Goal: Task Accomplishment & Management: Use online tool/utility

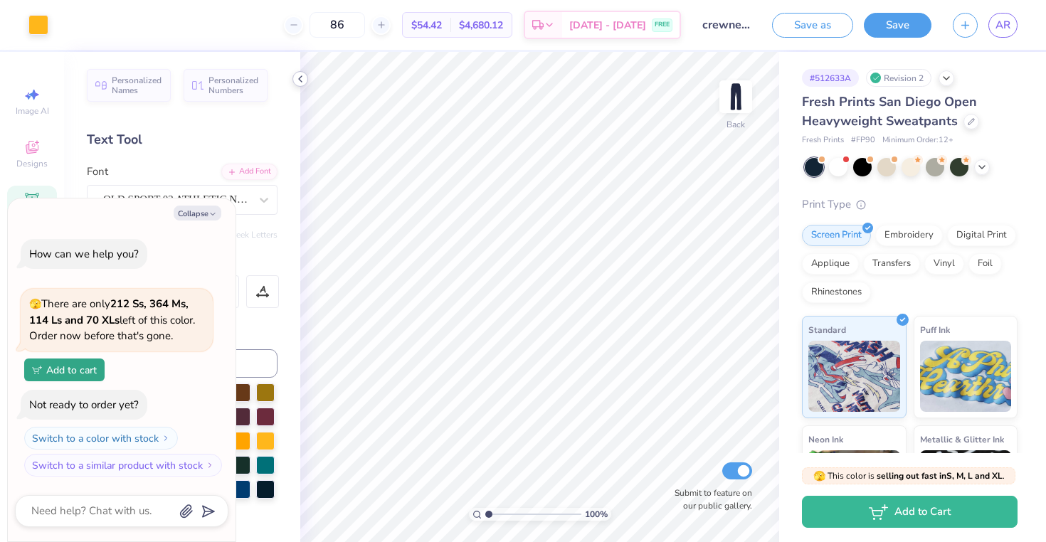
click at [301, 84] on icon at bounding box center [300, 78] width 11 height 11
type textarea "x"
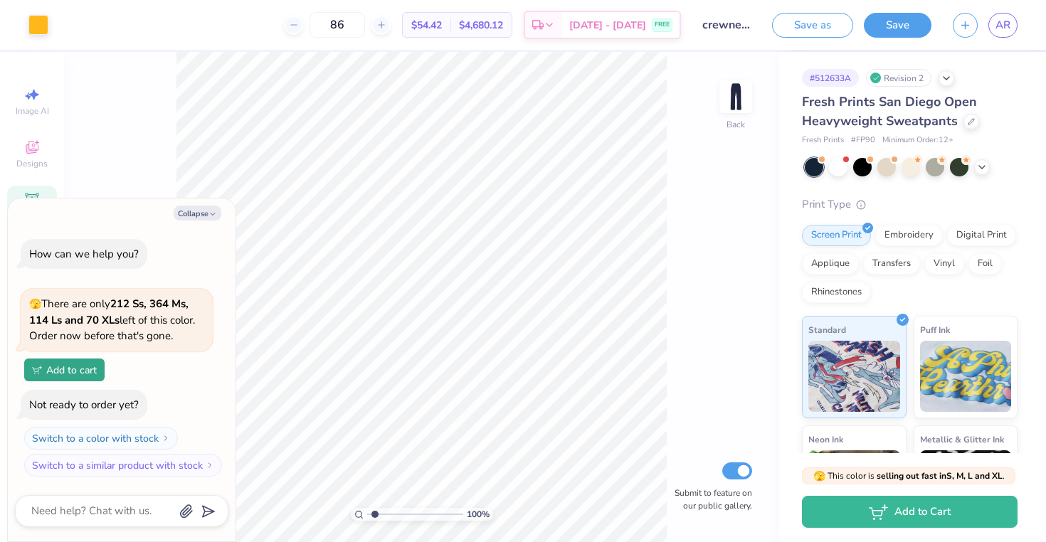
type input "1.47"
type textarea "x"
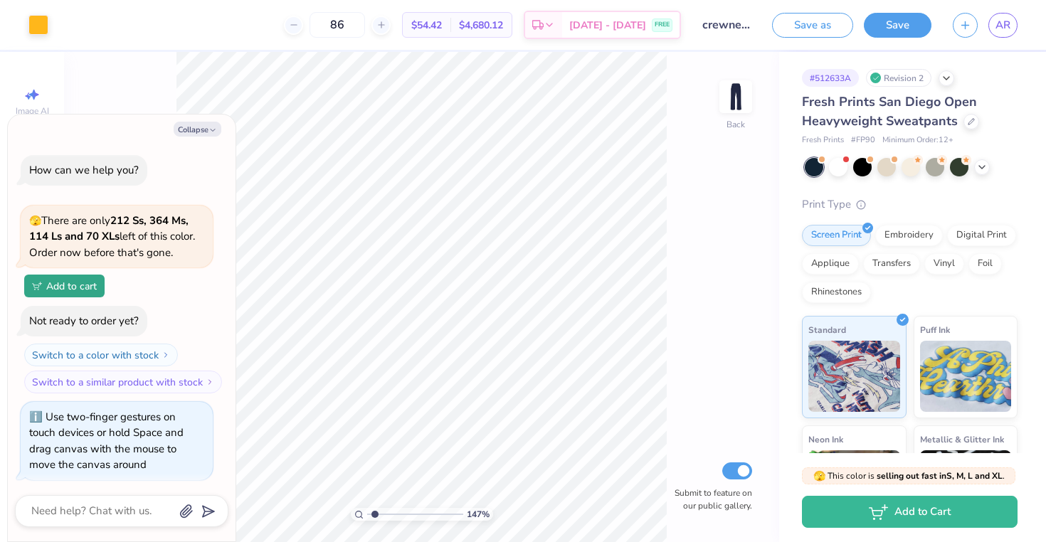
scroll to position [3, 0]
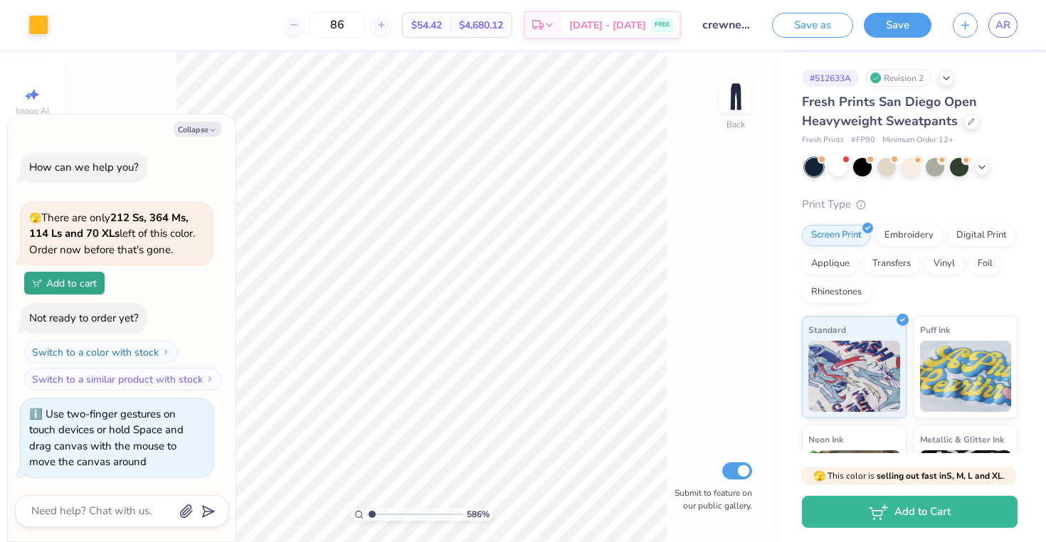
type input "1"
drag, startPoint x: 374, startPoint y: 513, endPoint x: 317, endPoint y: 524, distance: 57.9
click at [367, 521] on input "range" at bounding box center [415, 514] width 96 height 13
click at [909, 167] on div at bounding box center [911, 166] width 19 height 19
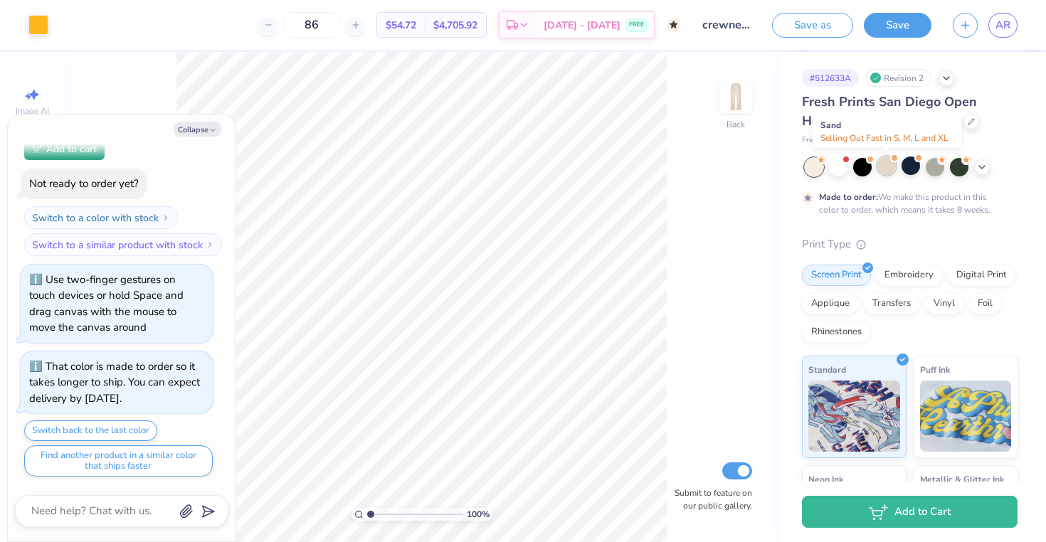
click at [887, 167] on div at bounding box center [886, 166] width 19 height 19
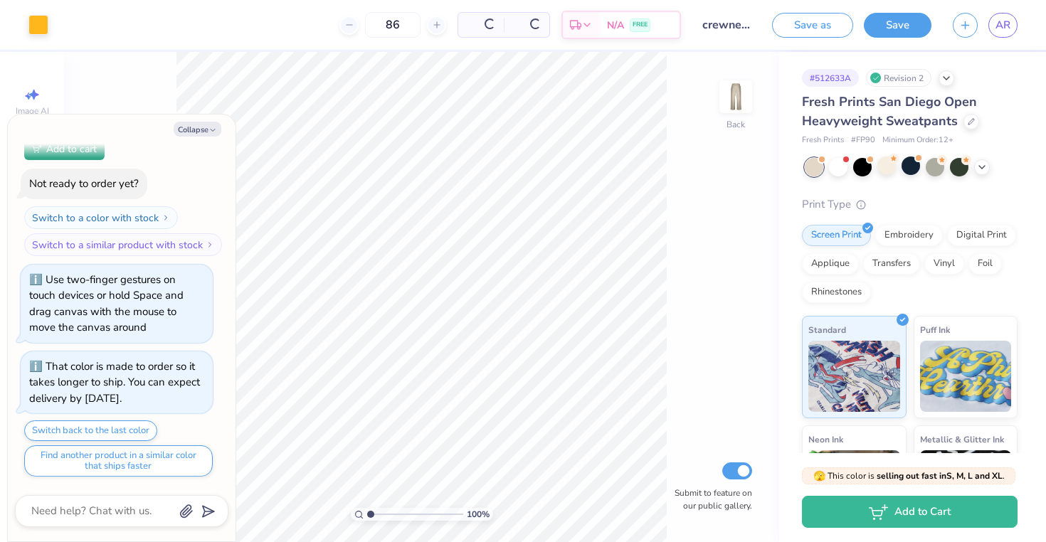
scroll to position [432, 0]
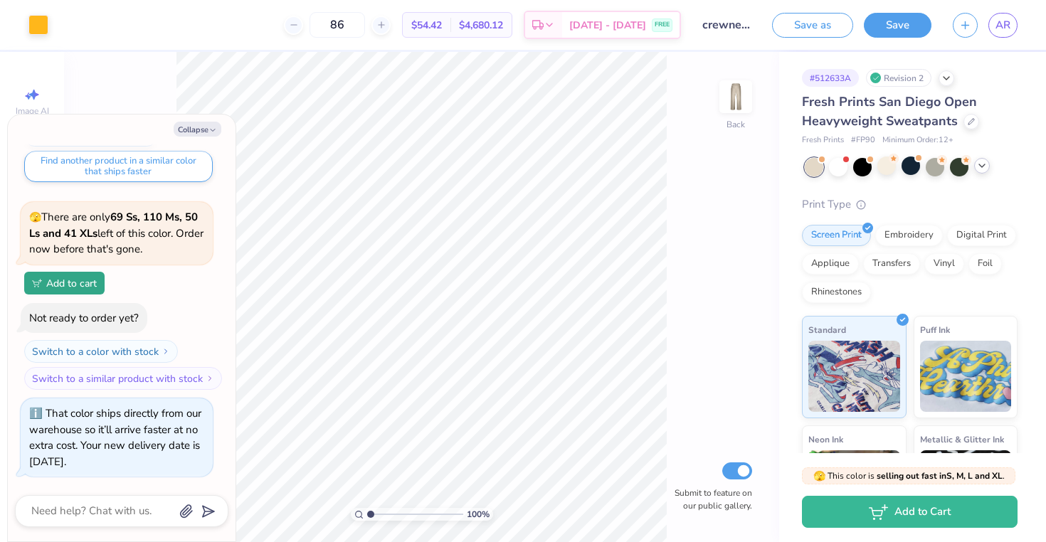
click at [983, 165] on polyline at bounding box center [982, 165] width 6 height 3
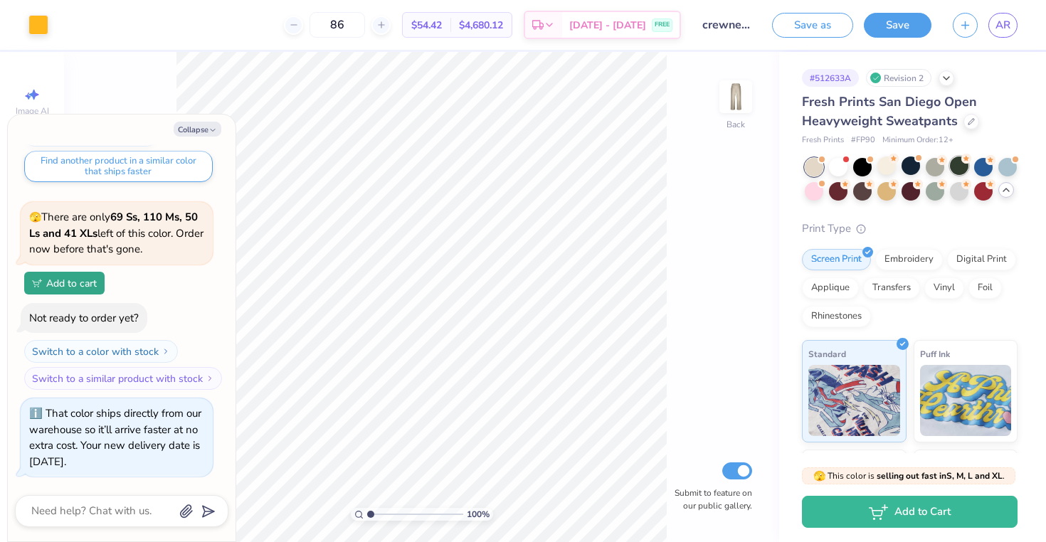
click at [961, 164] on div at bounding box center [959, 166] width 19 height 19
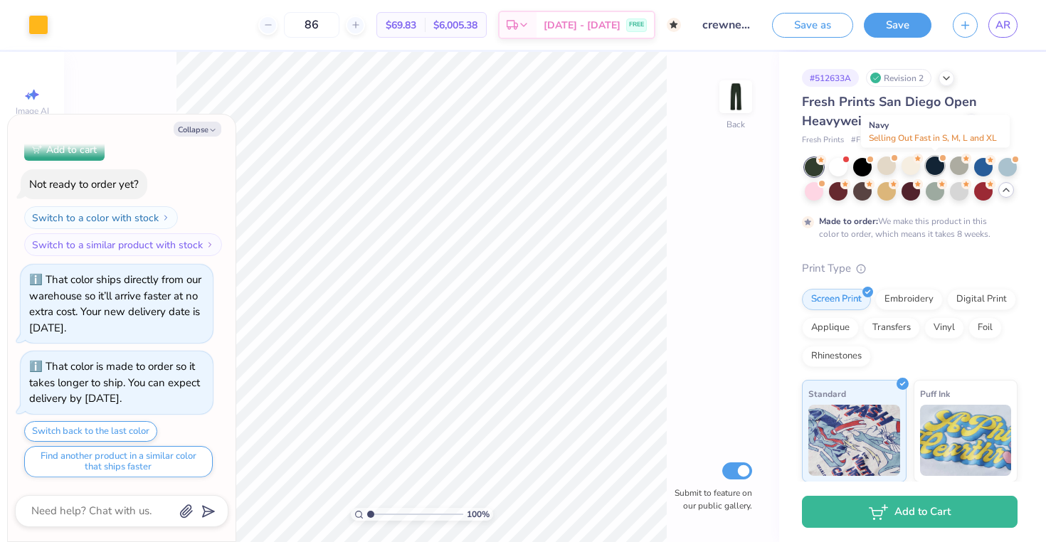
click at [939, 164] on div at bounding box center [935, 166] width 19 height 19
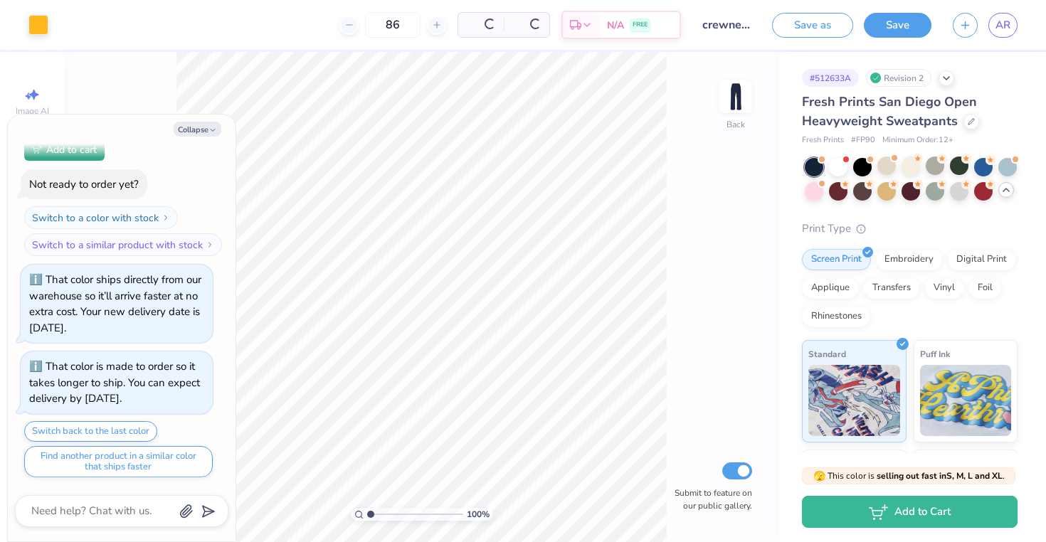
scroll to position [860, 0]
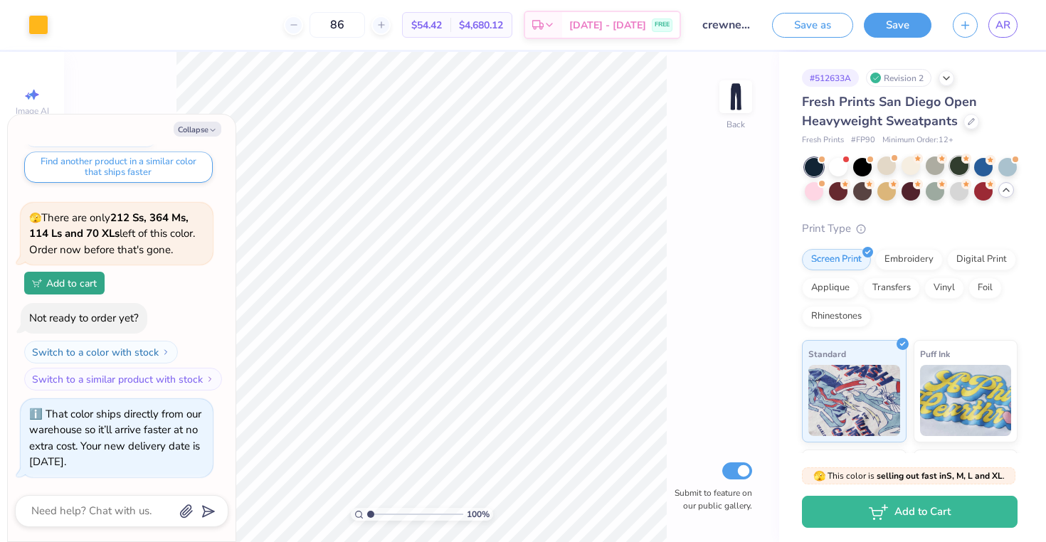
click at [963, 168] on div at bounding box center [959, 166] width 19 height 19
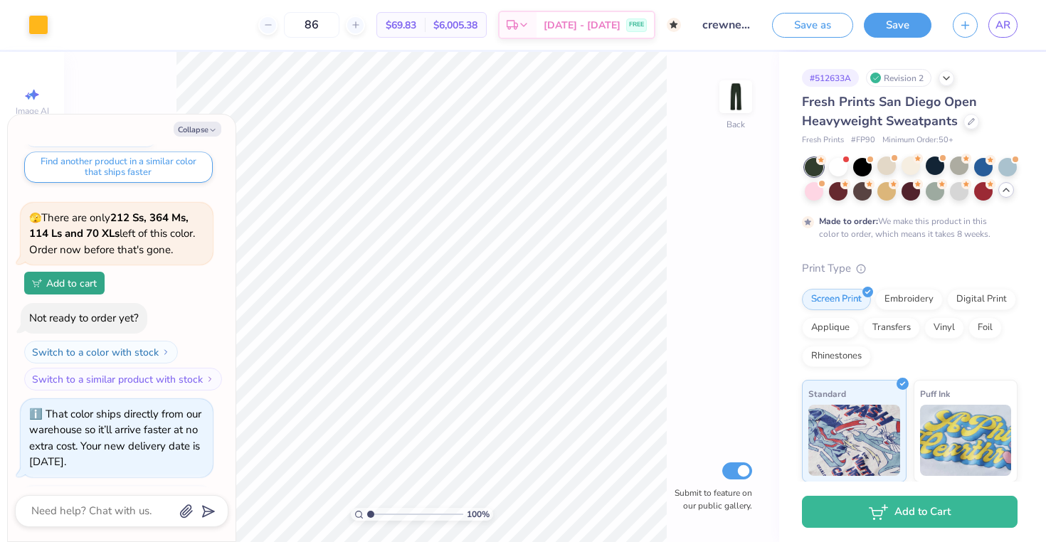
scroll to position [995, 0]
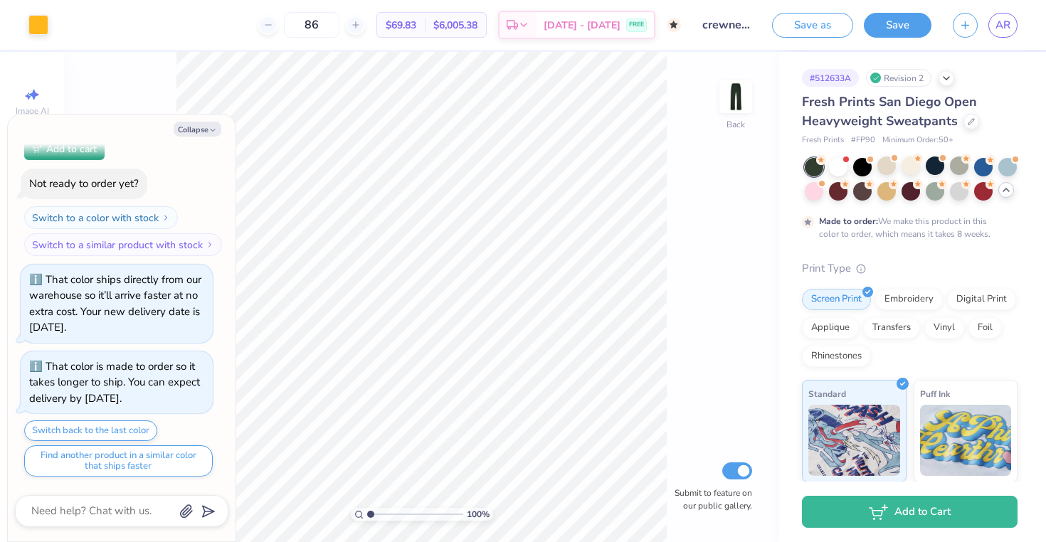
click at [816, 170] on div at bounding box center [814, 167] width 19 height 19
click at [858, 173] on div at bounding box center [862, 166] width 19 height 19
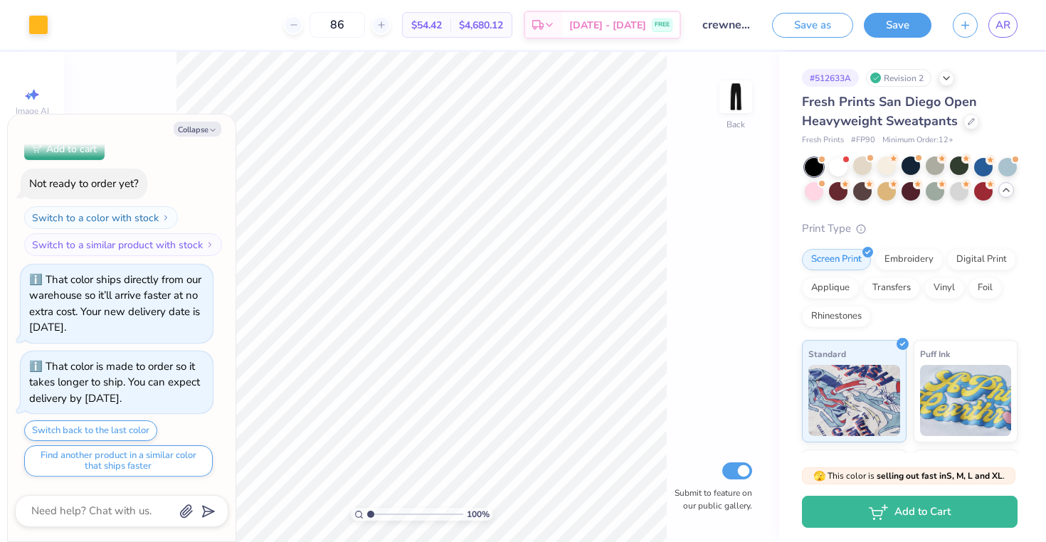
scroll to position [1290, 0]
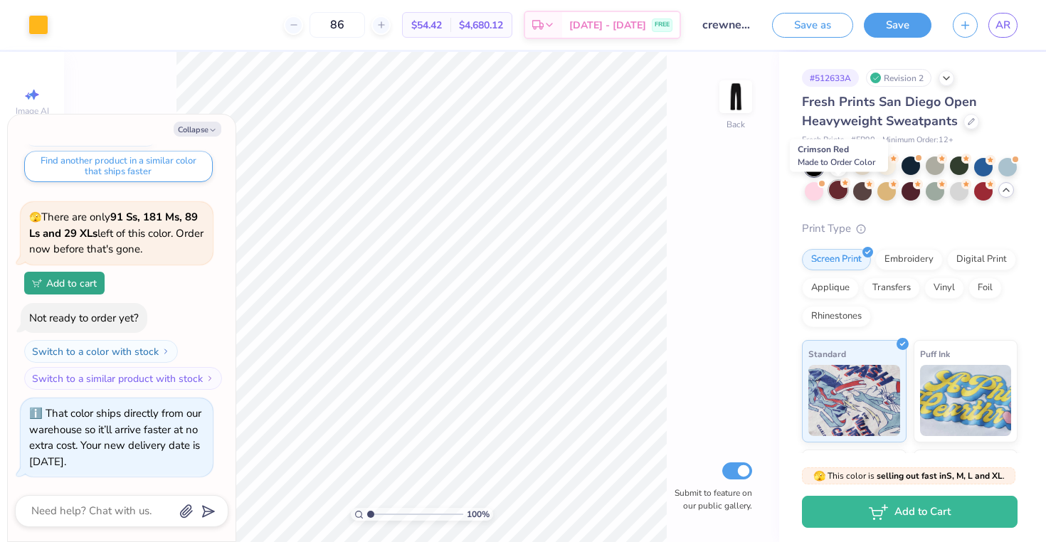
click at [837, 193] on div at bounding box center [838, 190] width 19 height 19
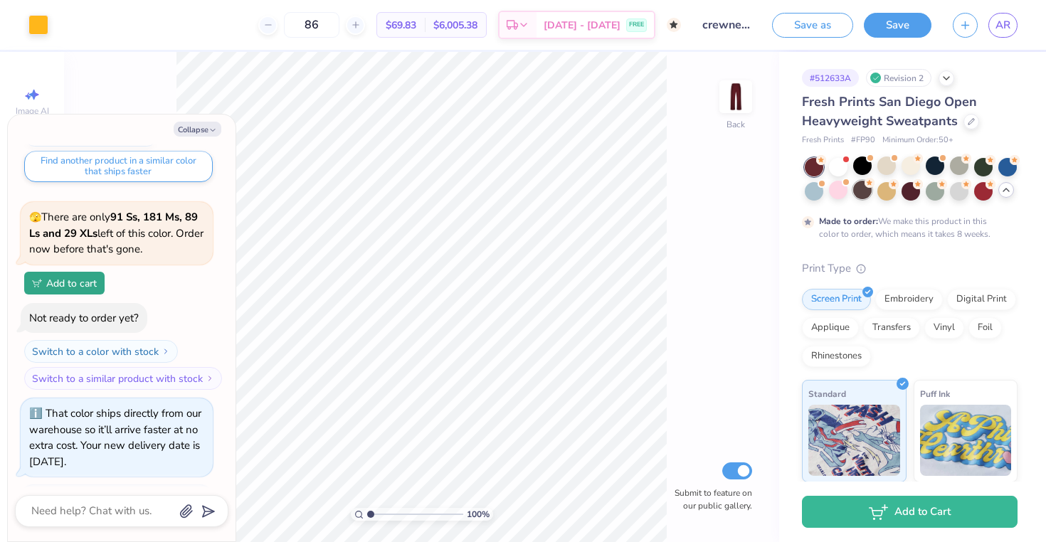
scroll to position [1423, 0]
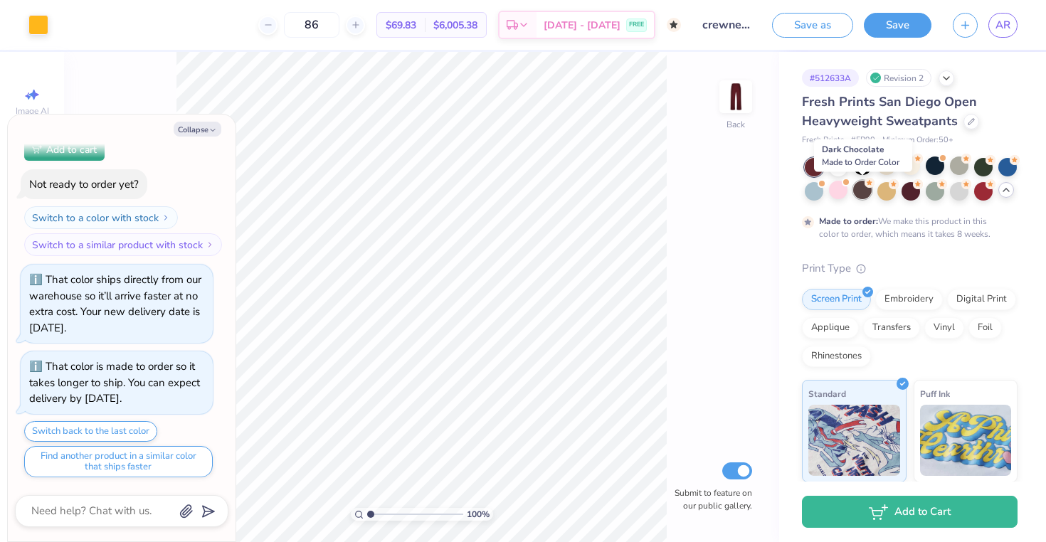
click at [865, 194] on div at bounding box center [862, 190] width 19 height 19
click at [893, 195] on div at bounding box center [886, 190] width 19 height 19
click at [911, 194] on div at bounding box center [911, 190] width 19 height 19
click at [955, 196] on div at bounding box center [959, 190] width 19 height 19
click at [991, 191] on div at bounding box center [983, 190] width 19 height 19
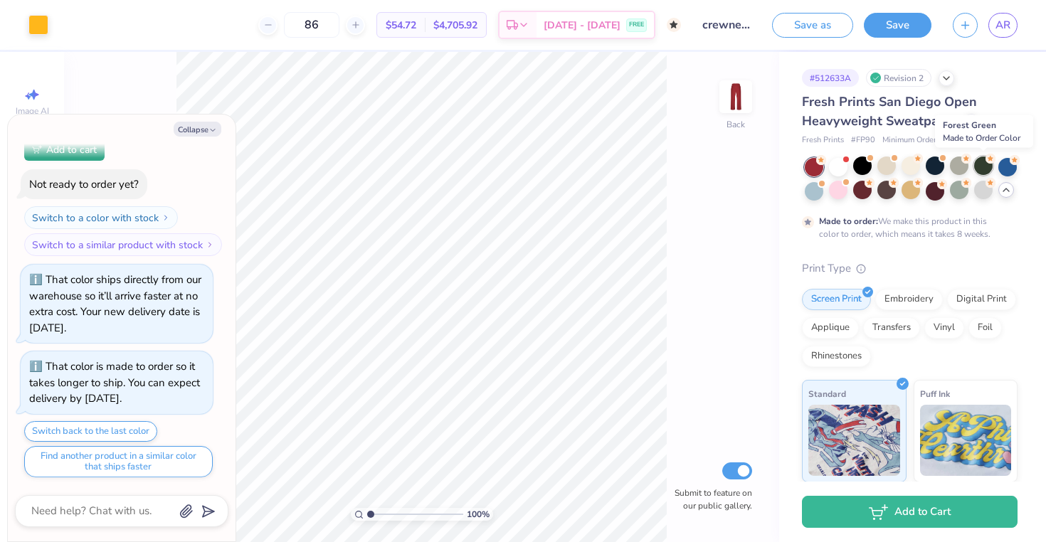
click at [986, 171] on div at bounding box center [983, 166] width 19 height 19
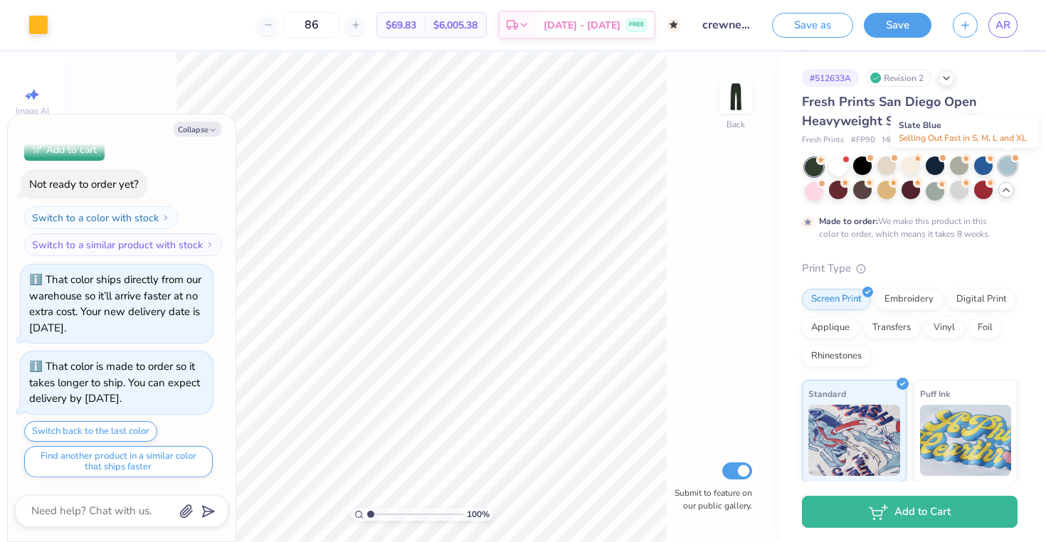
click at [1006, 169] on div at bounding box center [1007, 166] width 19 height 19
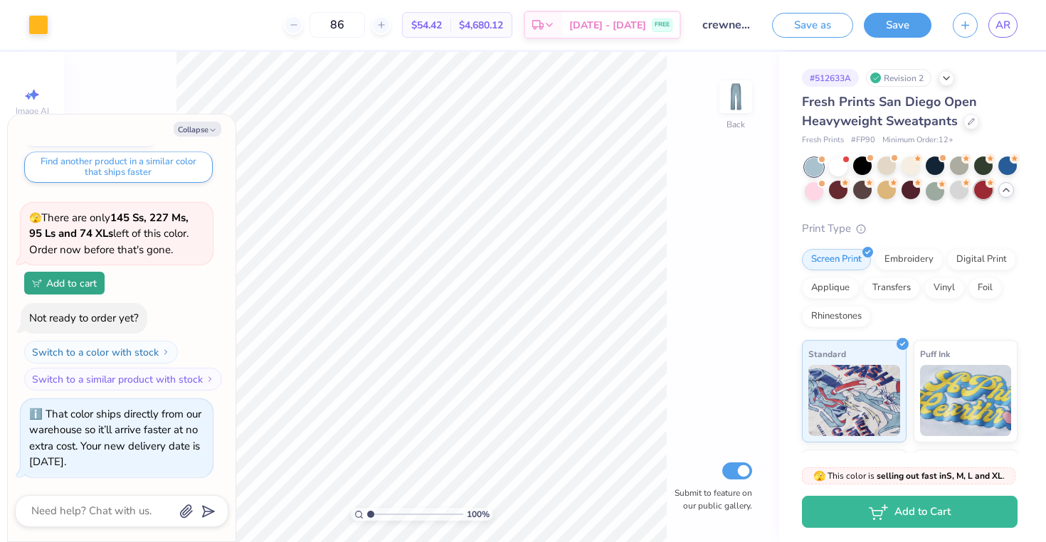
click at [988, 191] on div at bounding box center [983, 190] width 19 height 19
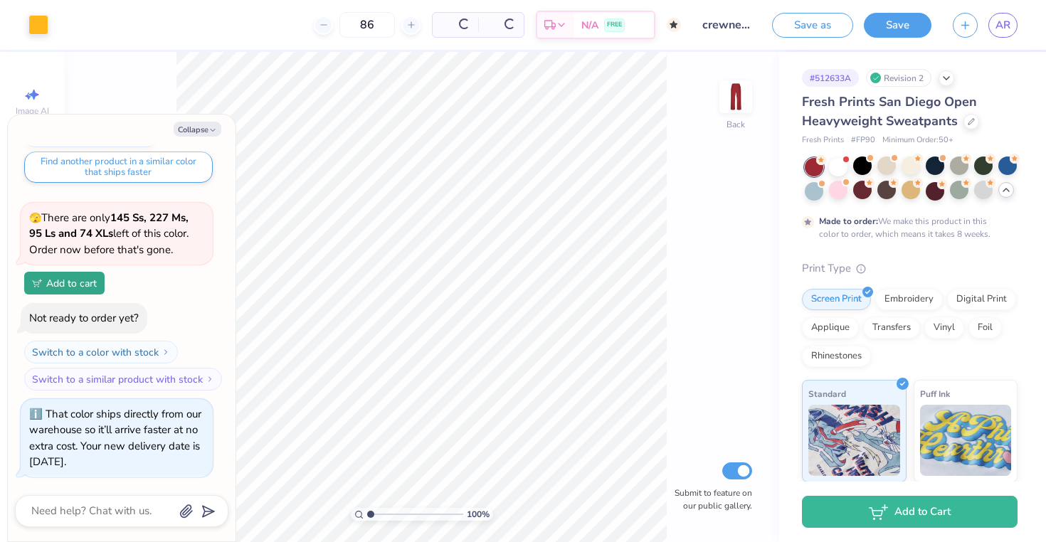
scroll to position [1852, 0]
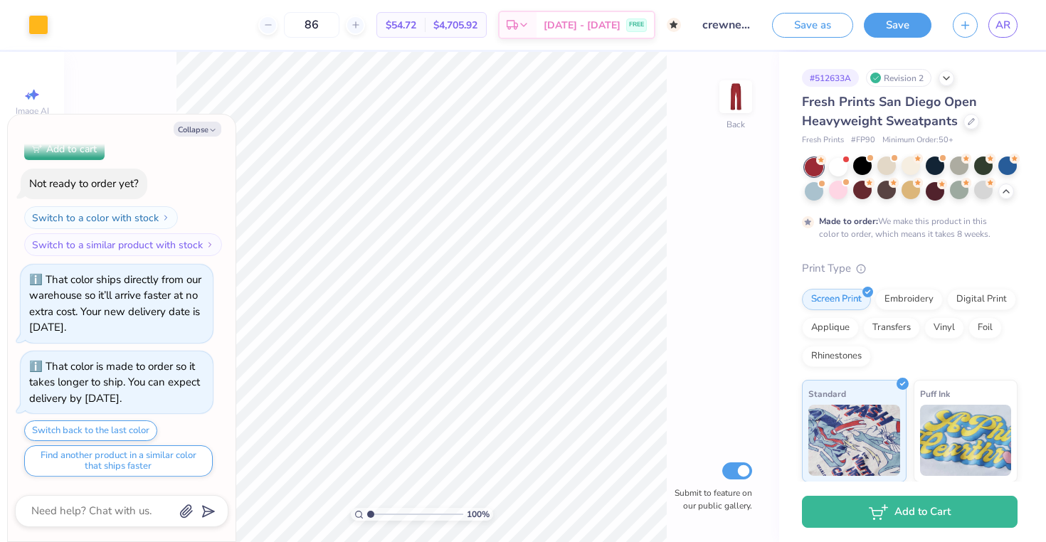
click at [823, 167] on div at bounding box center [814, 167] width 19 height 19
click at [852, 169] on div at bounding box center [911, 179] width 213 height 43
click at [837, 168] on div at bounding box center [838, 166] width 19 height 19
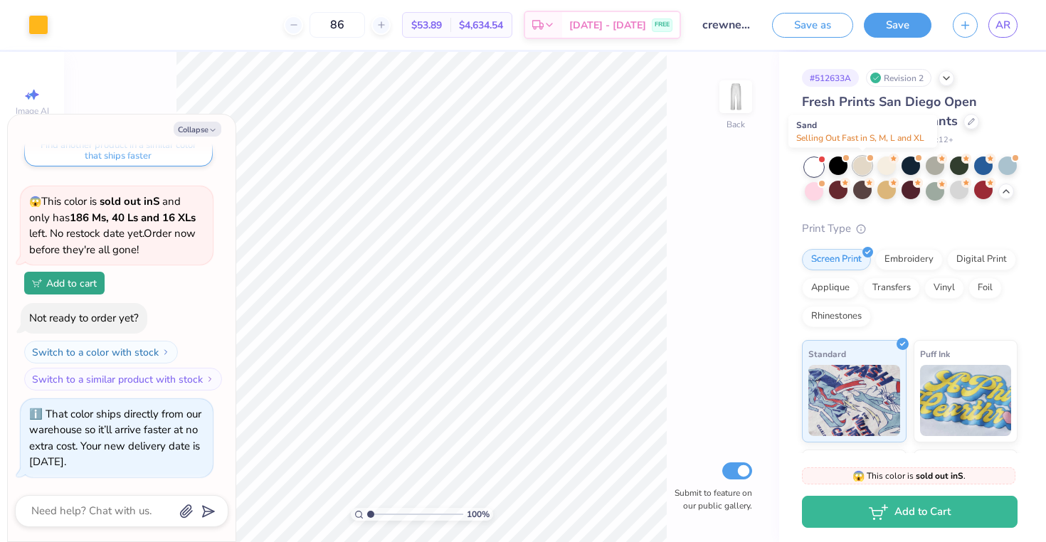
click at [856, 169] on div at bounding box center [862, 166] width 19 height 19
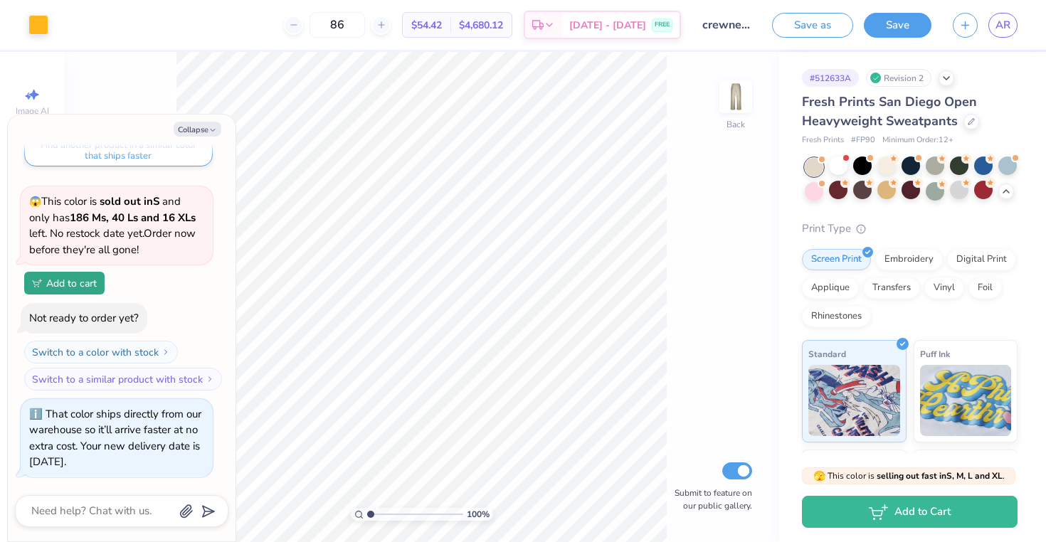
scroll to position [2371, 0]
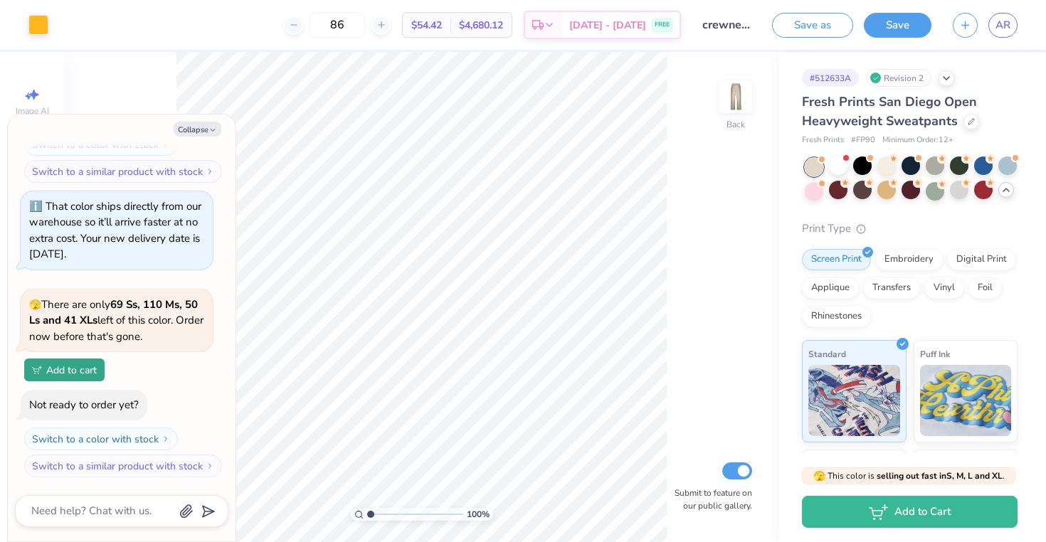
click at [1006, 191] on icon at bounding box center [1006, 189] width 11 height 11
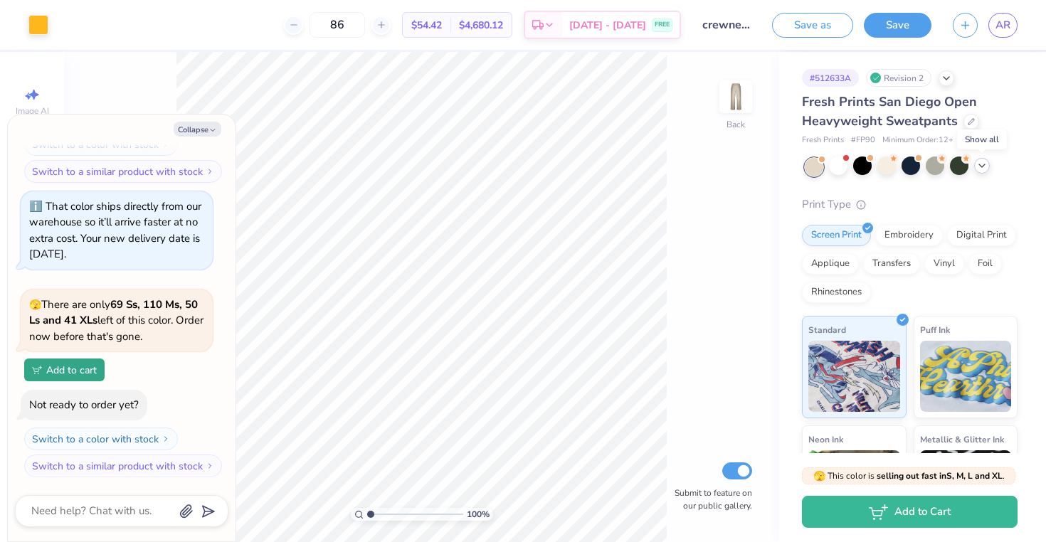
click at [984, 163] on icon at bounding box center [981, 165] width 11 height 11
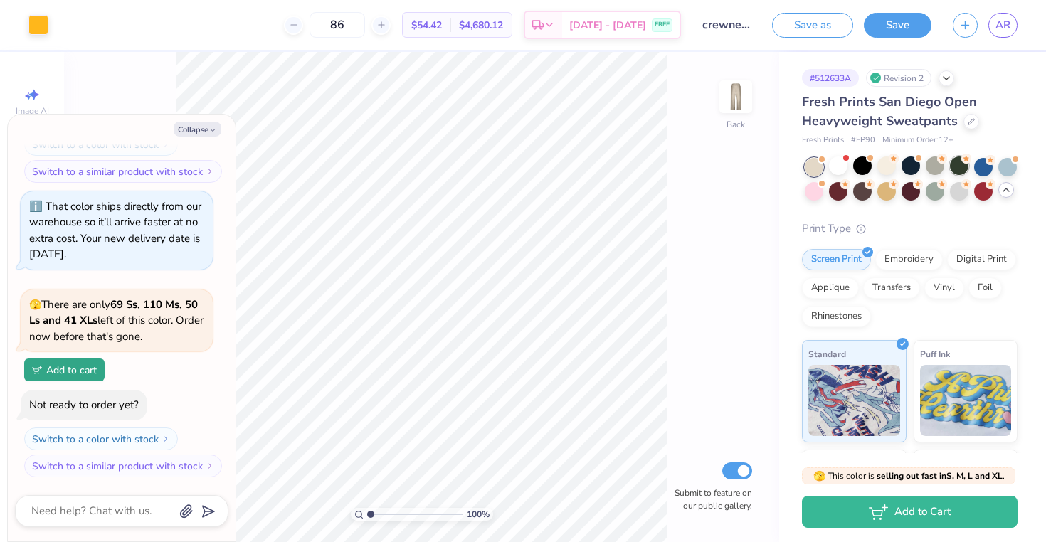
click at [961, 162] on icon at bounding box center [966, 159] width 10 height 10
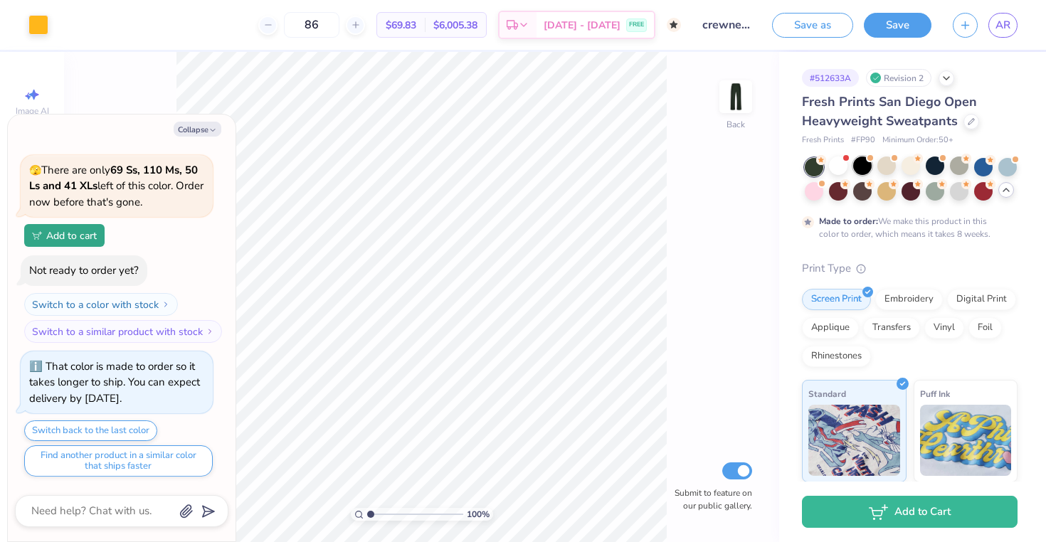
click at [866, 167] on div at bounding box center [862, 166] width 19 height 19
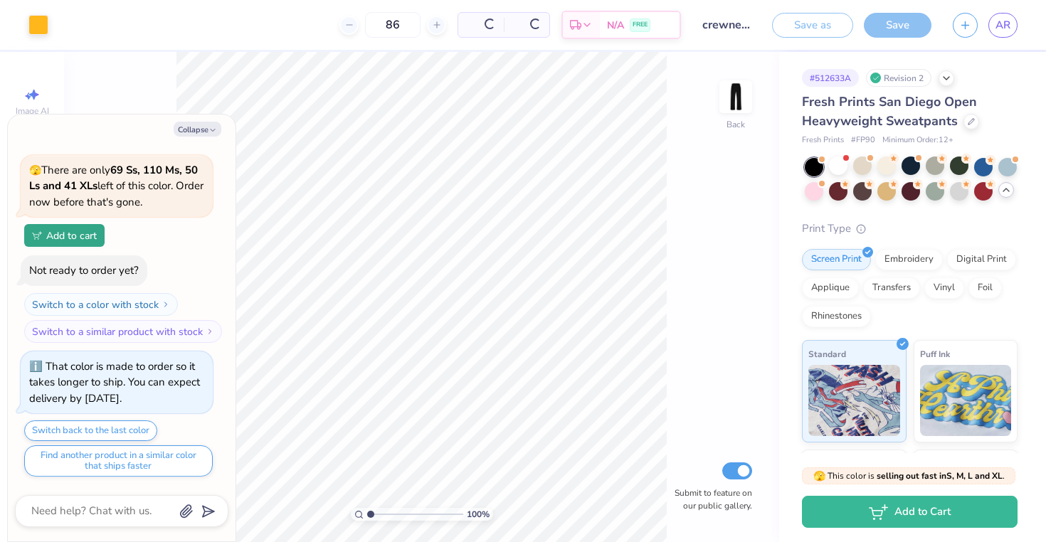
type textarea "x"
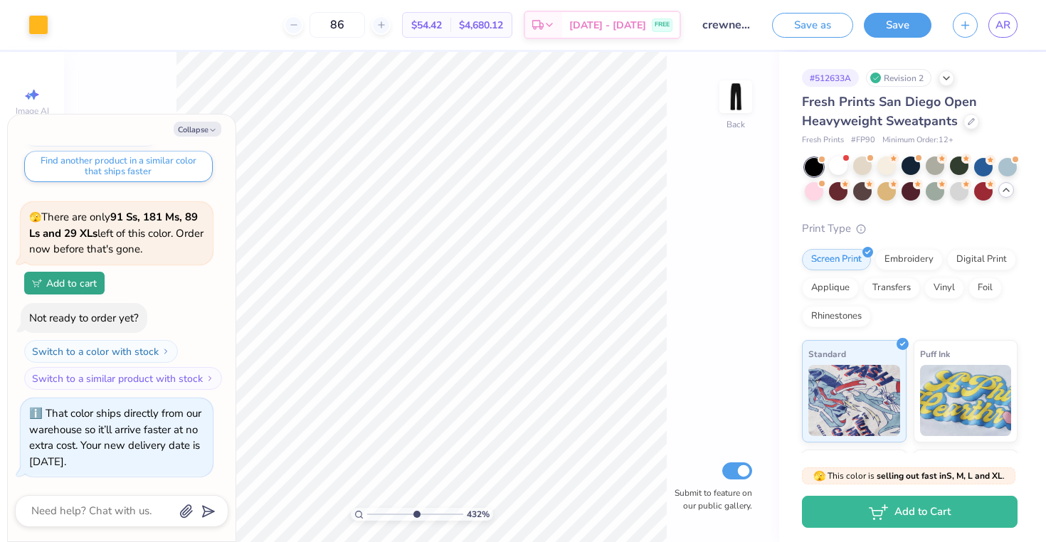
drag, startPoint x: 381, startPoint y: 512, endPoint x: 416, endPoint y: 512, distance: 34.2
click at [416, 512] on input "range" at bounding box center [415, 514] width 96 height 13
click at [348, 542] on html "Art colors 86 $54.42 Per Item $4,680.12 Total Est. Delivery Sep 9 - 12 FREE Des…" at bounding box center [523, 271] width 1046 height 542
click at [375, 515] on input "range" at bounding box center [415, 514] width 96 height 13
type input "1"
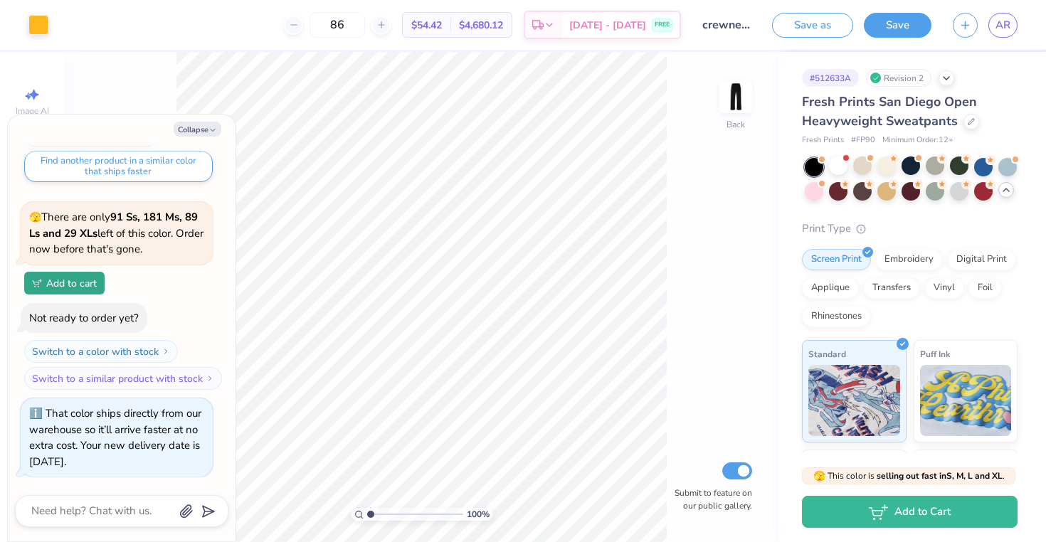
click at [369, 514] on input "range" at bounding box center [415, 514] width 96 height 13
click at [211, 128] on icon "button" at bounding box center [213, 130] width 9 height 9
type textarea "x"
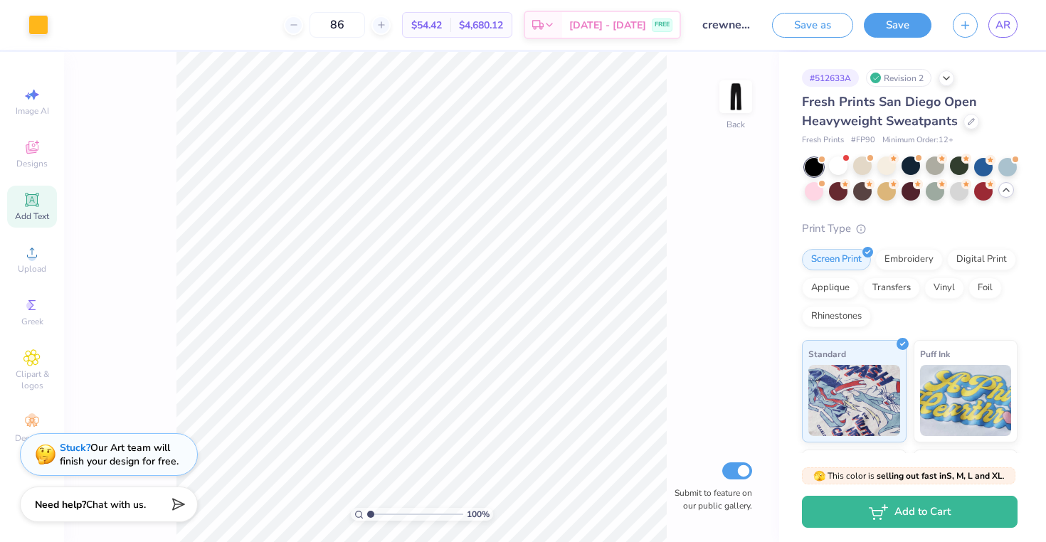
click at [129, 462] on div "Stuck? Our Art team will finish your design for free." at bounding box center [119, 454] width 119 height 27
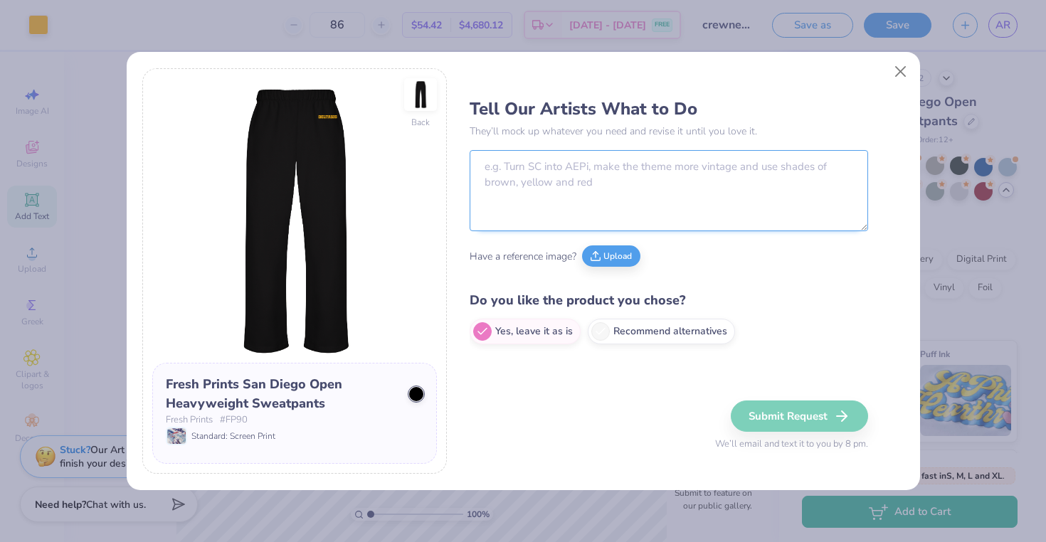
click at [572, 209] on textarea at bounding box center [669, 190] width 399 height 81
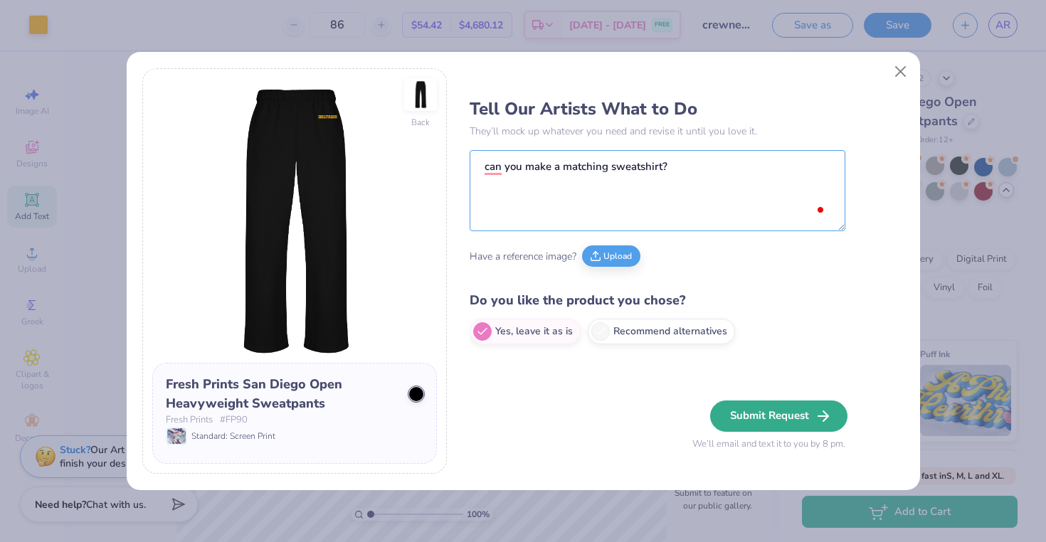
type textarea "can you make a matching sweatshirt?"
click at [781, 413] on button "Submit Request" at bounding box center [778, 416] width 137 height 31
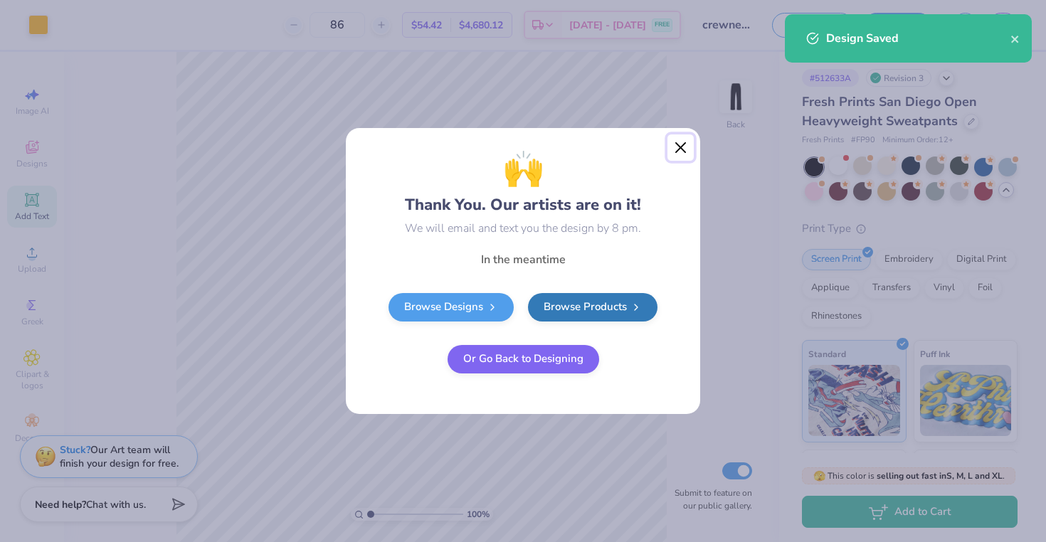
click at [682, 148] on button "Close" at bounding box center [681, 148] width 27 height 27
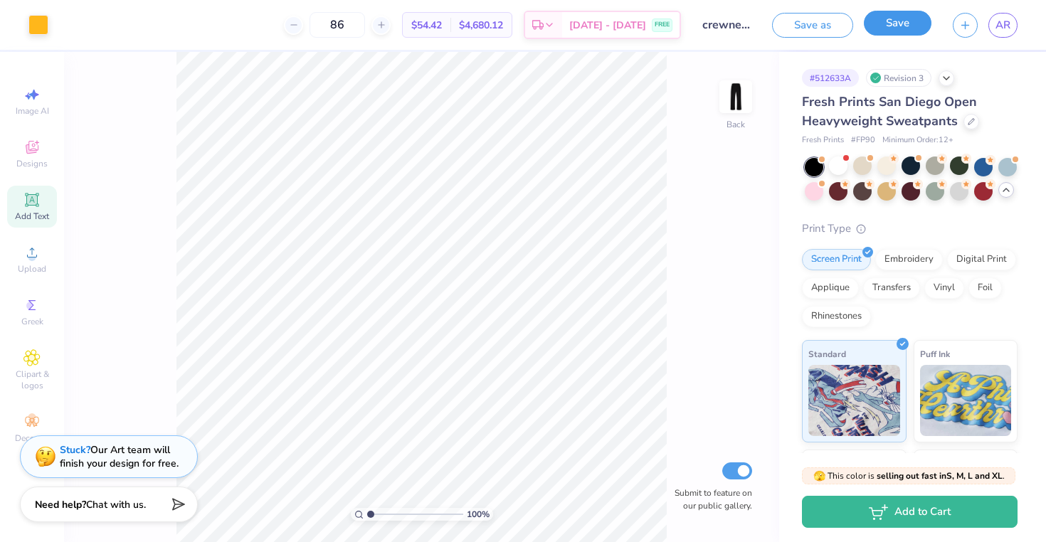
click at [876, 27] on button "Save" at bounding box center [898, 23] width 68 height 25
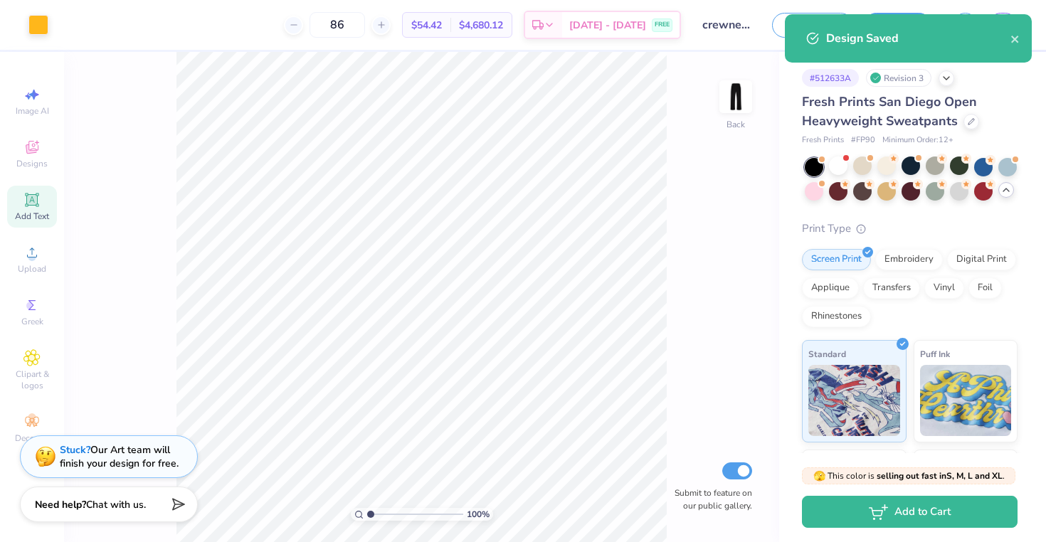
click at [1006, 41] on div "Design Saved" at bounding box center [918, 38] width 184 height 17
click at [1016, 41] on icon "close" at bounding box center [1014, 39] width 7 height 7
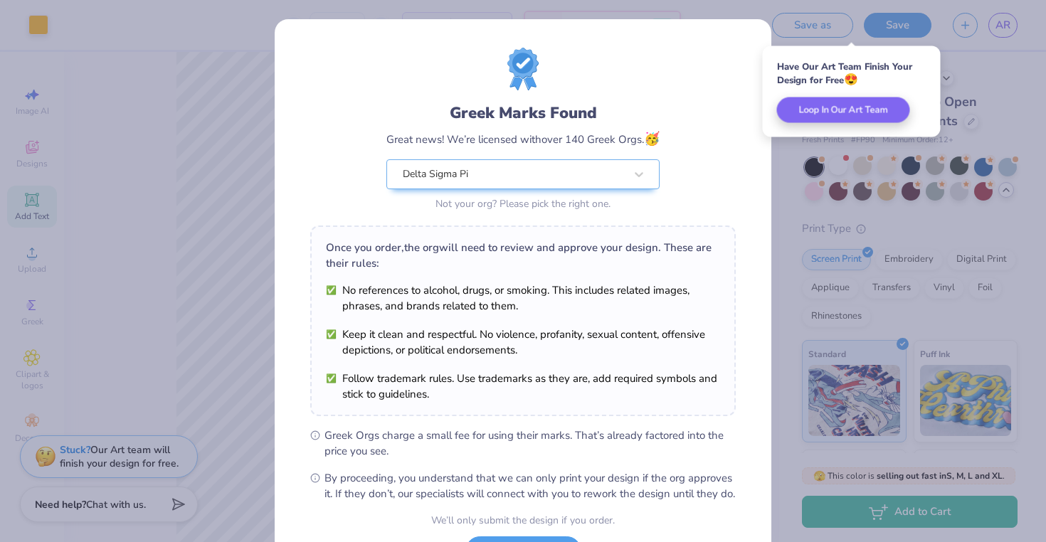
click at [731, 82] on div "Greek Marks Found Great news! We’re licensed with over 140 Greek Orgs. 🥳 Delta …" at bounding box center [523, 131] width 426 height 167
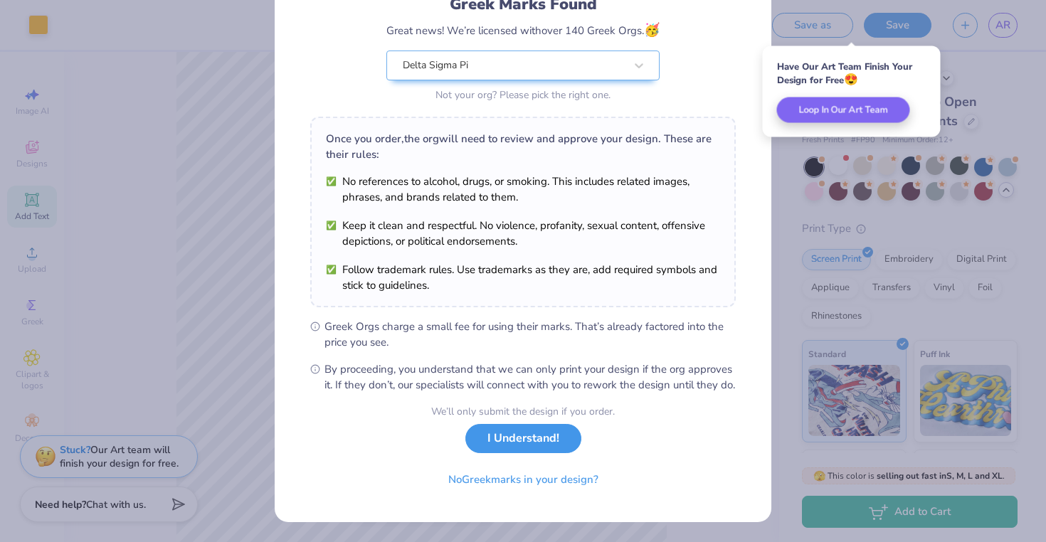
click at [540, 453] on button "I Understand!" at bounding box center [523, 438] width 116 height 29
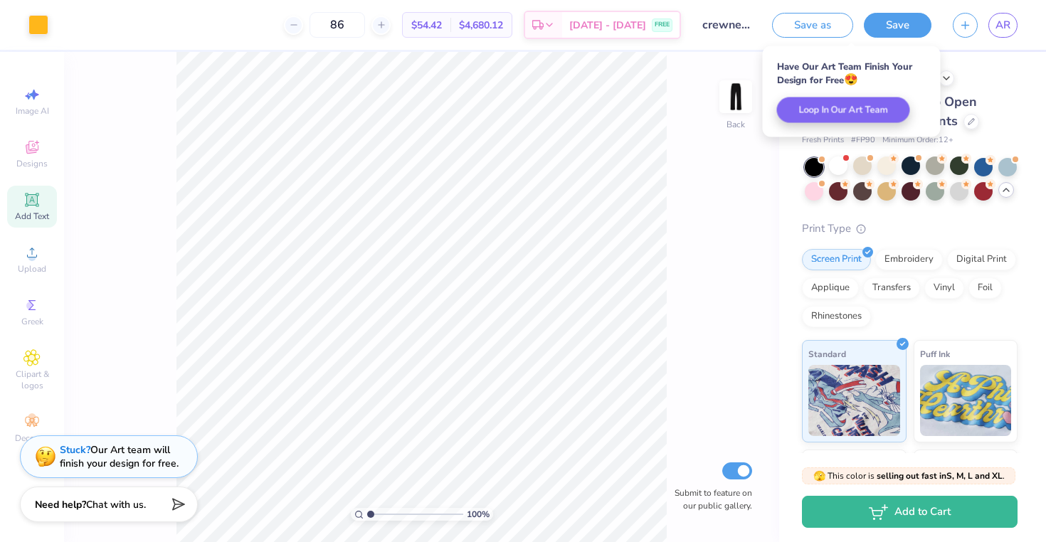
scroll to position [0, 0]
click at [1016, 15] on div "AR" at bounding box center [1003, 25] width 29 height 25
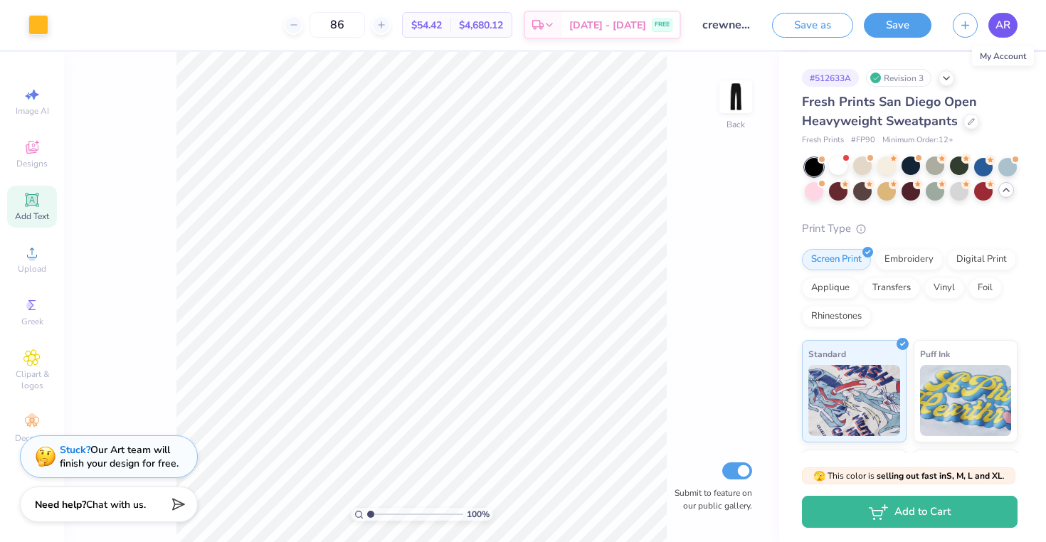
click at [1011, 19] on link "AR" at bounding box center [1003, 25] width 29 height 25
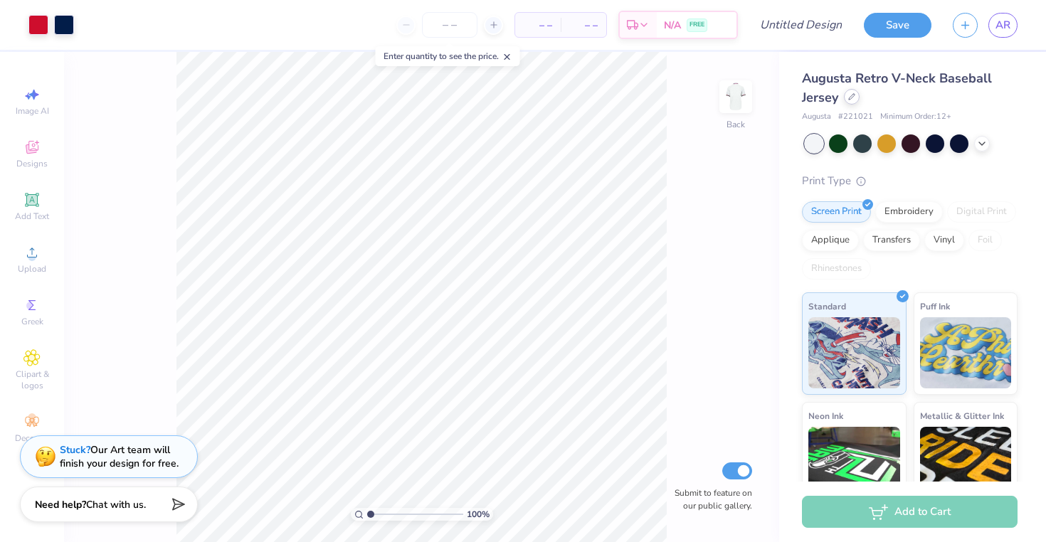
click at [851, 97] on icon at bounding box center [851, 96] width 7 height 7
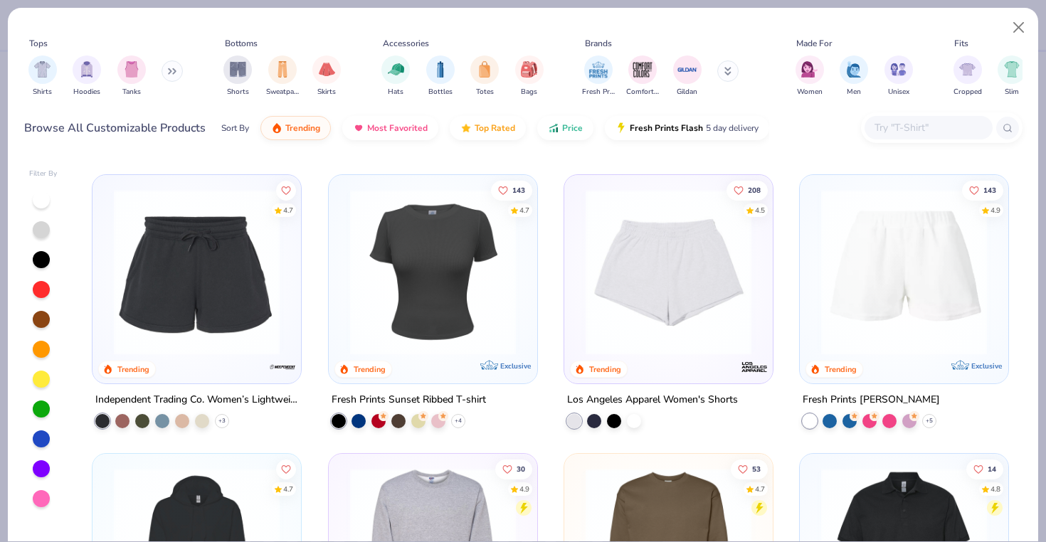
scroll to position [4148, 0]
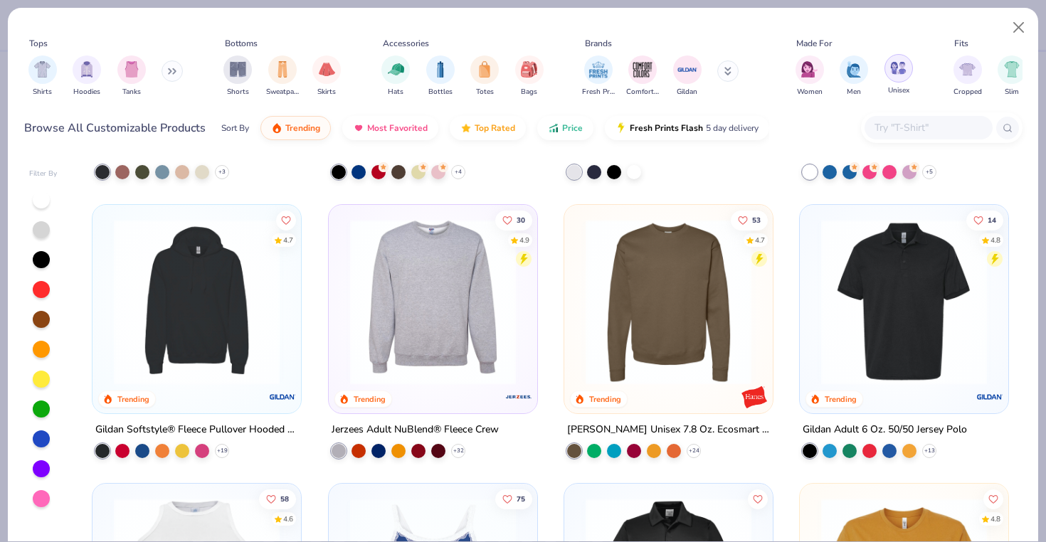
click at [908, 68] on div "filter for Unisex" at bounding box center [899, 68] width 28 height 28
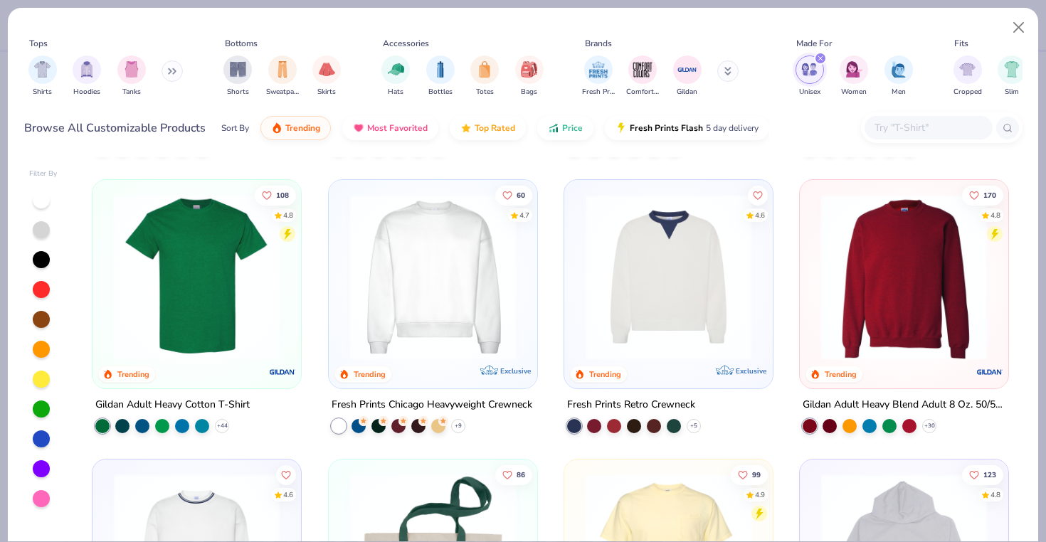
scroll to position [263, 0]
click at [490, 326] on img at bounding box center [433, 278] width 180 height 166
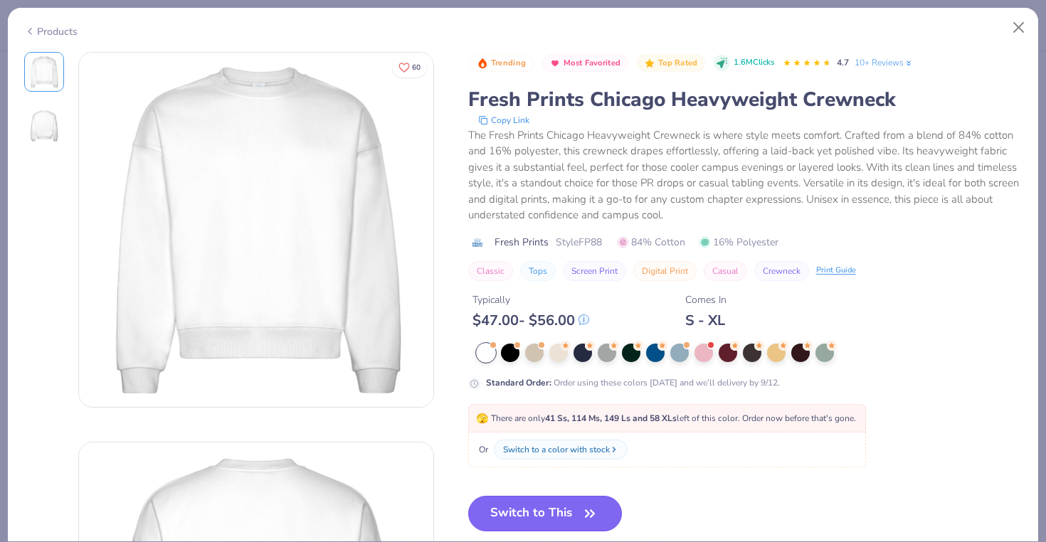
click at [510, 510] on button "Switch to This" at bounding box center [545, 514] width 154 height 36
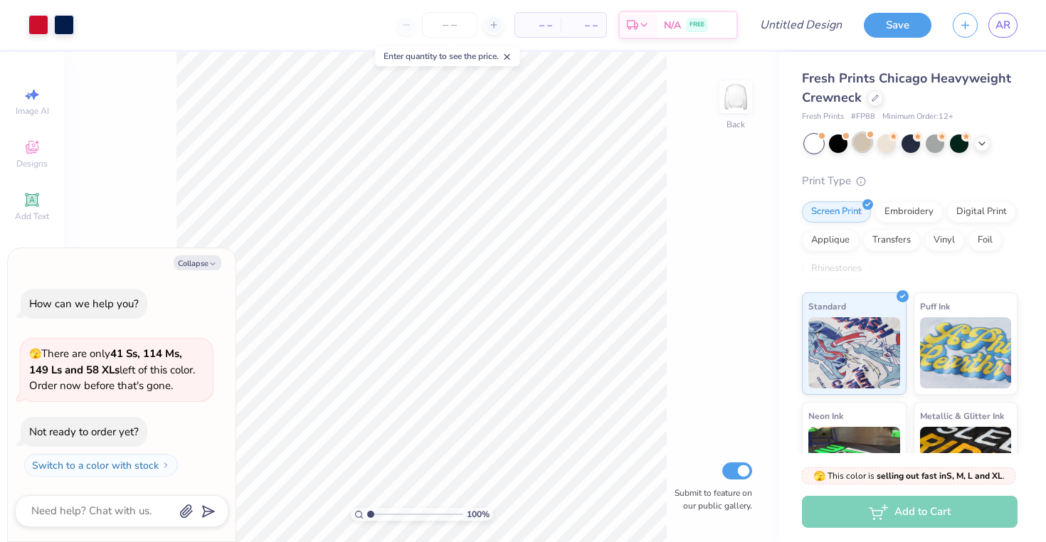
click at [855, 142] on div at bounding box center [862, 142] width 19 height 19
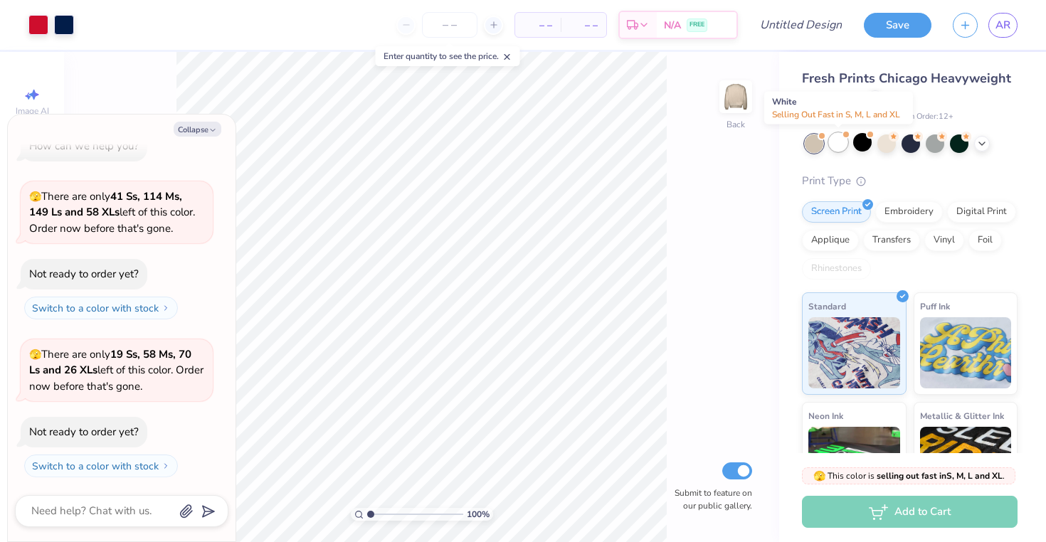
click at [839, 142] on div at bounding box center [838, 142] width 19 height 19
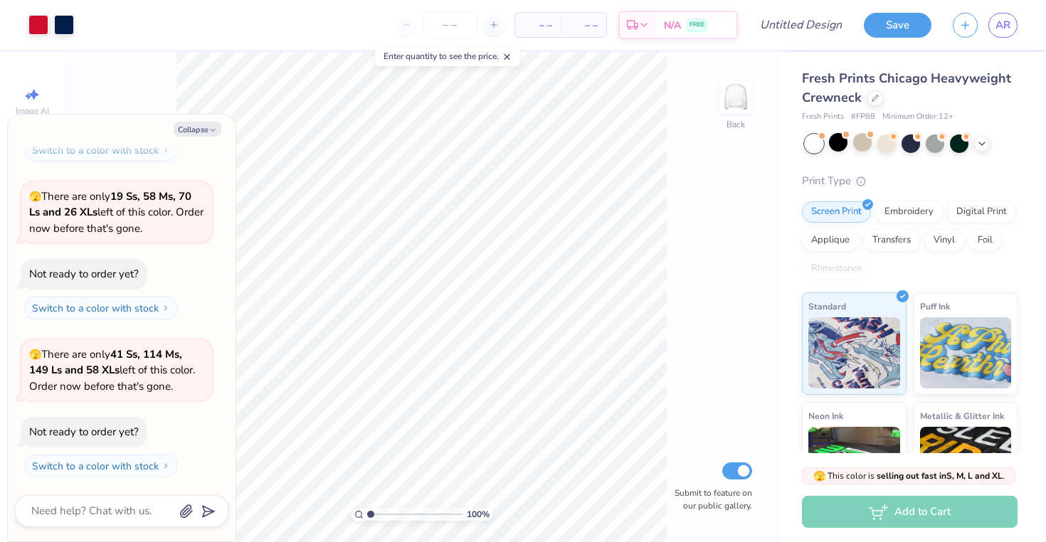
click at [900, 142] on div at bounding box center [911, 144] width 213 height 19
click at [919, 142] on div at bounding box center [911, 142] width 19 height 19
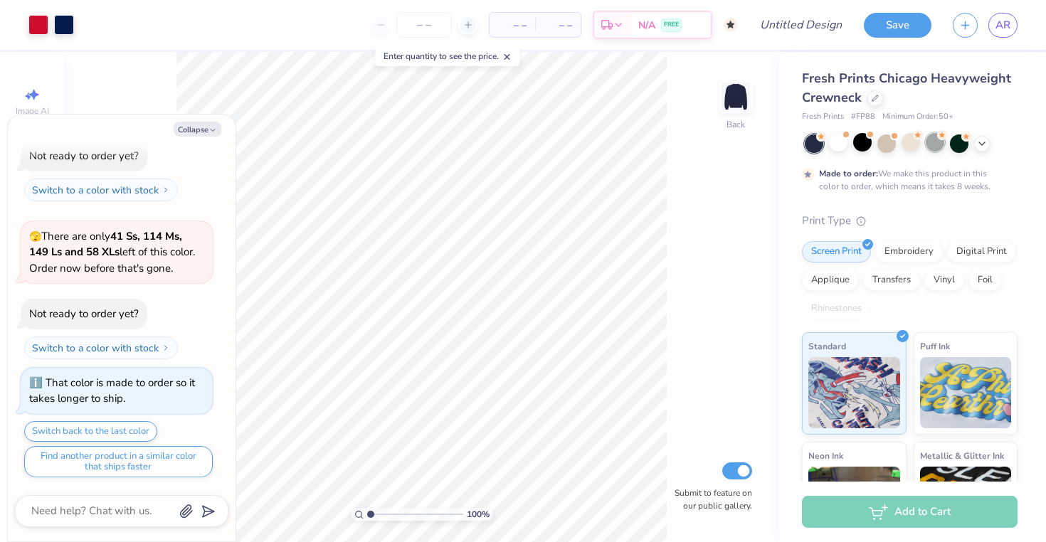
click at [932, 142] on div at bounding box center [935, 142] width 19 height 19
click at [952, 141] on div at bounding box center [959, 142] width 19 height 19
click at [932, 143] on div at bounding box center [935, 142] width 19 height 19
click at [885, 145] on div at bounding box center [886, 142] width 19 height 19
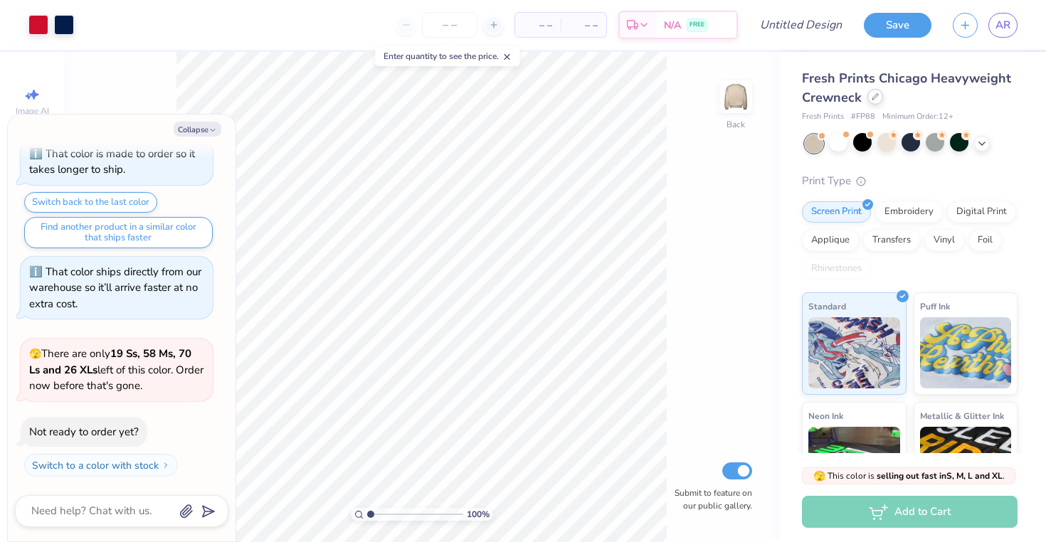
click at [875, 104] on div at bounding box center [876, 97] width 16 height 16
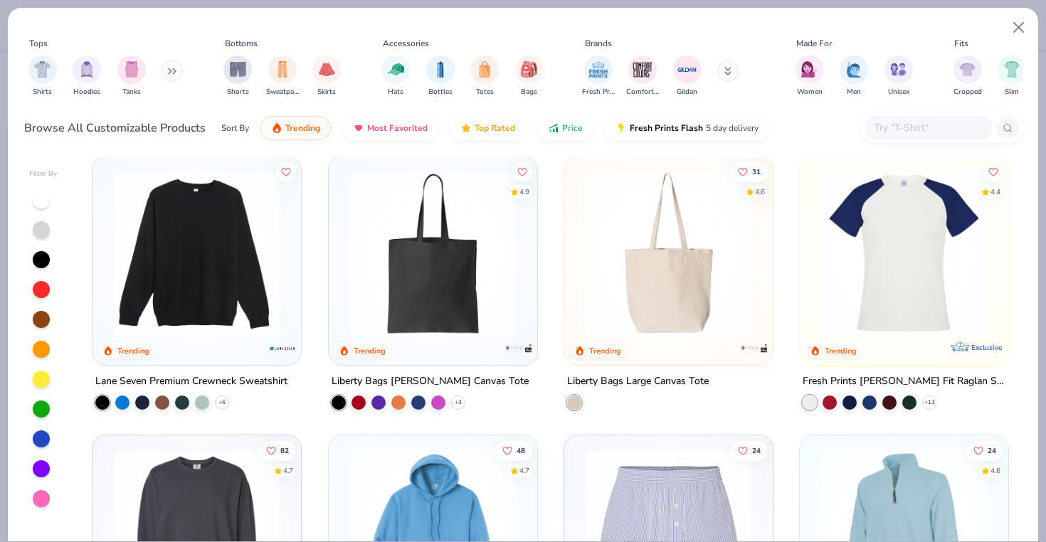
scroll to position [3053, 0]
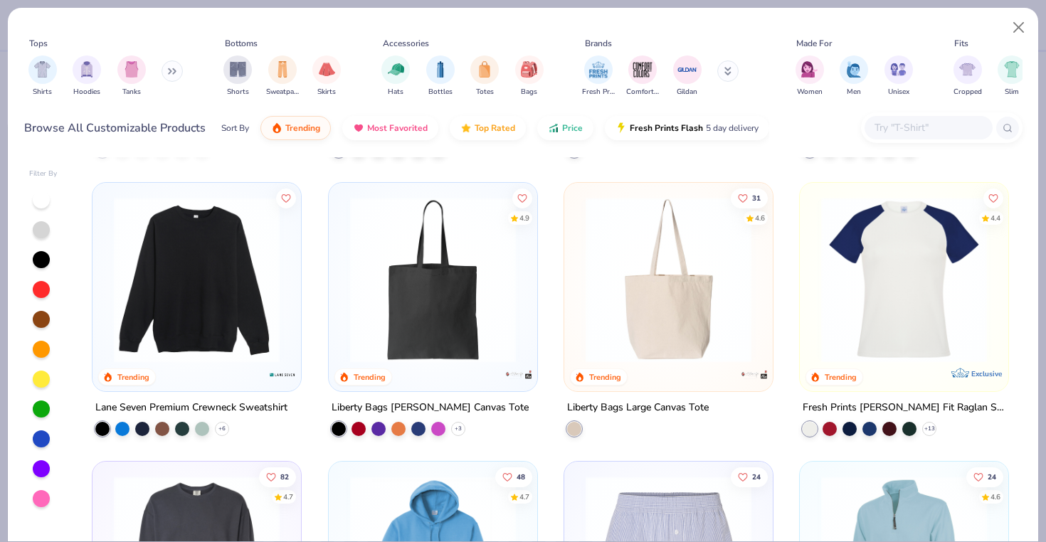
click at [239, 258] on img at bounding box center [197, 280] width 180 height 166
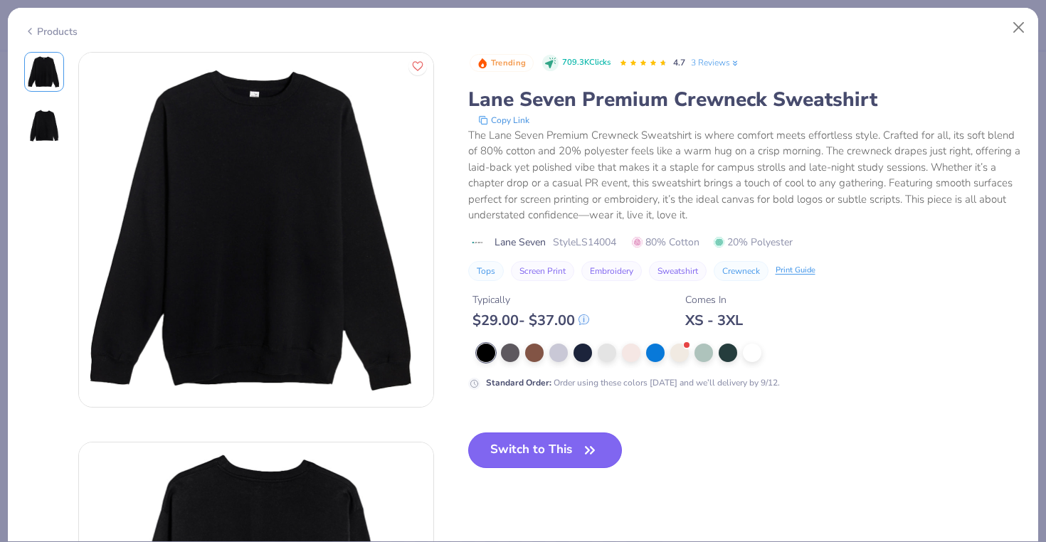
click at [521, 464] on button "Switch to This" at bounding box center [545, 451] width 154 height 36
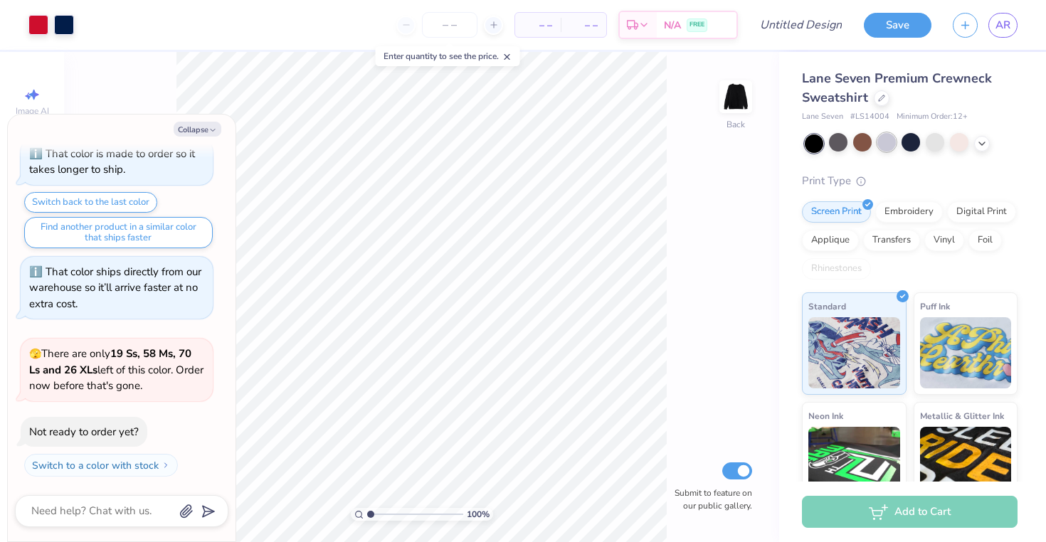
click at [887, 149] on div at bounding box center [886, 142] width 19 height 19
click at [935, 149] on div at bounding box center [935, 142] width 19 height 19
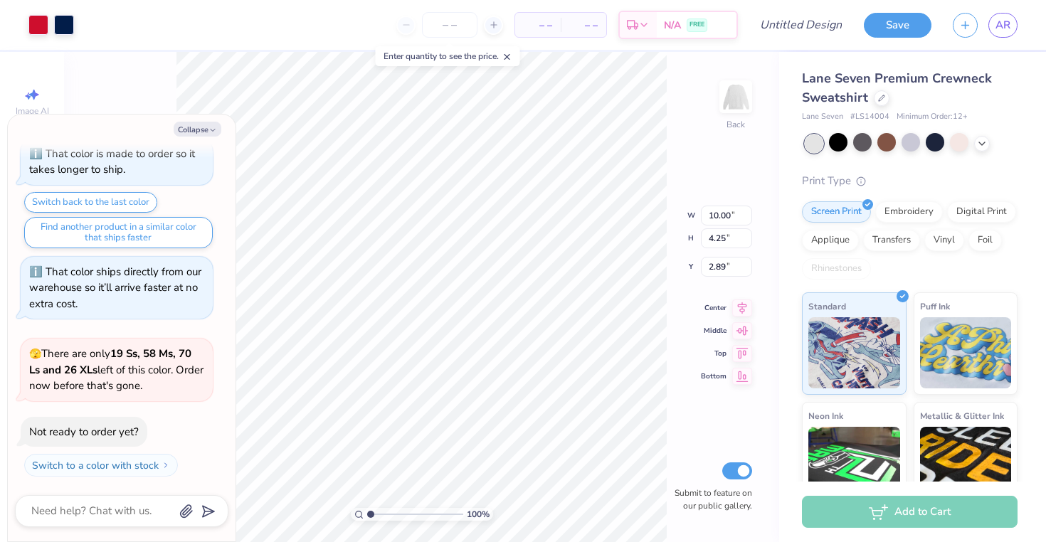
type textarea "x"
type input "3.00"
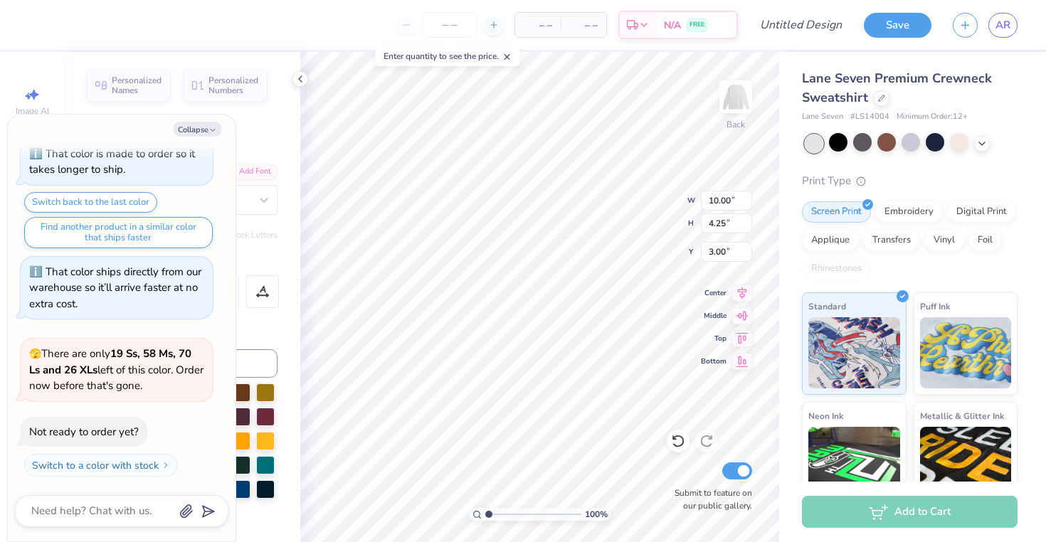
type textarea "x"
type textarea "DelDta chi"
type textarea "x"
type textarea "Delta chi"
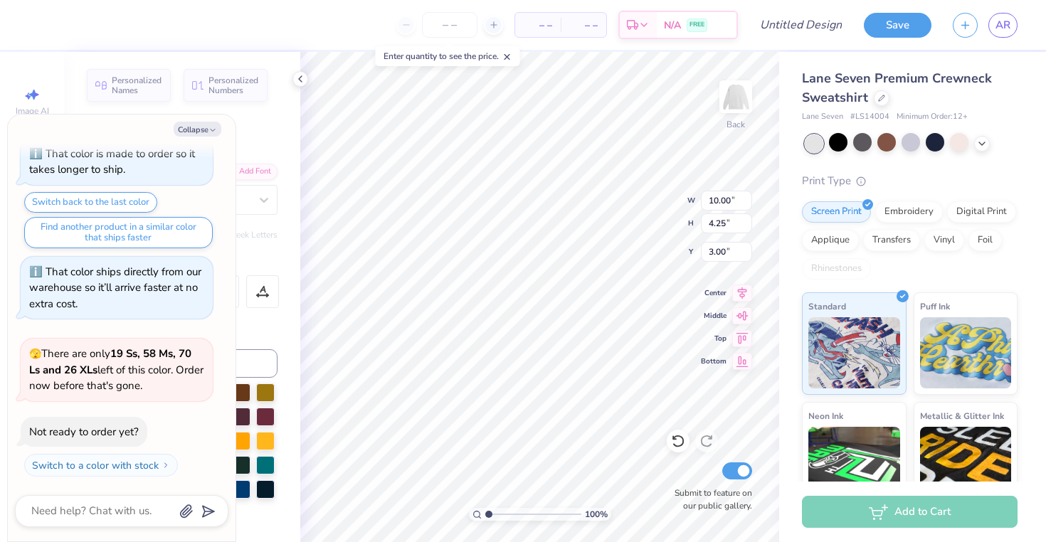
type textarea "x"
type textarea "Delta ch"
type textarea "x"
type textarea "Delta c"
type textarea "x"
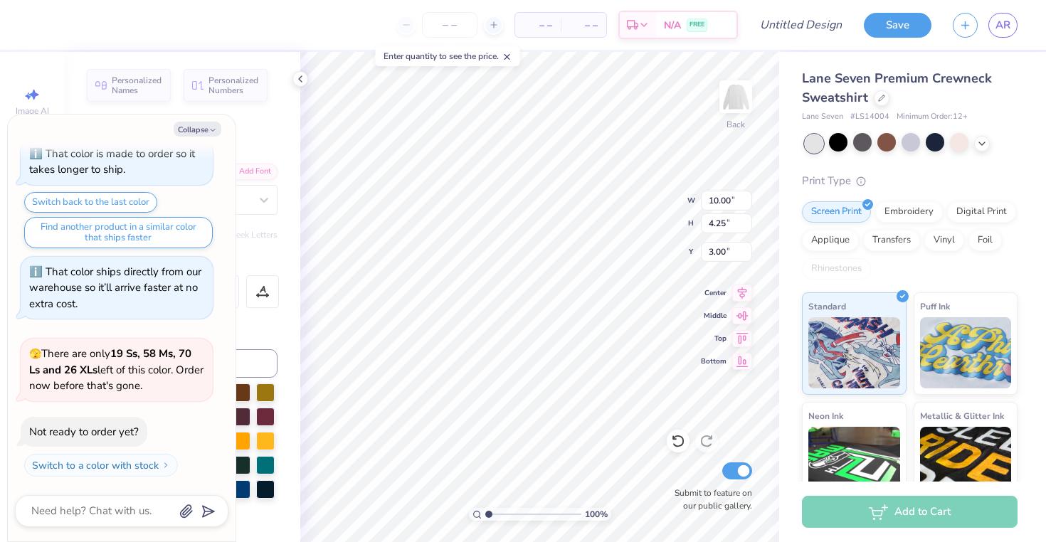
type textarea "Delta"
type textarea "x"
type textarea "Delta S"
type textarea "x"
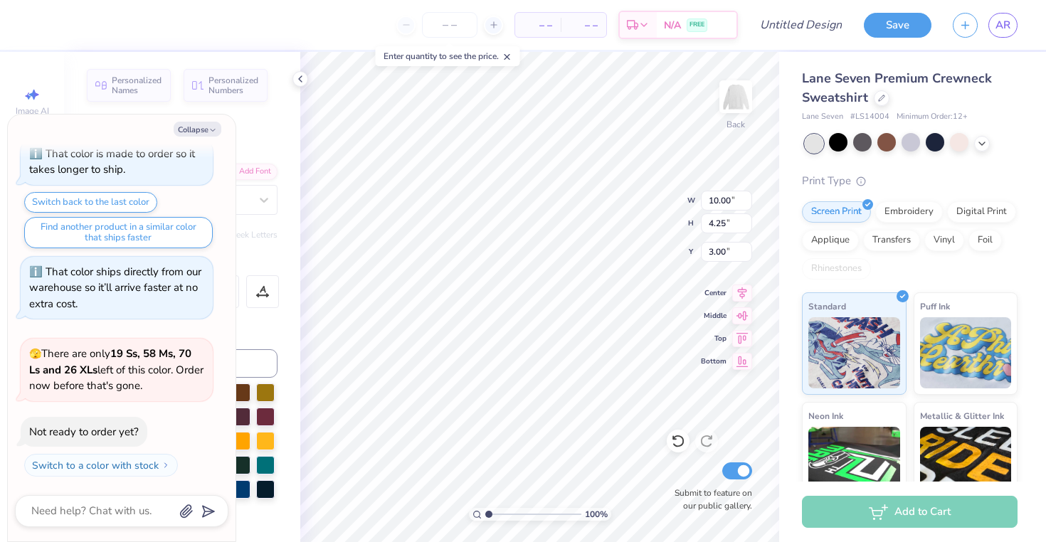
type textarea "Delta SI"
type textarea "x"
type textarea "Delta SIg"
type textarea "x"
type textarea "Delta SIgm"
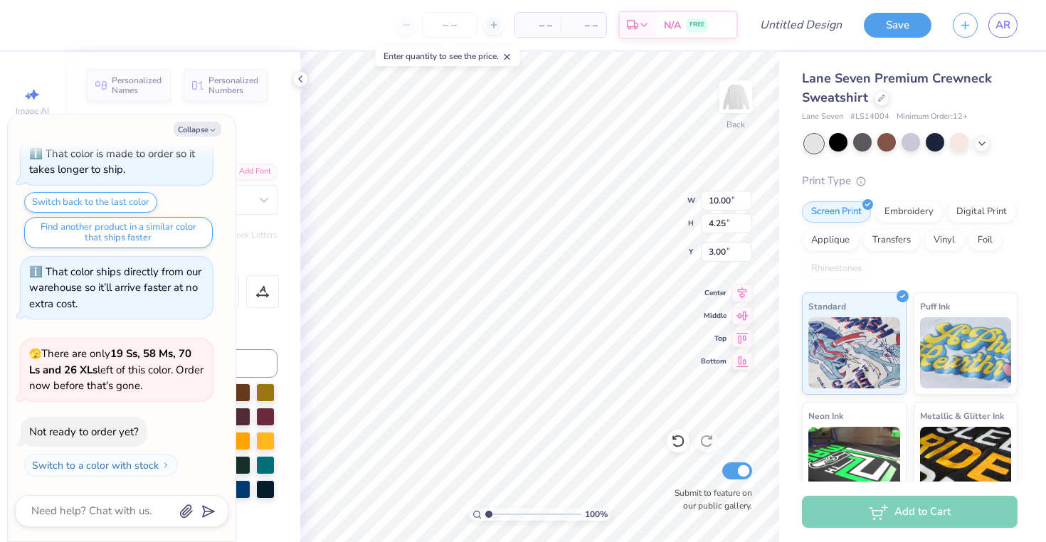
type textarea "x"
type textarea "Delta SIgma"
type textarea "x"
type textarea "Delta SIgma"
type textarea "x"
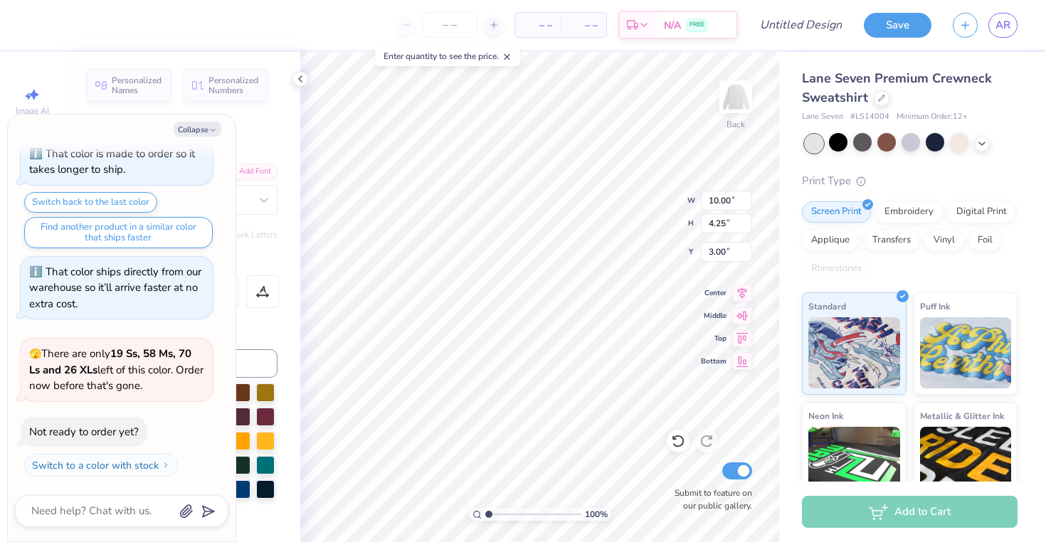
type textarea "Delta SIgma P"
type textarea "x"
type textarea "Delta SIgma PI"
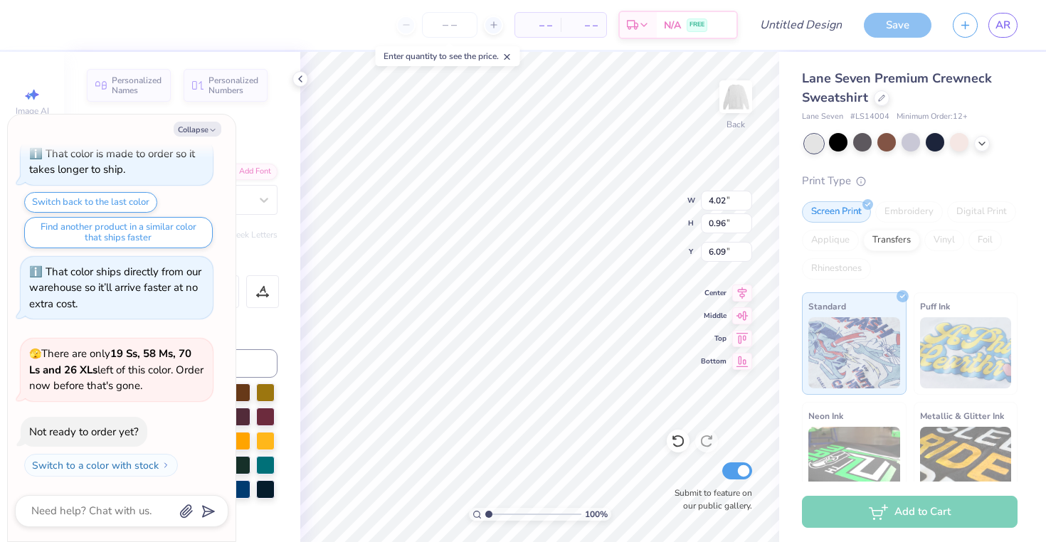
scroll to position [0, 1]
type textarea "x"
type textarea "est. 1"
type textarea "x"
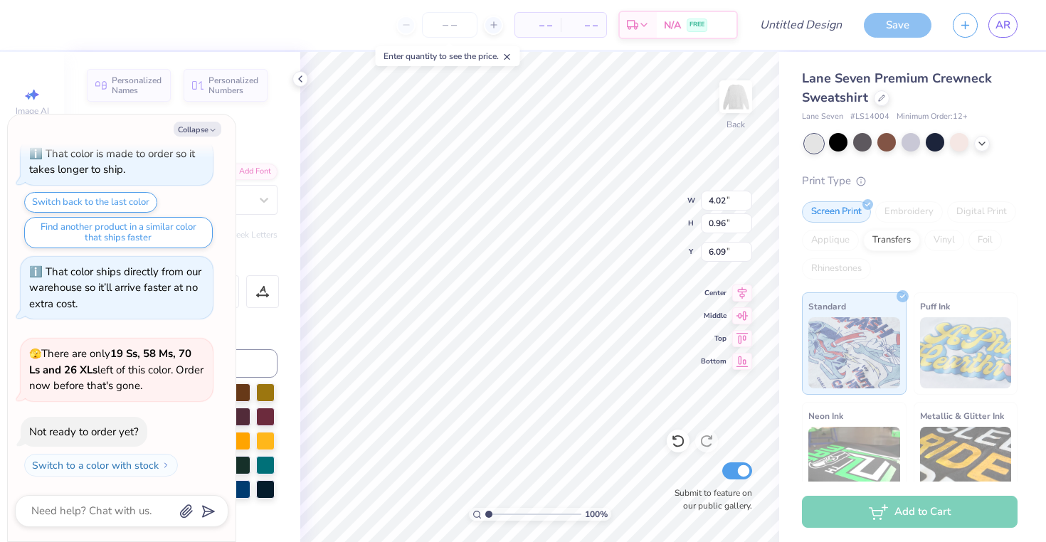
type textarea "est. 19"
type textarea "x"
type textarea "est. 190"
type textarea "x"
type textarea "est. 1907"
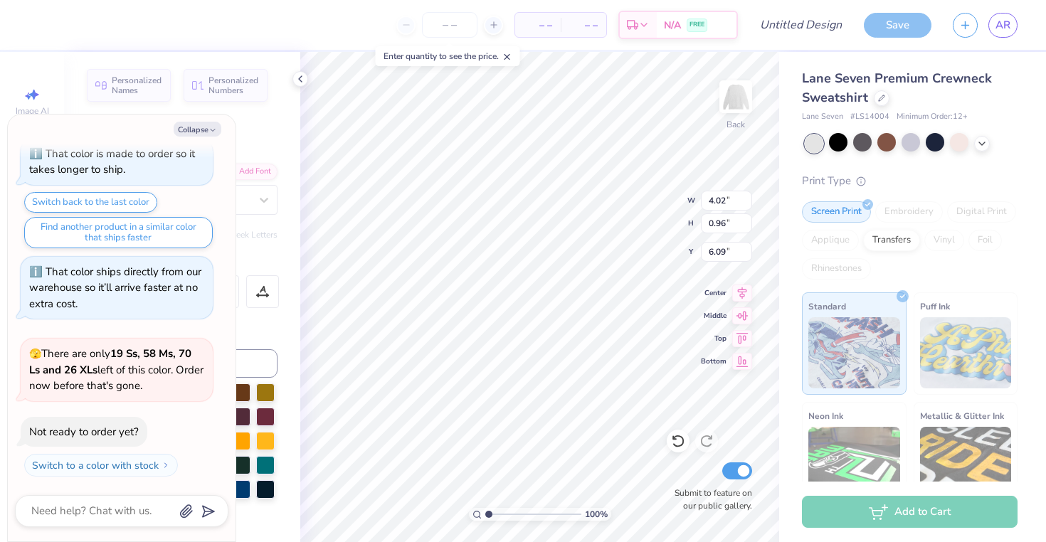
scroll to position [0, 1]
type textarea "x"
type input "2.66"
type textarea "x"
type input "4.03"
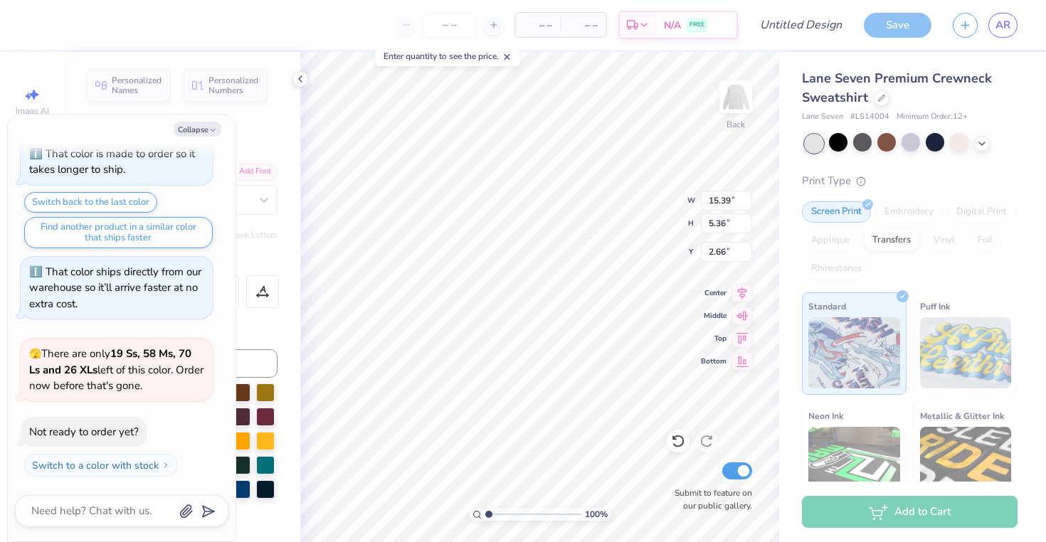
type input "0.96"
type input "6.09"
type textarea "x"
type input "6.10"
type textarea "x"
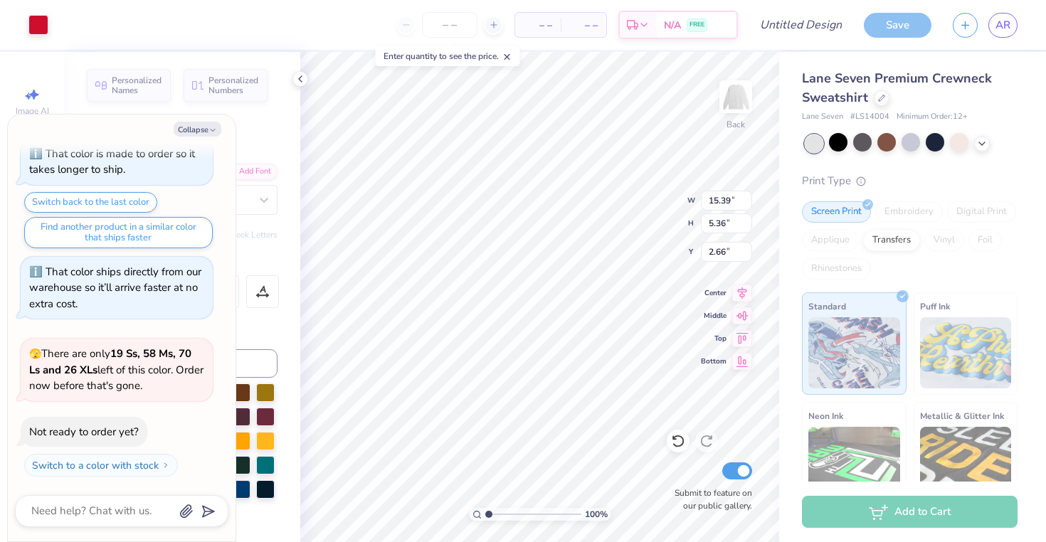
type input "2.67"
type textarea "x"
type input "14.80"
type input "5.15"
type input "2.88"
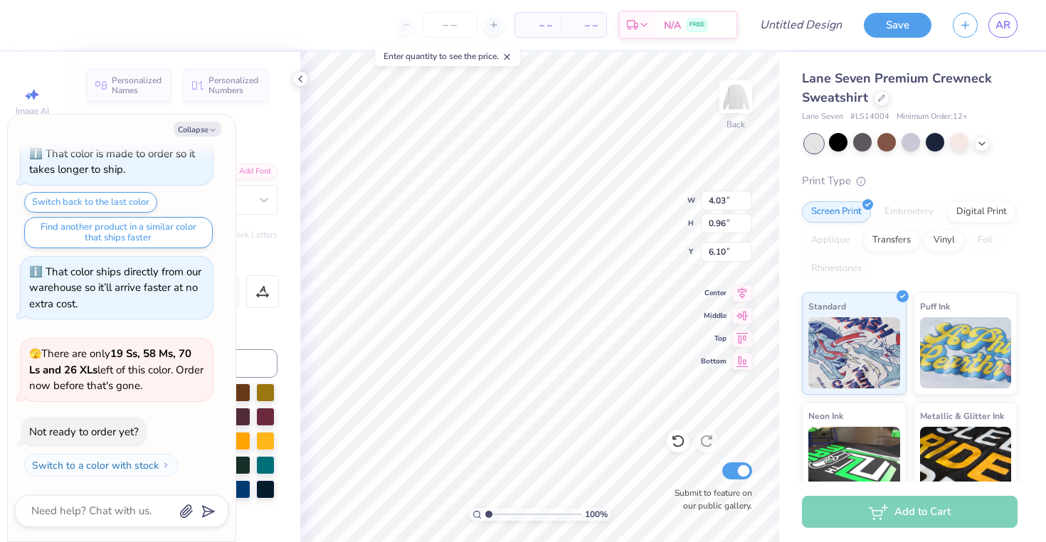
type textarea "x"
type input "6.12"
click at [875, 97] on div at bounding box center [882, 97] width 16 height 16
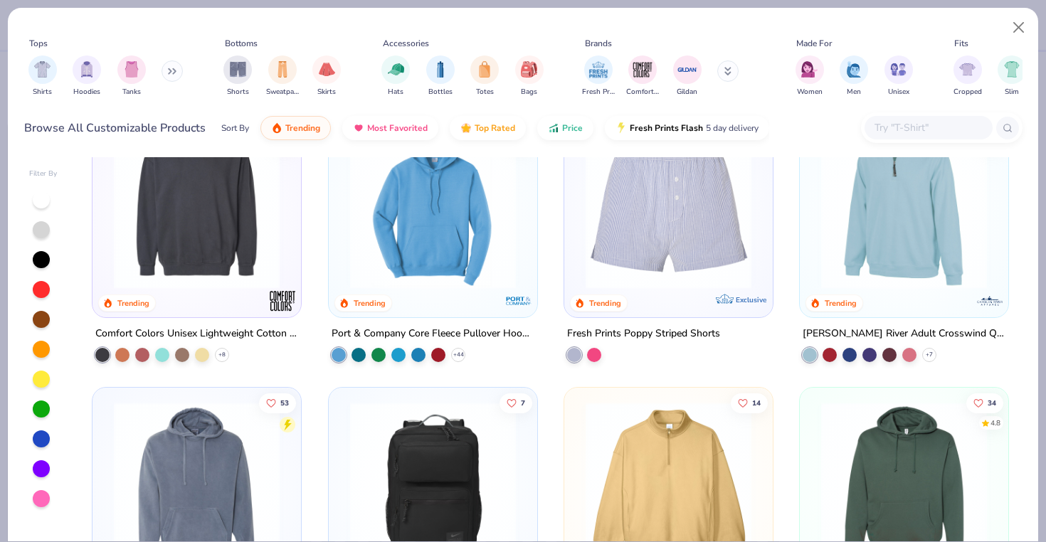
scroll to position [3346, 0]
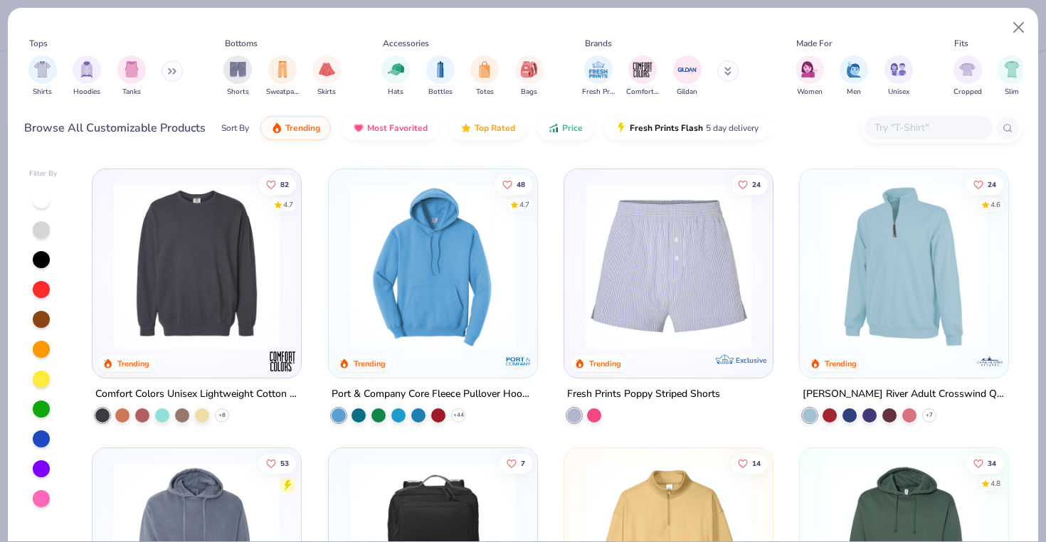
click at [161, 238] on img at bounding box center [197, 267] width 180 height 166
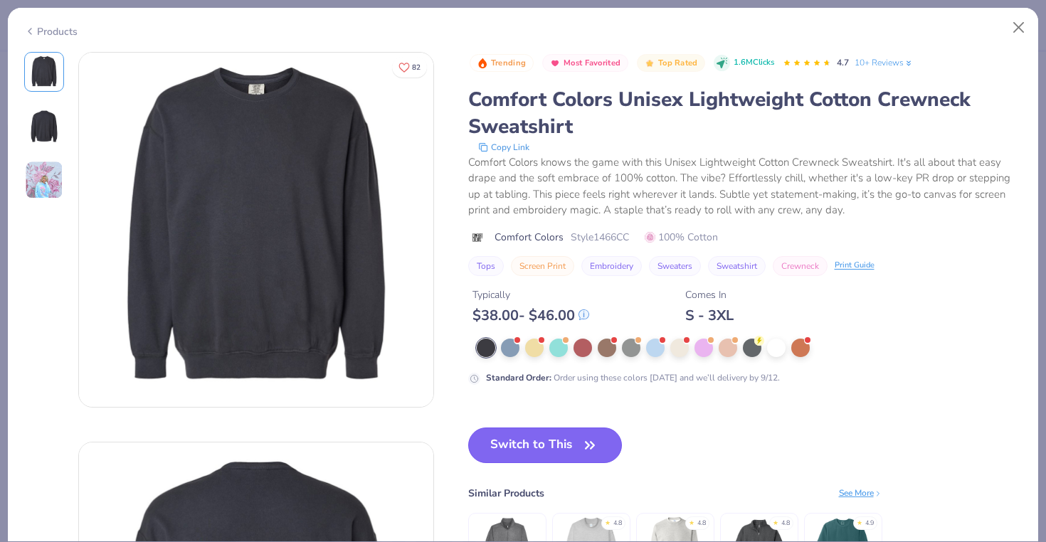
click at [565, 446] on button "Switch to This" at bounding box center [545, 446] width 154 height 36
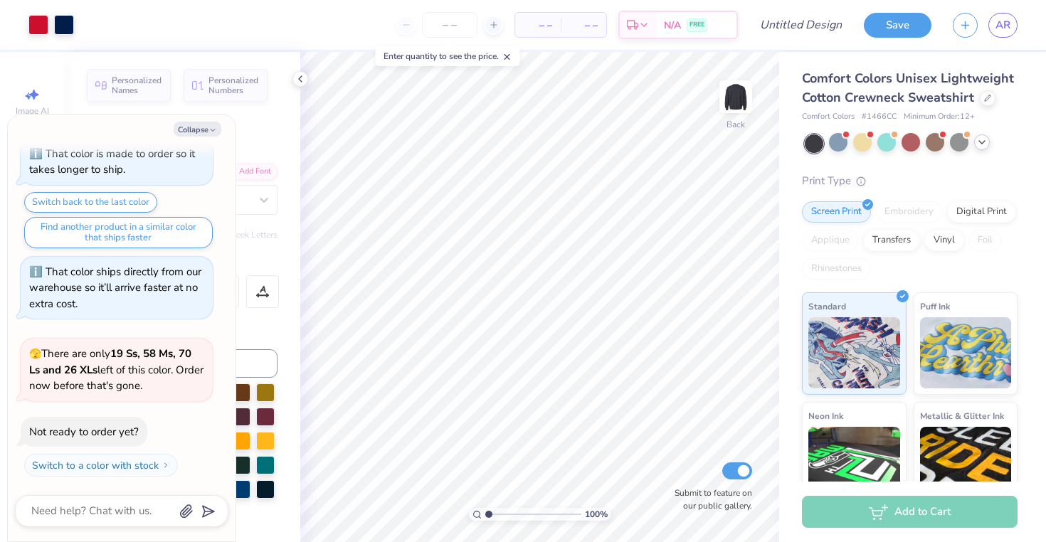
click at [983, 144] on icon at bounding box center [981, 142] width 11 height 11
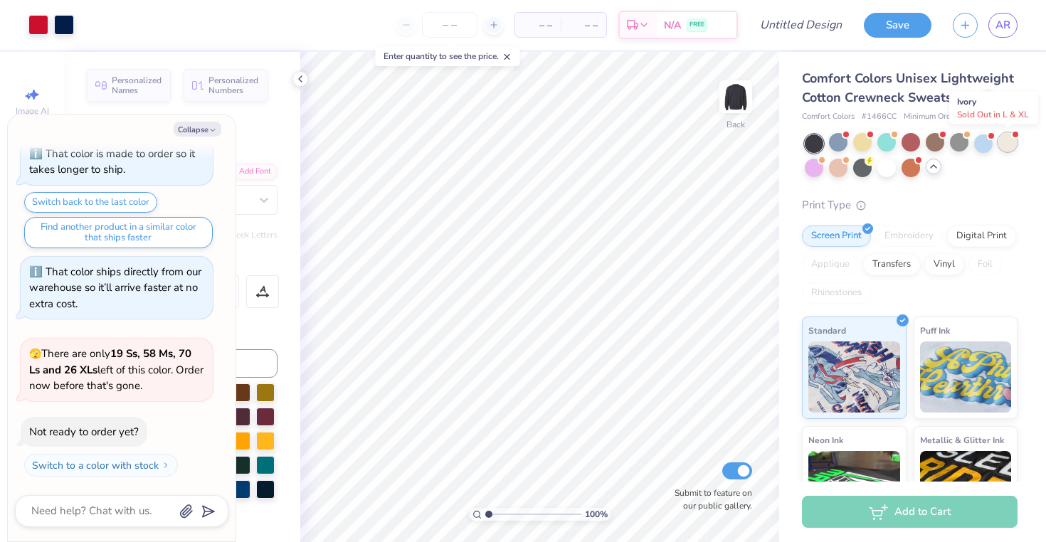
click at [1009, 143] on div at bounding box center [1007, 142] width 19 height 19
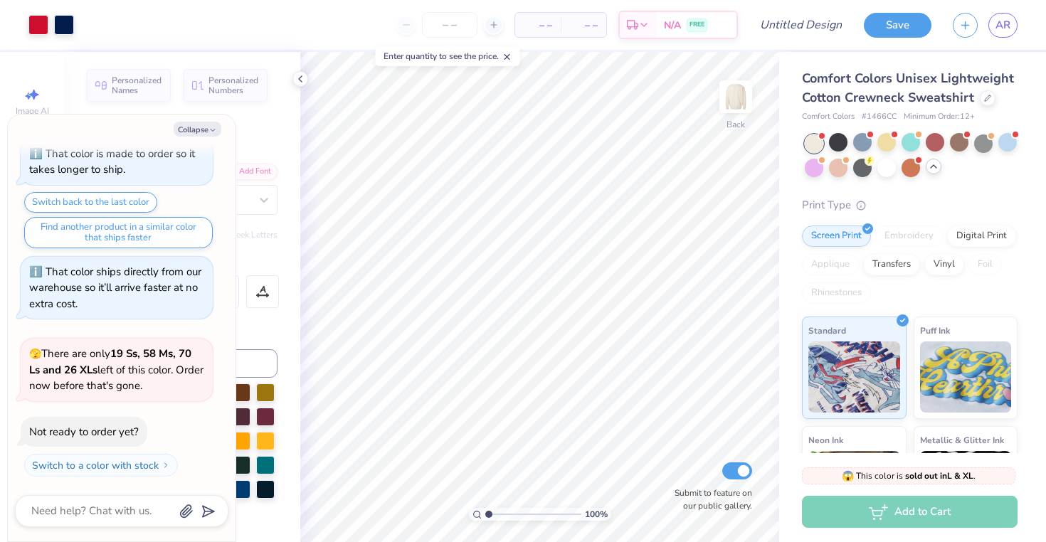
scroll to position [715, 0]
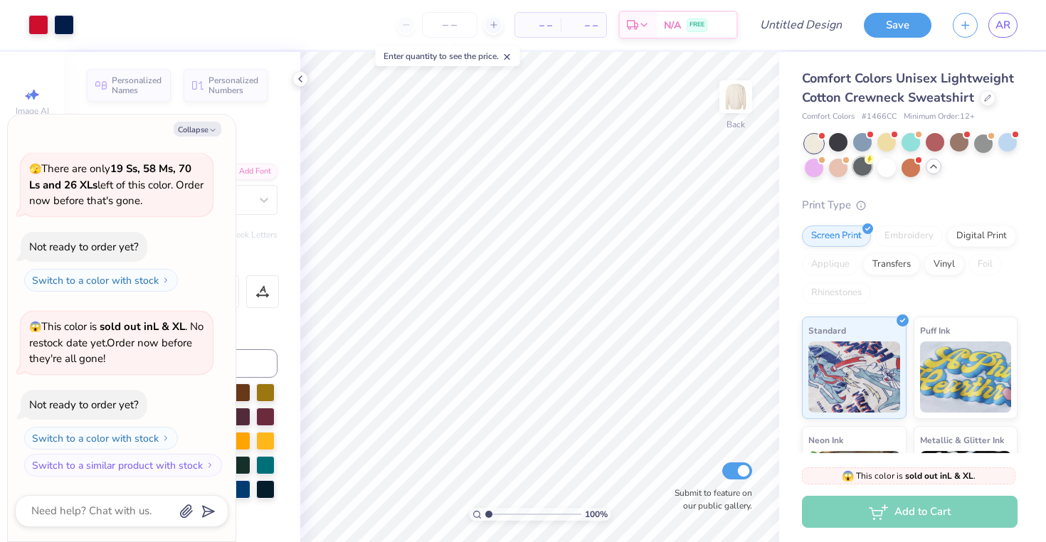
click at [871, 171] on div at bounding box center [862, 166] width 19 height 19
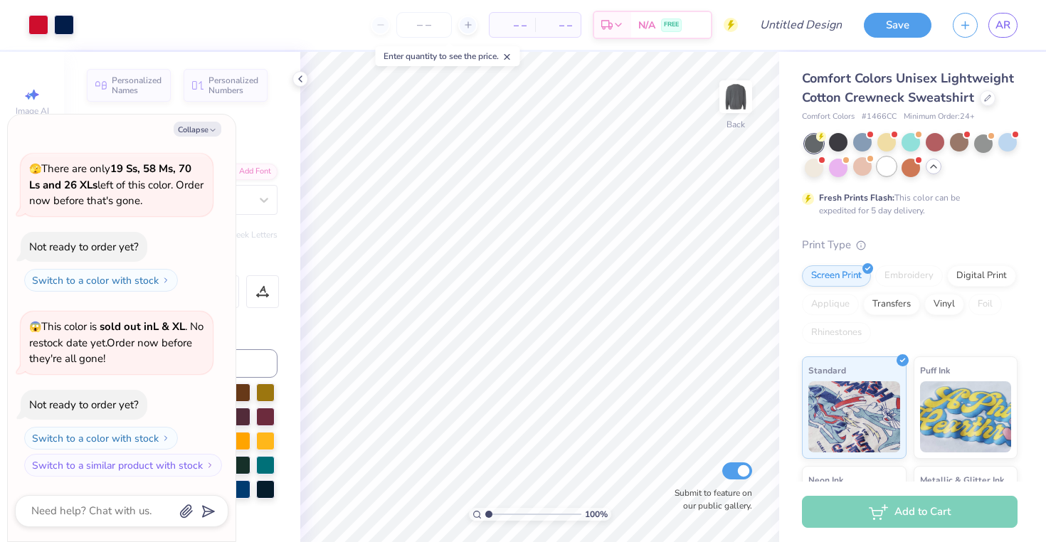
click at [888, 168] on div at bounding box center [886, 166] width 19 height 19
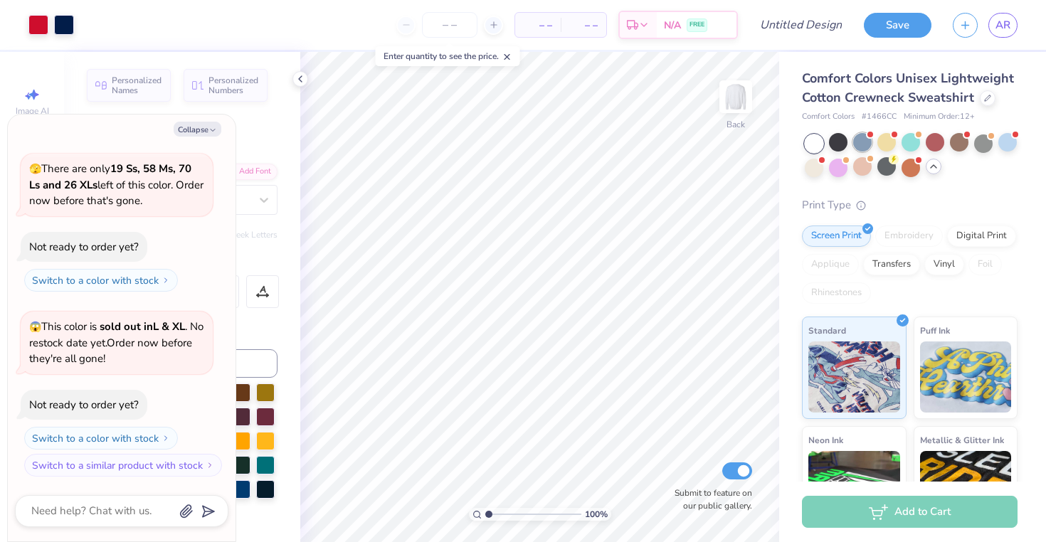
click at [863, 142] on div at bounding box center [862, 142] width 19 height 19
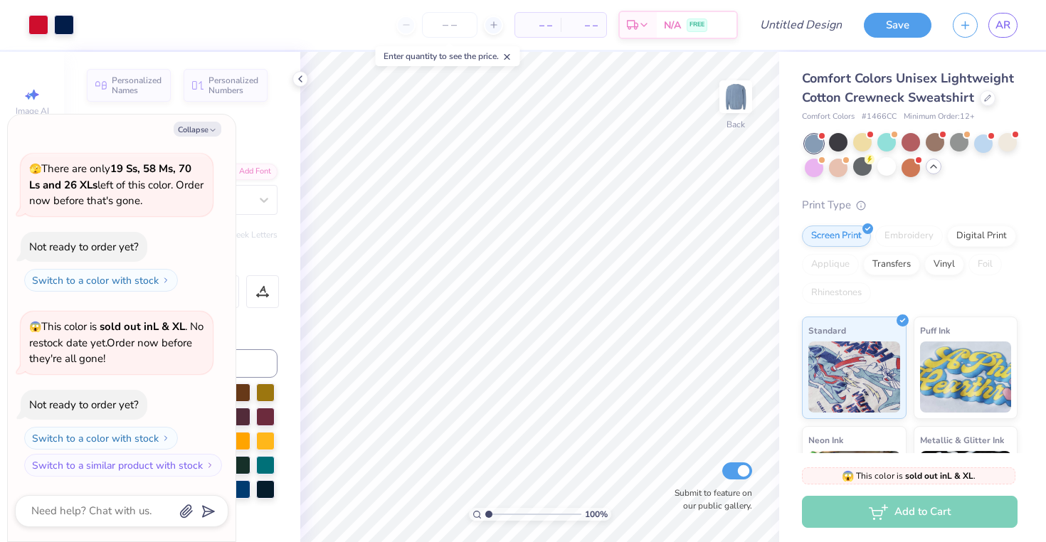
scroll to position [915, 0]
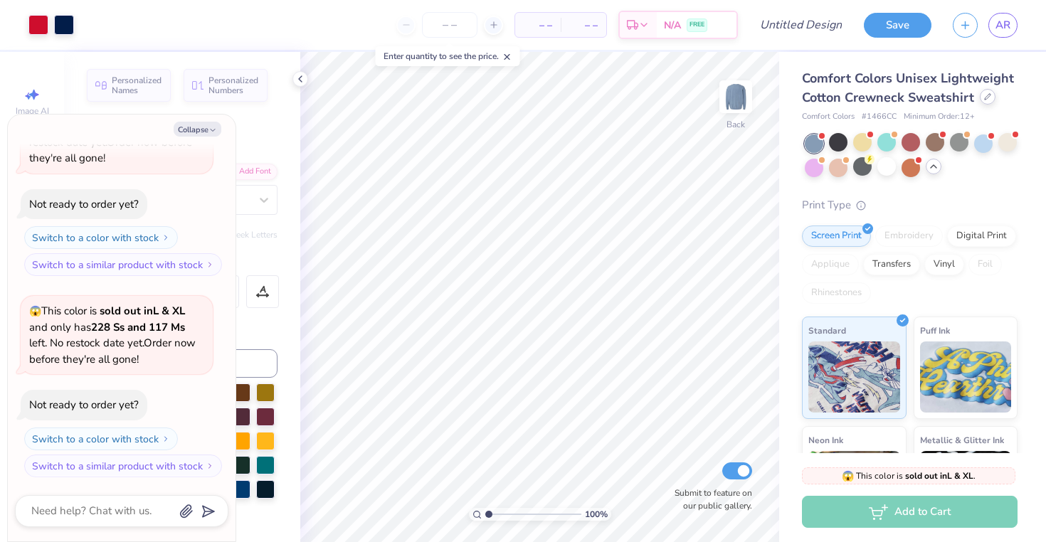
click at [981, 99] on div at bounding box center [988, 97] width 16 height 16
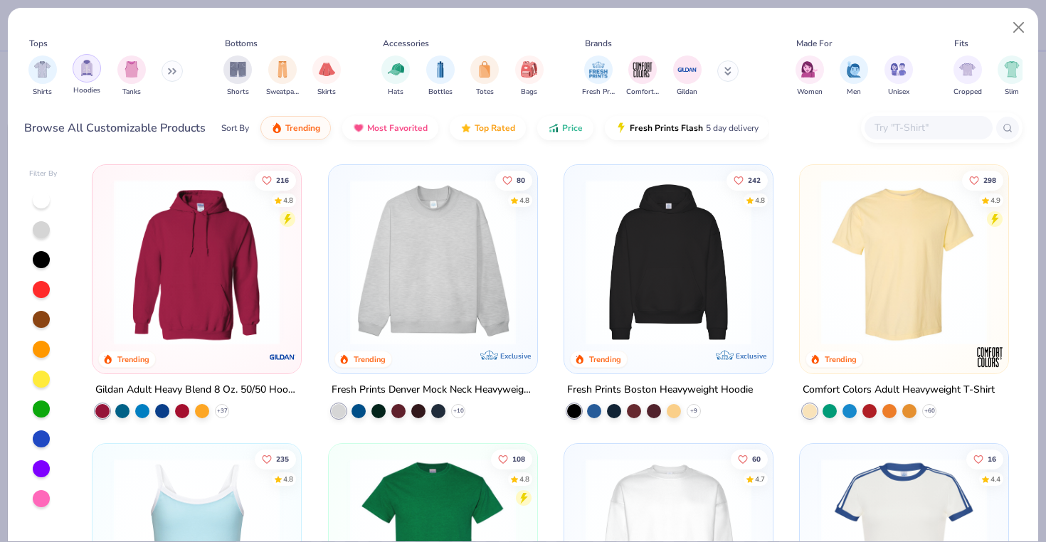
click at [87, 70] on img "filter for Hoodies" at bounding box center [87, 68] width 16 height 16
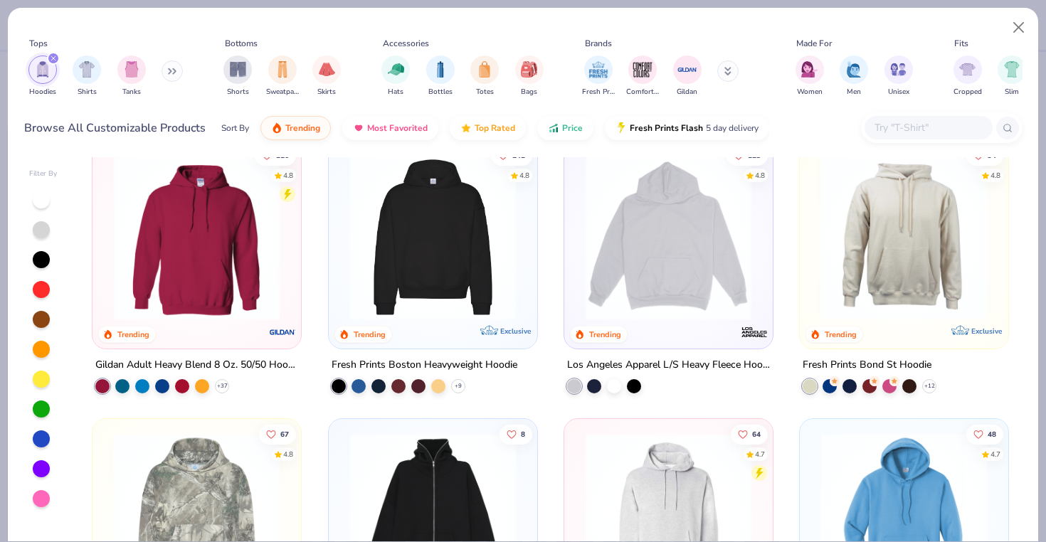
scroll to position [1, 0]
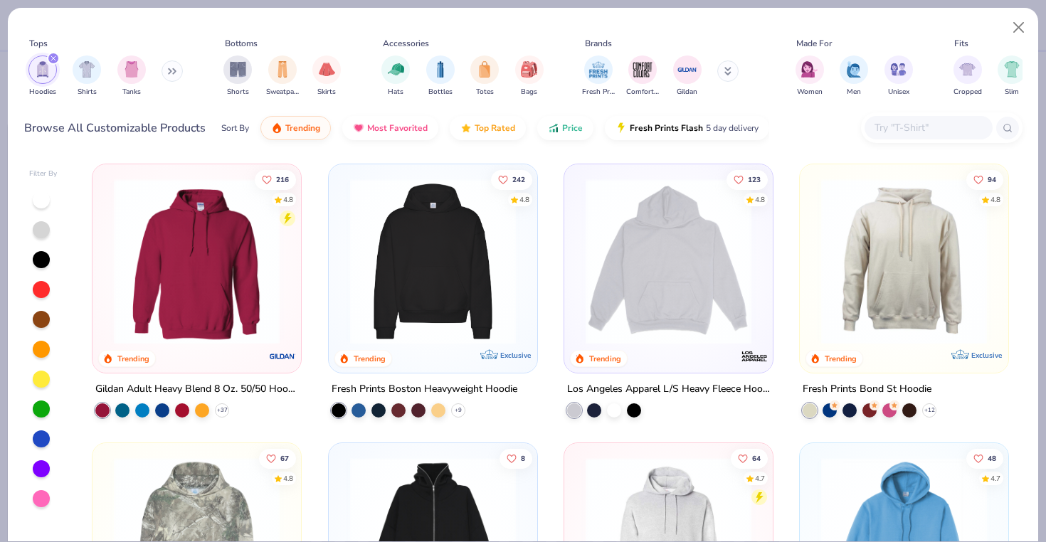
click at [201, 263] on img at bounding box center [197, 262] width 180 height 166
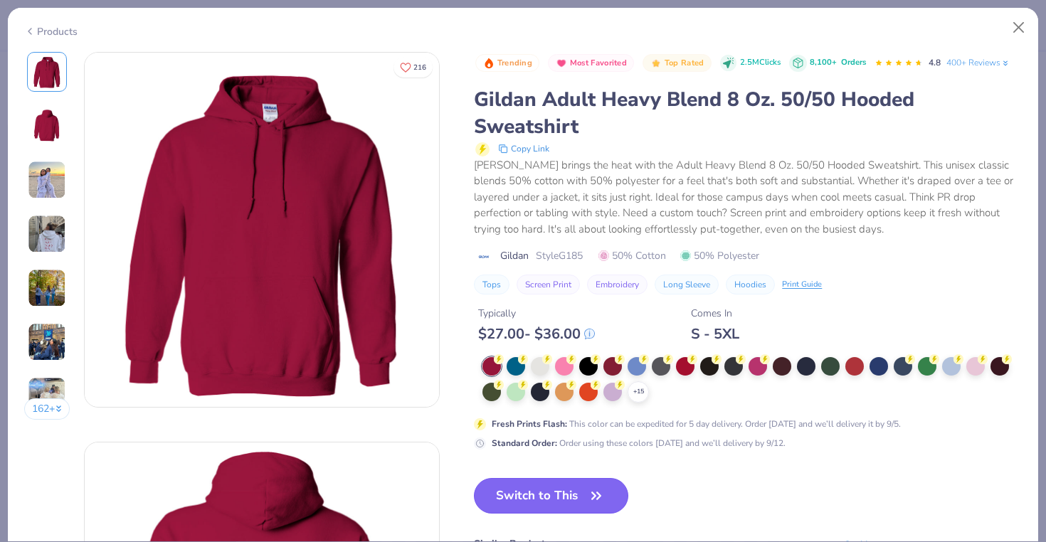
click at [521, 503] on button "Switch to This" at bounding box center [551, 496] width 154 height 36
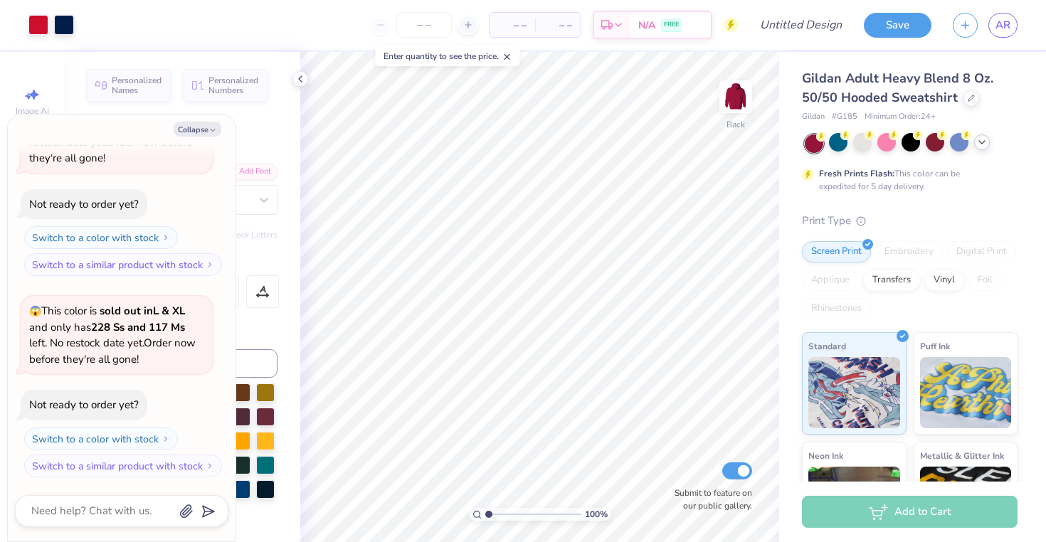
click at [987, 143] on icon at bounding box center [981, 142] width 11 height 11
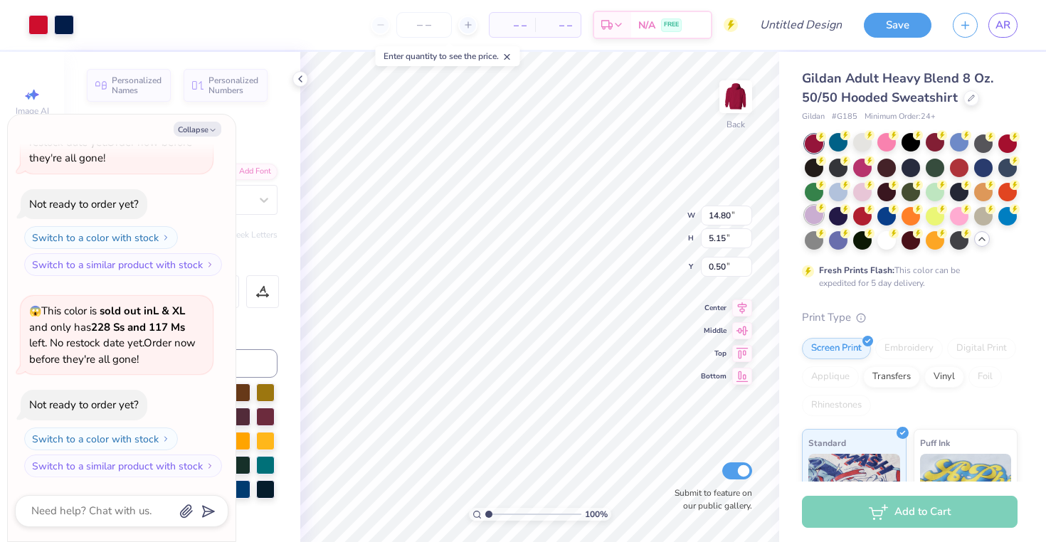
type textarea "x"
type input "3.00"
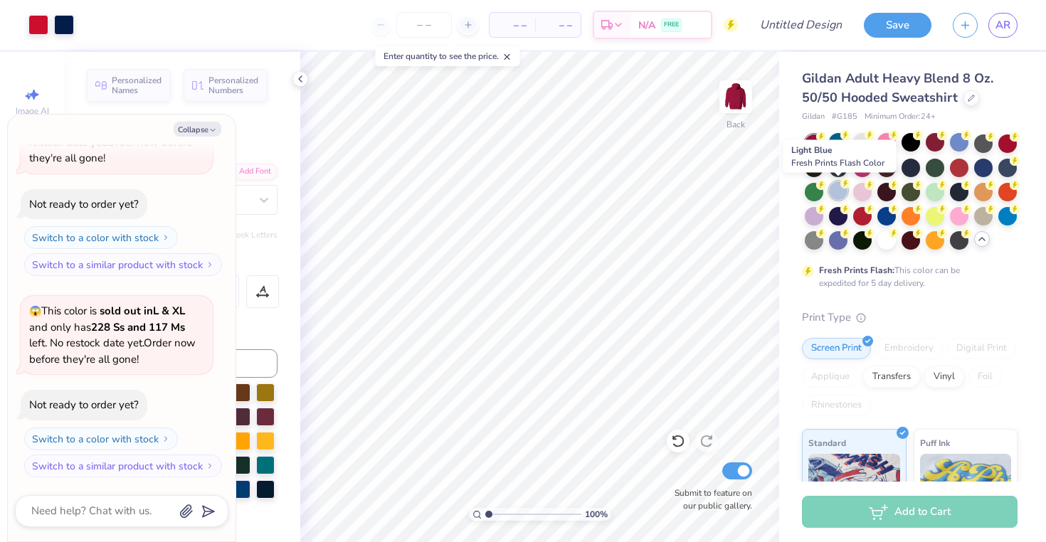
click at [838, 186] on div at bounding box center [838, 190] width 19 height 19
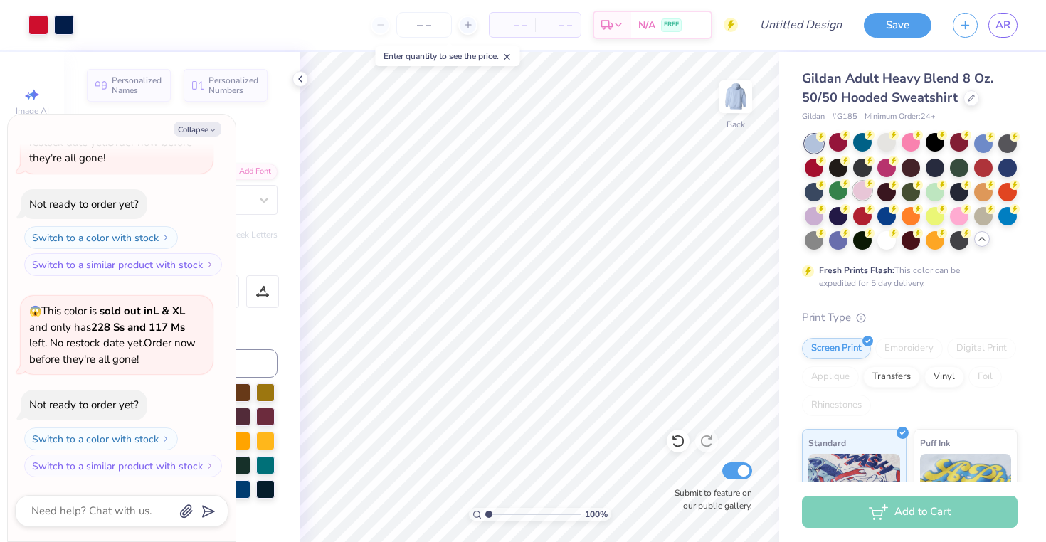
click at [871, 189] on div at bounding box center [862, 190] width 19 height 19
click at [887, 245] on div at bounding box center [886, 239] width 19 height 19
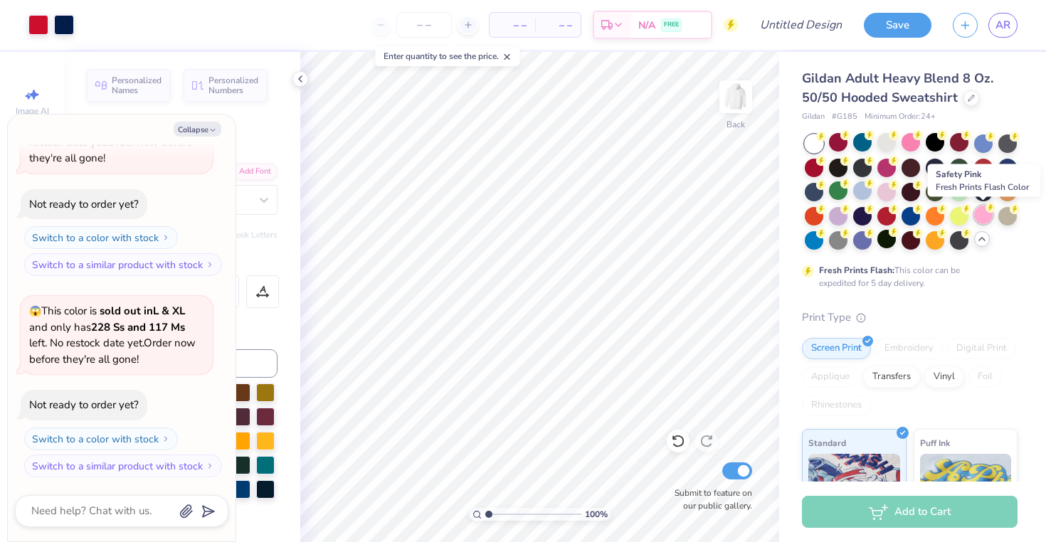
click at [974, 212] on div at bounding box center [983, 215] width 19 height 19
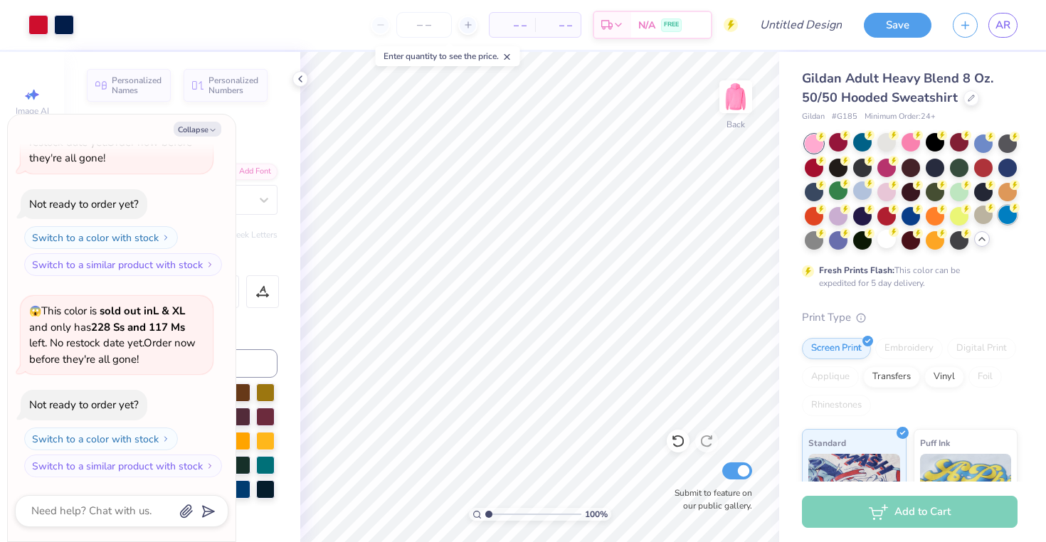
click at [1010, 213] on div at bounding box center [1007, 215] width 19 height 19
click at [1008, 177] on div at bounding box center [911, 192] width 213 height 115
click at [989, 142] on div at bounding box center [983, 142] width 19 height 19
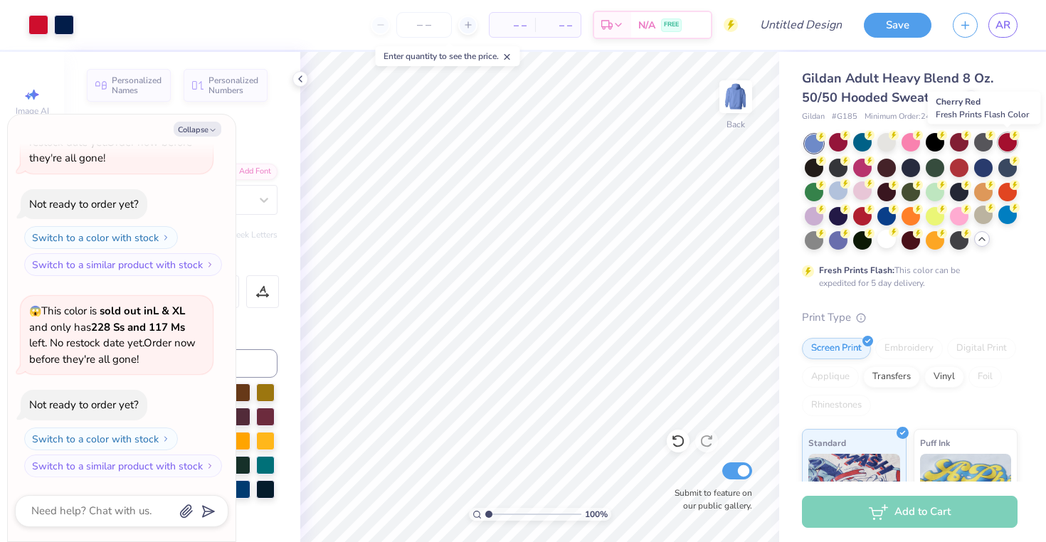
click at [1013, 143] on div at bounding box center [1007, 142] width 19 height 19
click at [883, 144] on div at bounding box center [886, 142] width 19 height 19
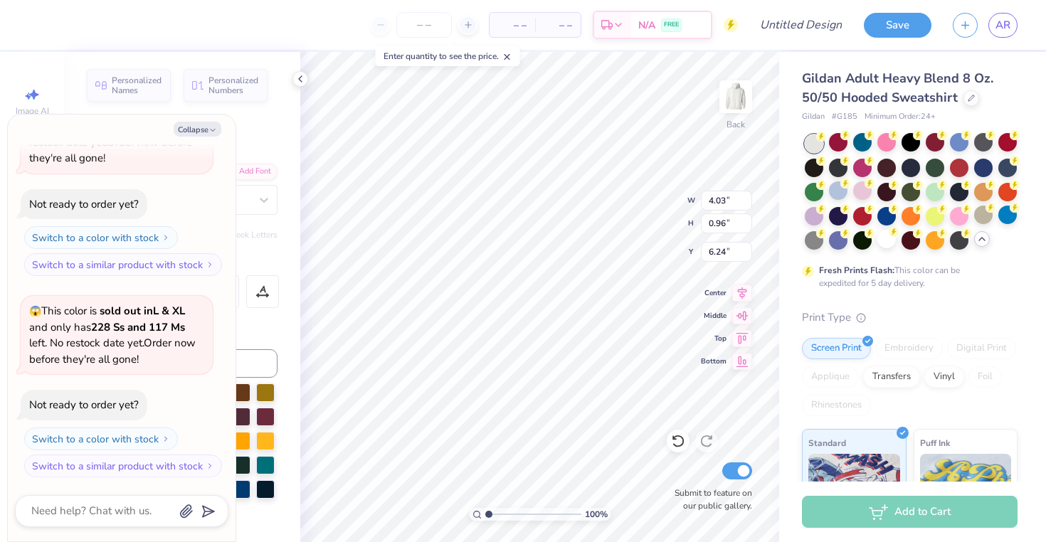
type textarea "x"
type input "6.29"
type textarea "x"
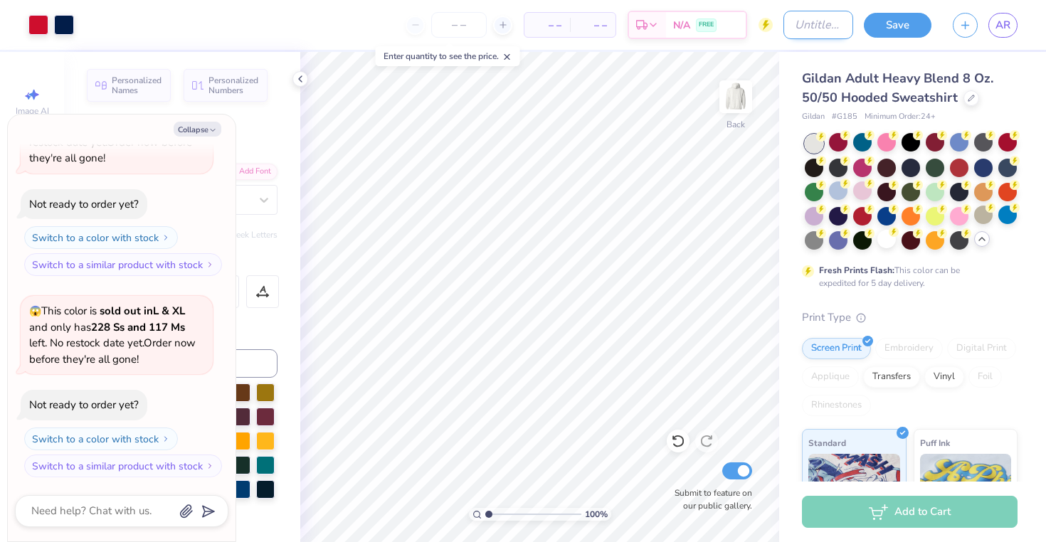
click at [810, 33] on input "Design Title" at bounding box center [819, 25] width 70 height 28
type input "h"
type textarea "x"
type input "ho"
type textarea "x"
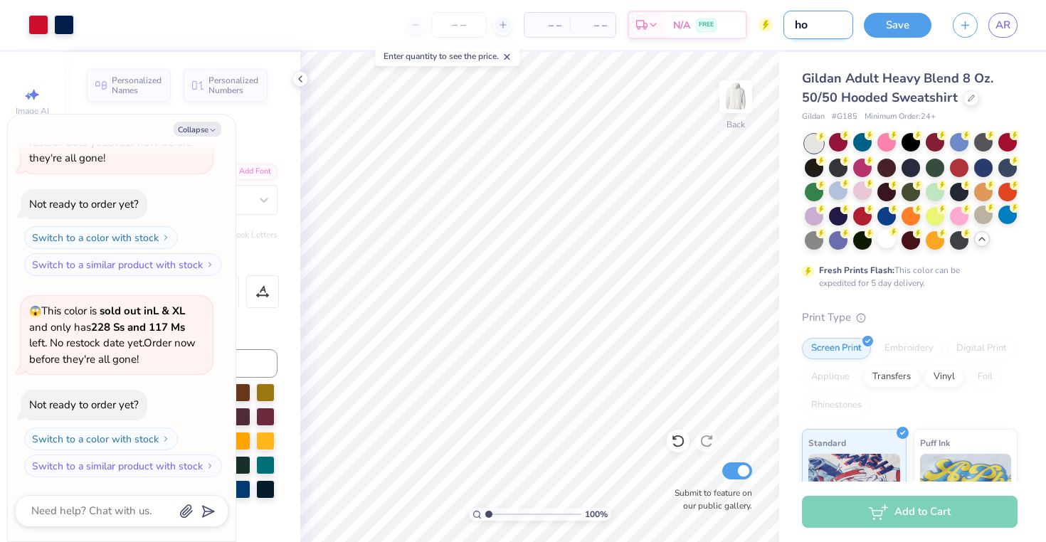
type input "hoo"
type textarea "x"
type input "hood"
type textarea "x"
type input "hoodi"
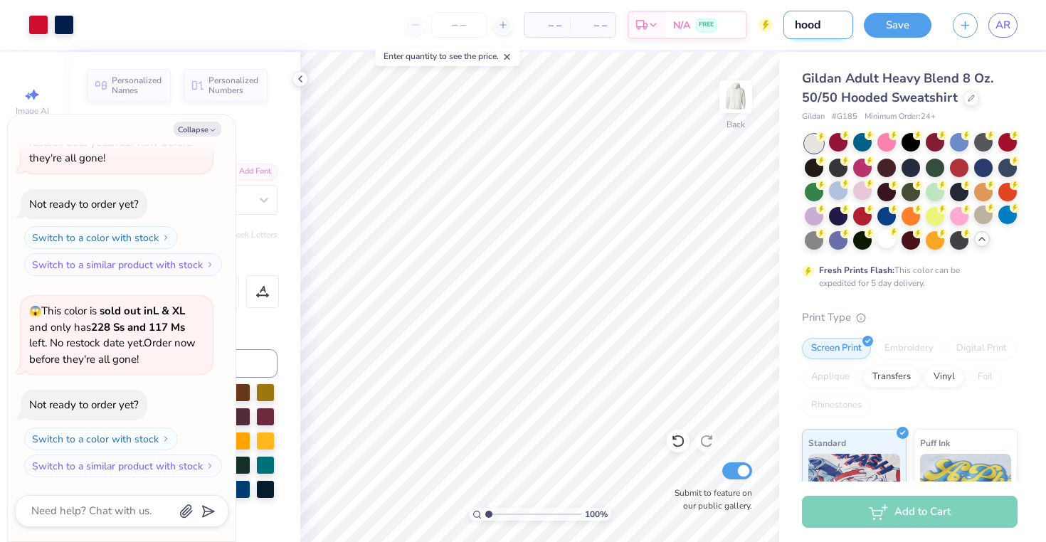
type textarea "x"
type input "hoodie"
type textarea "x"
type input "hoodie"
click at [898, 19] on button "Save" at bounding box center [898, 23] width 68 height 25
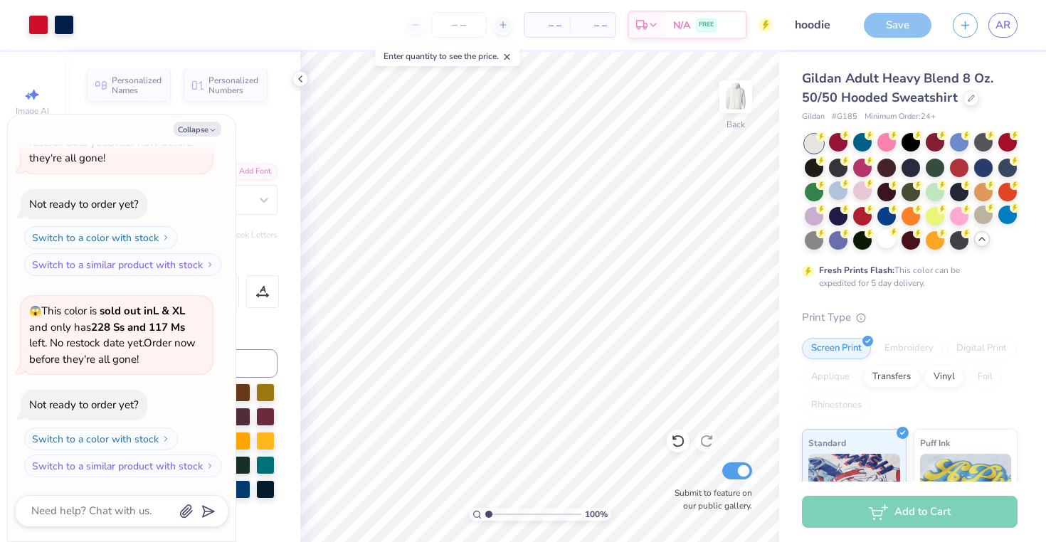
click at [531, 24] on div "– – Per Item" at bounding box center [548, 25] width 46 height 24
click at [460, 14] on input "number" at bounding box center [459, 25] width 56 height 26
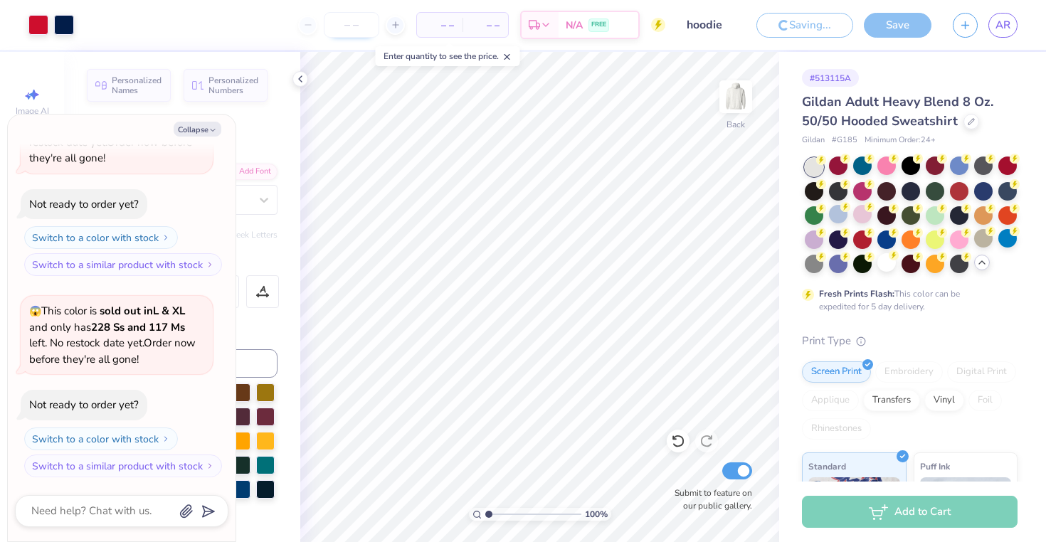
type textarea "x"
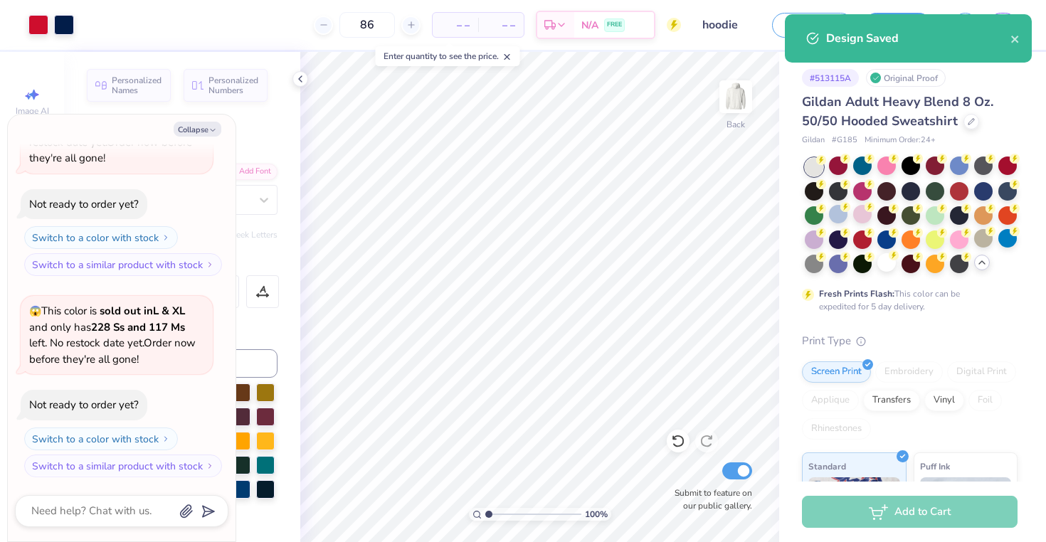
type input "86"
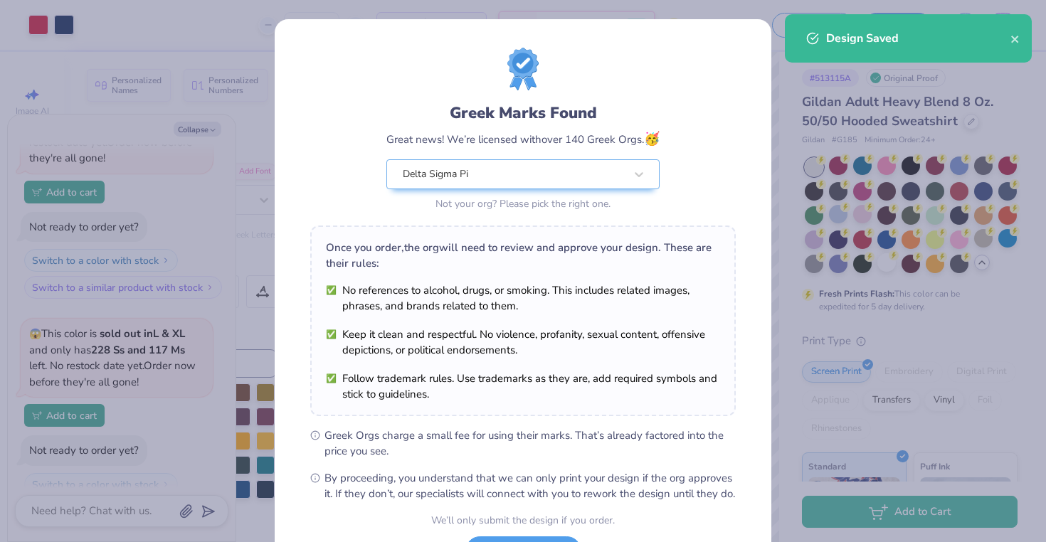
scroll to position [124, 0]
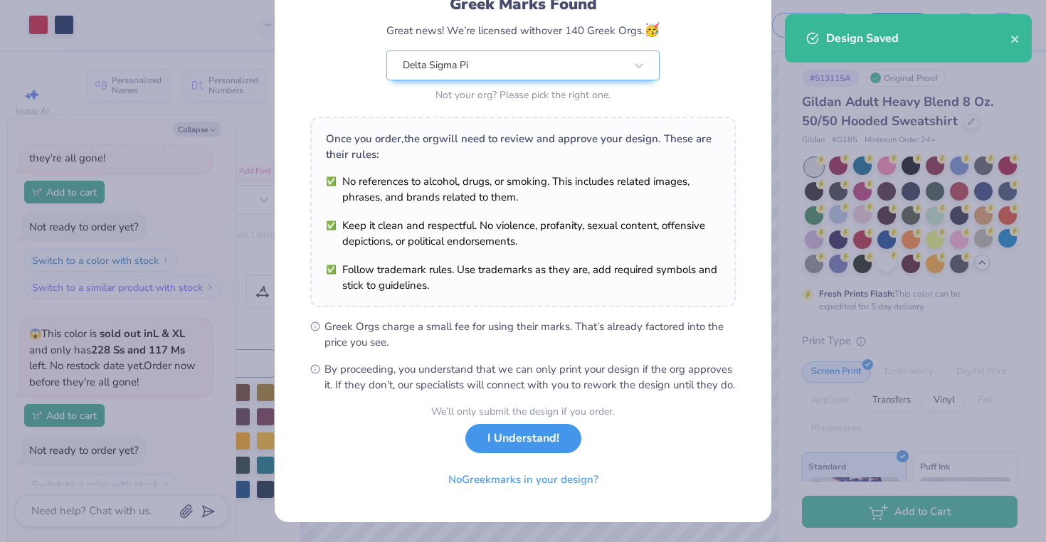
click at [505, 453] on button "I Understand!" at bounding box center [523, 438] width 116 height 29
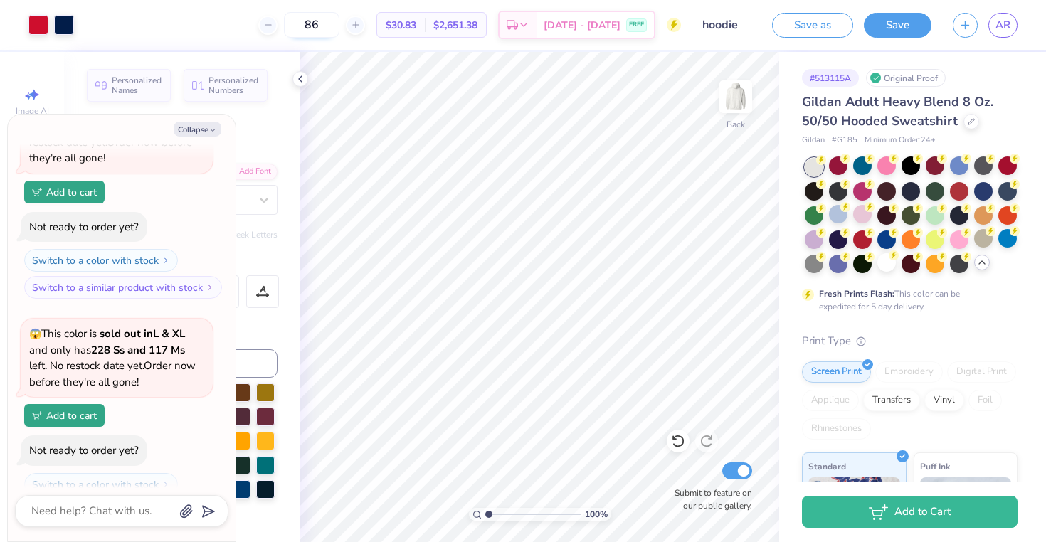
type textarea "x"
type input "84"
click at [889, 25] on button "Save" at bounding box center [898, 23] width 68 height 25
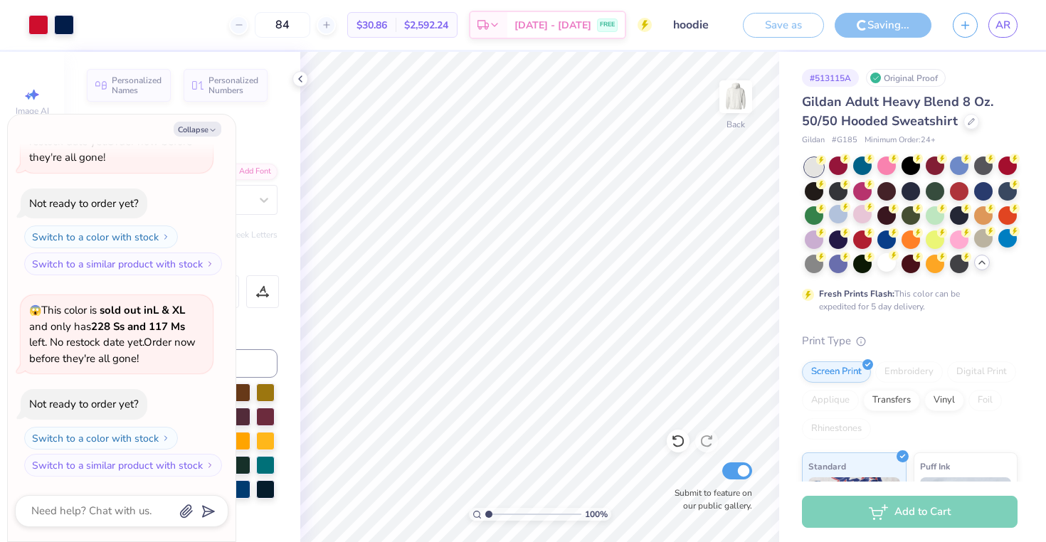
scroll to position [915, 0]
type textarea "x"
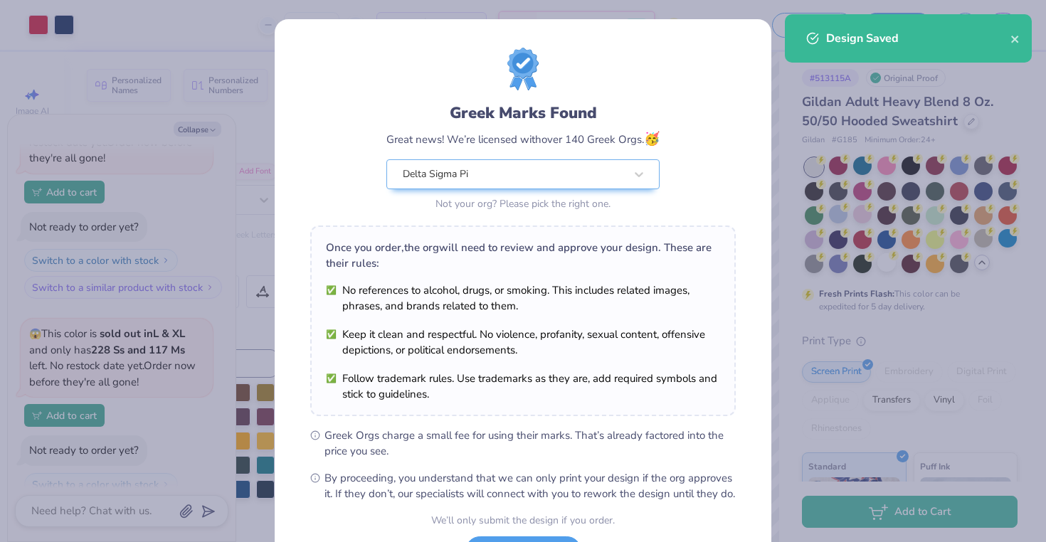
scroll to position [124, 0]
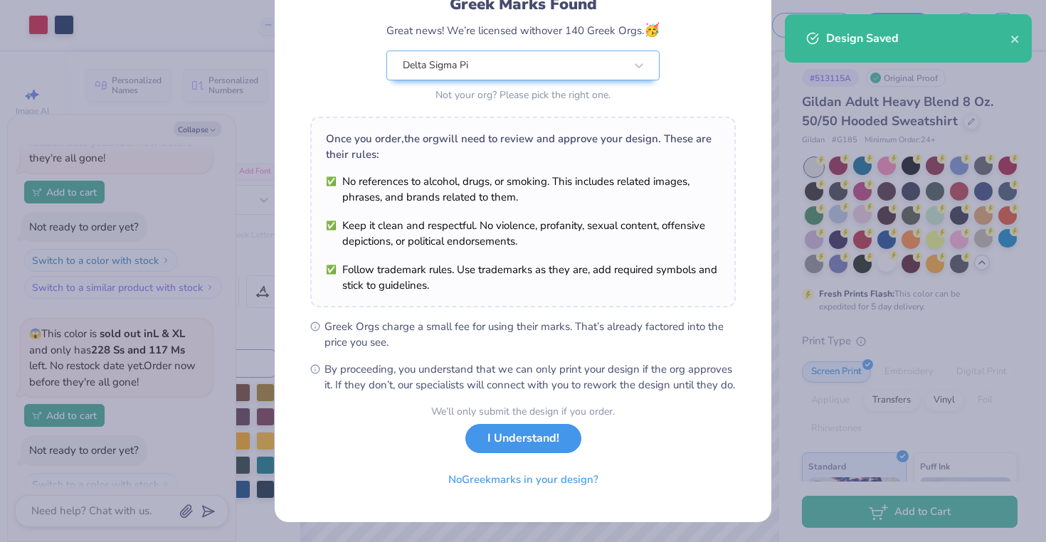
click at [537, 447] on button "I Understand!" at bounding box center [523, 438] width 116 height 29
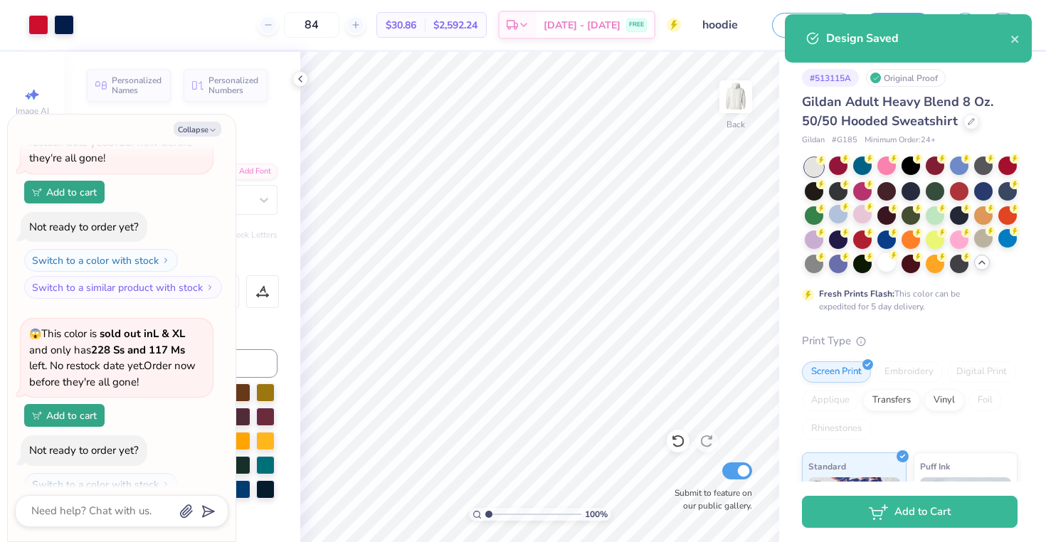
scroll to position [0, 0]
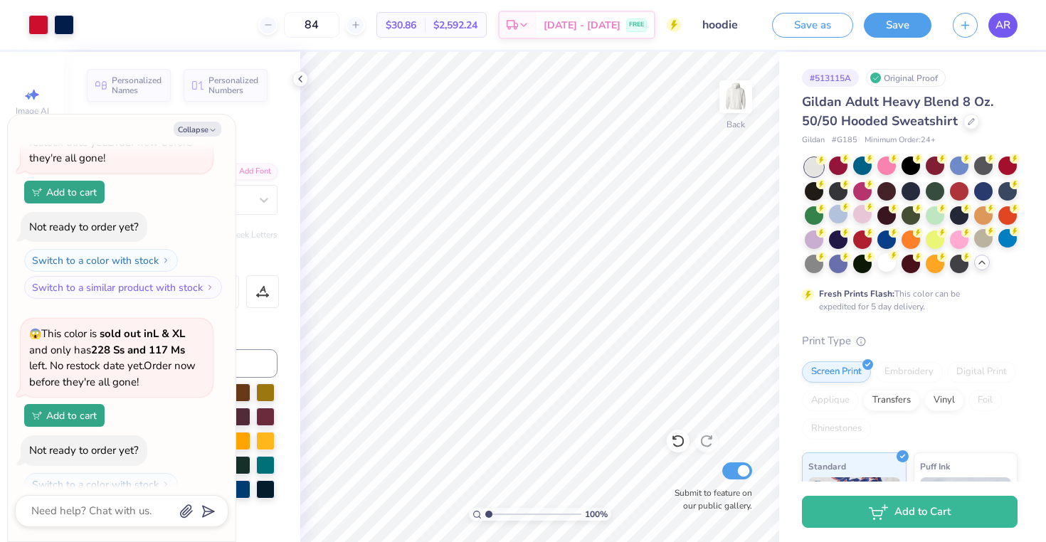
click at [998, 20] on span "AR" at bounding box center [1003, 25] width 15 height 16
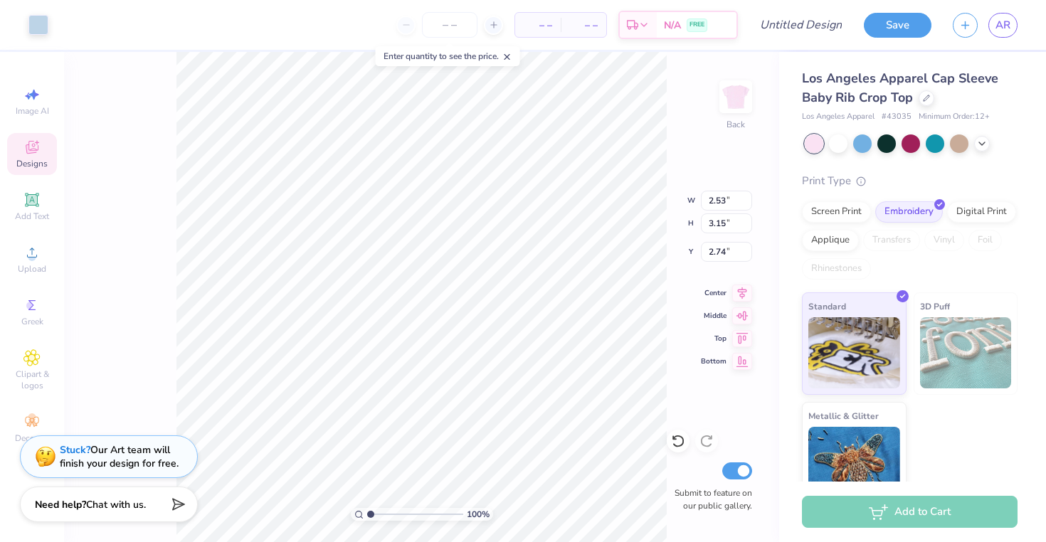
type input "2.78"
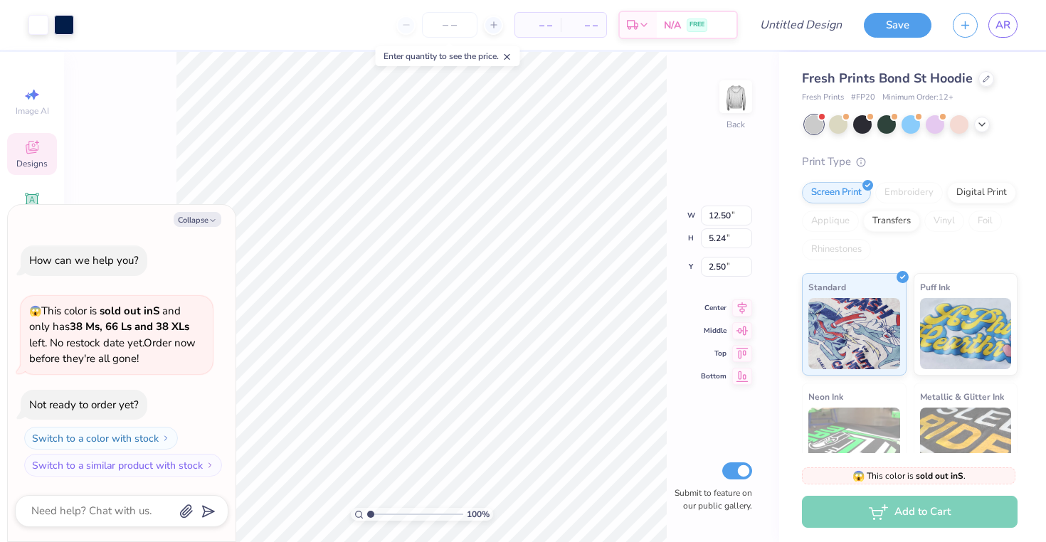
click at [717, 167] on div "100 % Back W 12.50 12.50 " H 5.24 5.24 " Y 2.50 2.50 " Center Middle Top Bottom…" at bounding box center [421, 297] width 715 height 490
type textarea "x"
type input "2.48"
click at [65, 23] on div at bounding box center [64, 24] width 20 height 20
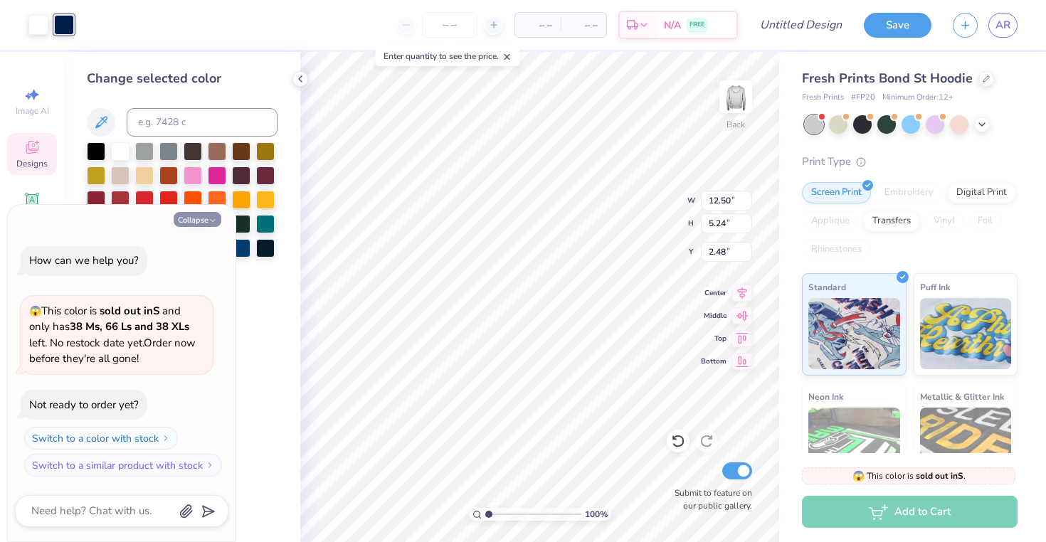
click at [209, 219] on icon "button" at bounding box center [213, 220] width 9 height 9
type textarea "x"
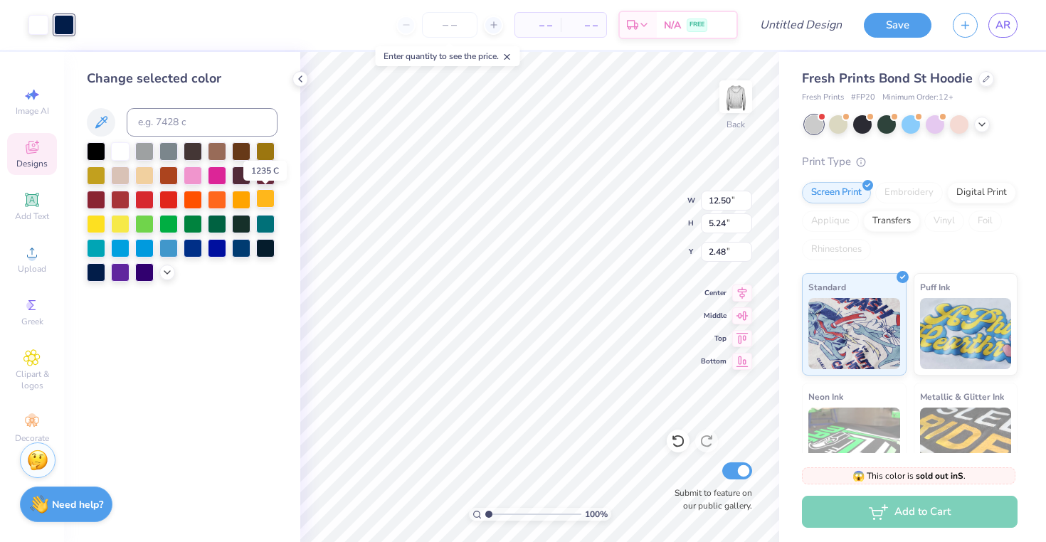
click at [260, 199] on div at bounding box center [265, 198] width 19 height 19
click at [236, 198] on div at bounding box center [241, 198] width 19 height 19
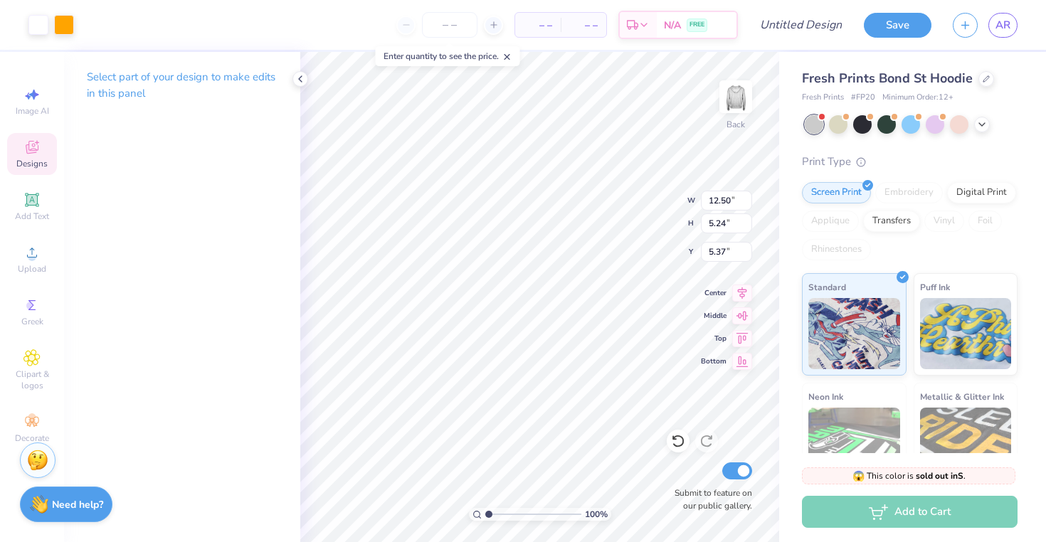
type input "5.37"
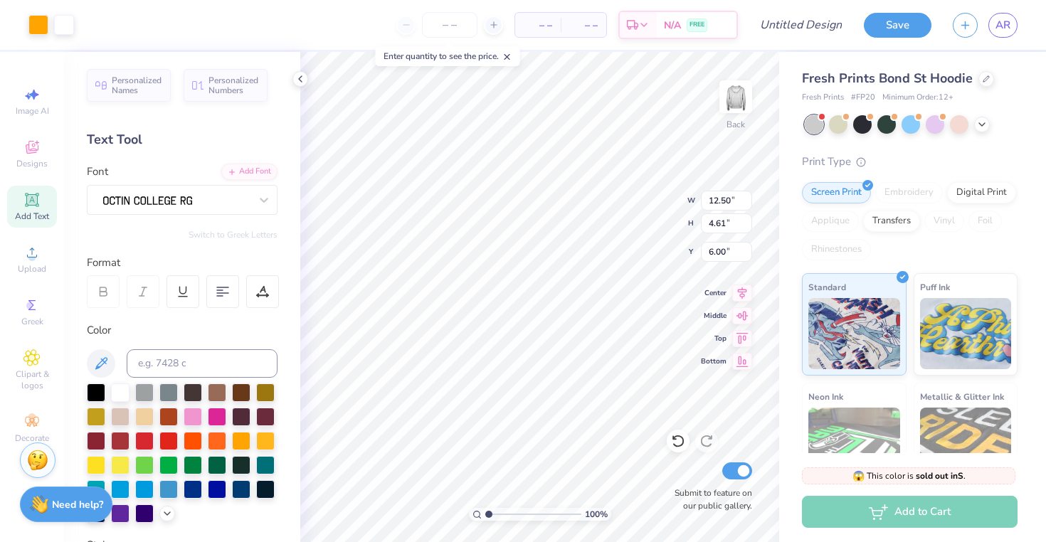
type input "4.15"
click at [986, 120] on icon at bounding box center [981, 122] width 11 height 11
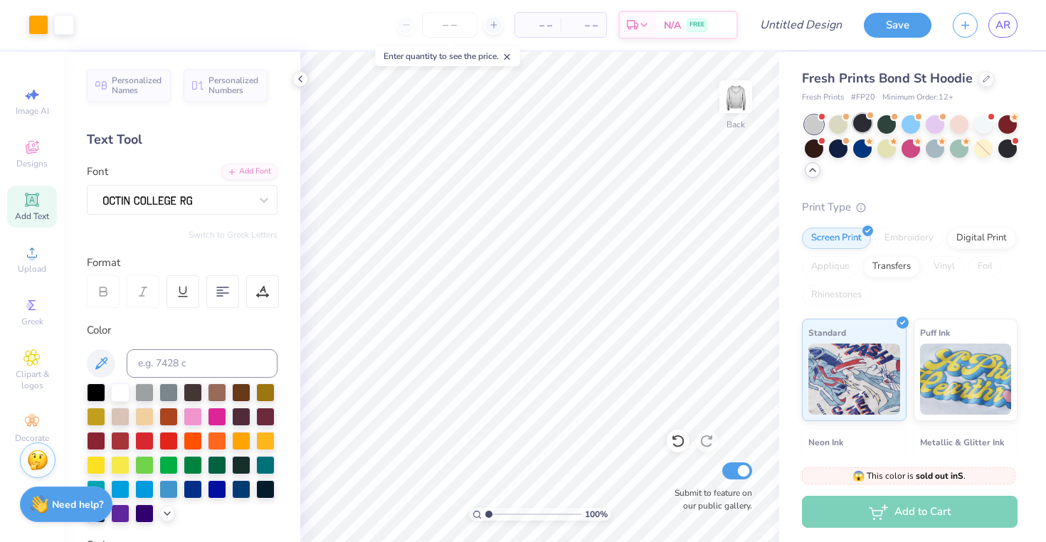
click at [860, 125] on div at bounding box center [862, 123] width 19 height 19
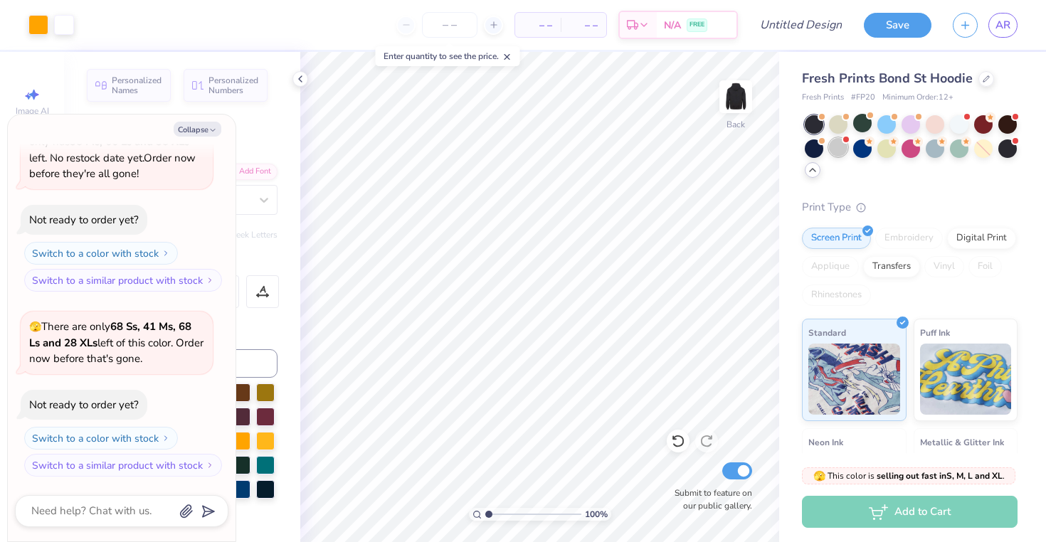
click at [832, 148] on div at bounding box center [838, 147] width 19 height 19
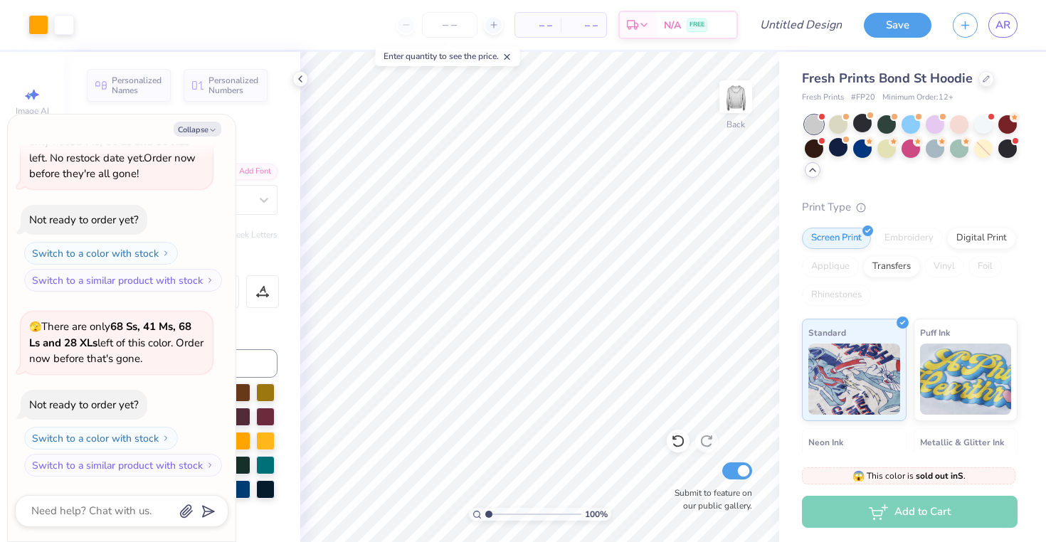
scroll to position [295, 0]
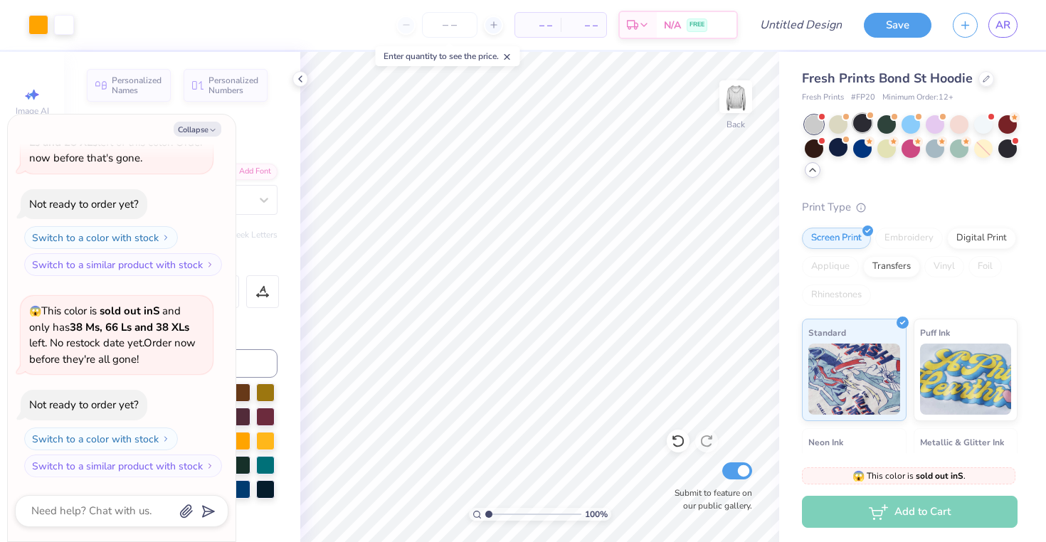
click at [865, 126] on div at bounding box center [862, 123] width 19 height 19
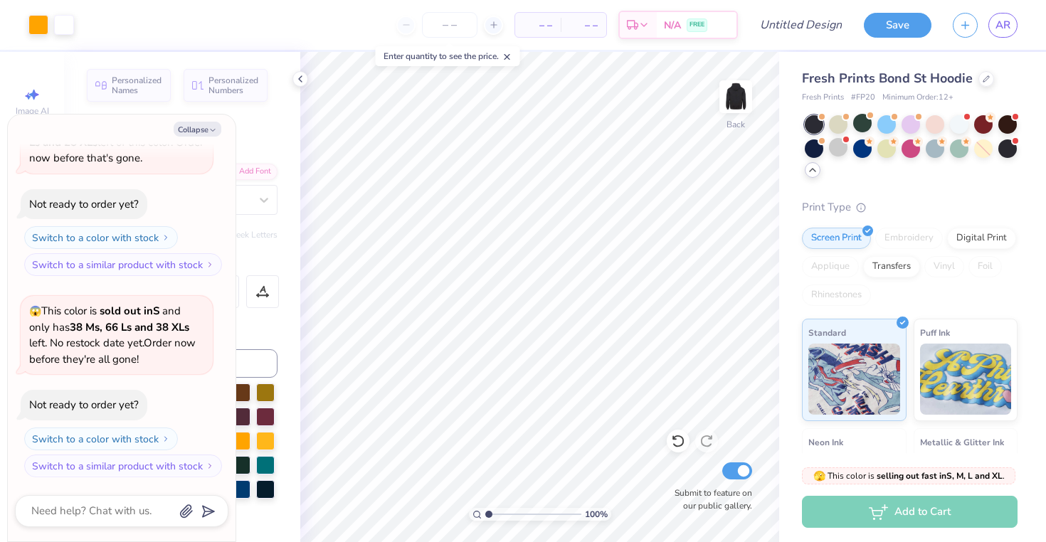
scroll to position [480, 0]
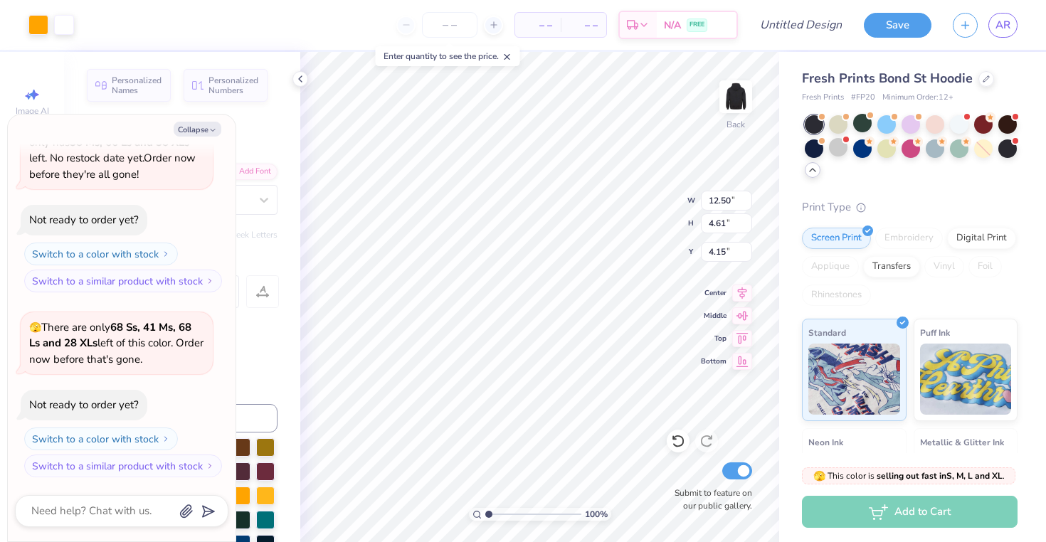
type textarea "x"
type input "4.14"
type textarea "x"
type textarea "D CHI"
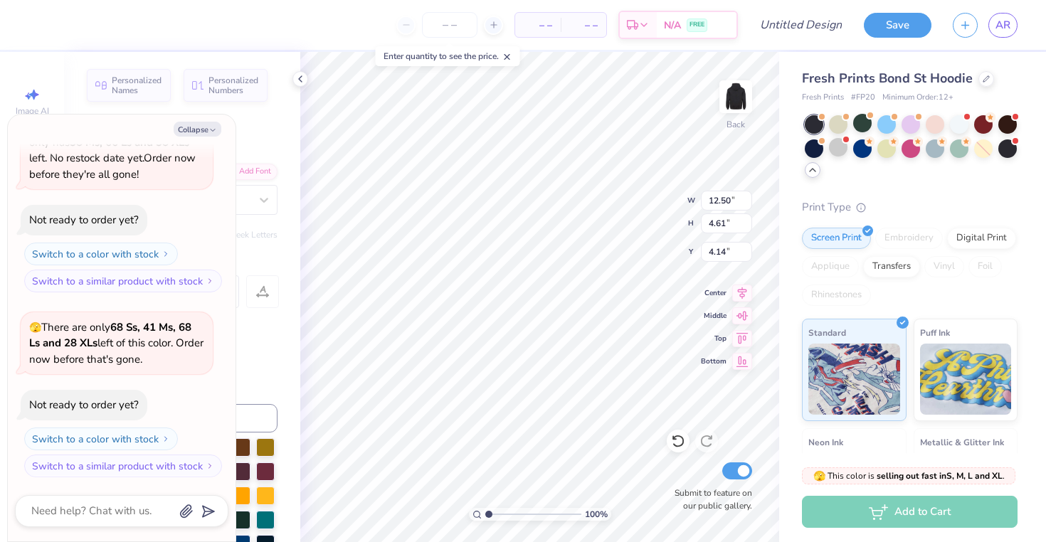
scroll to position [0, 0]
type textarea "x"
type textarea "Del CHI"
type textarea "x"
type textarea "Delt CHI"
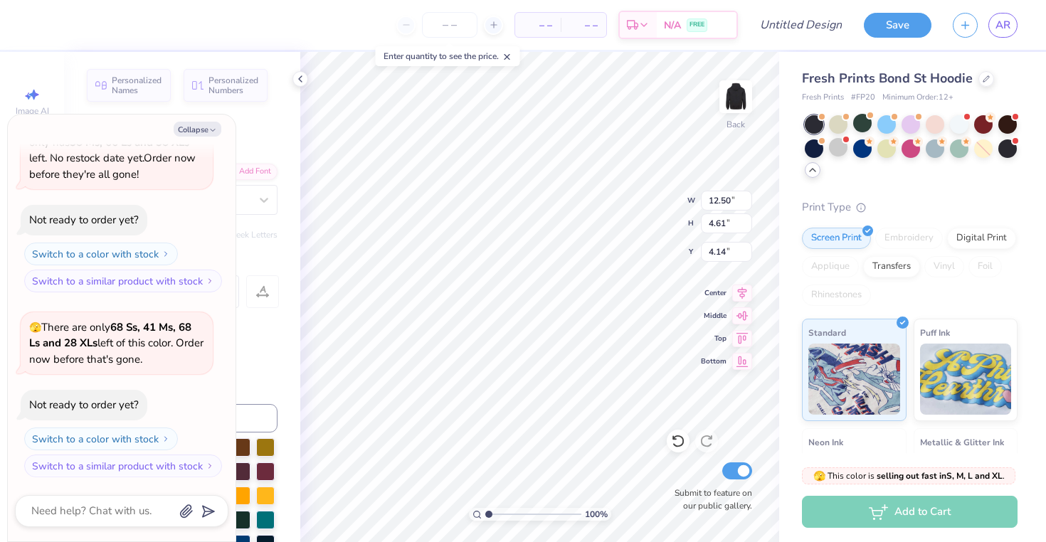
type textarea "x"
type textarea "Delta CHI"
type textarea "x"
type textarea "Delta CHI"
type textarea "x"
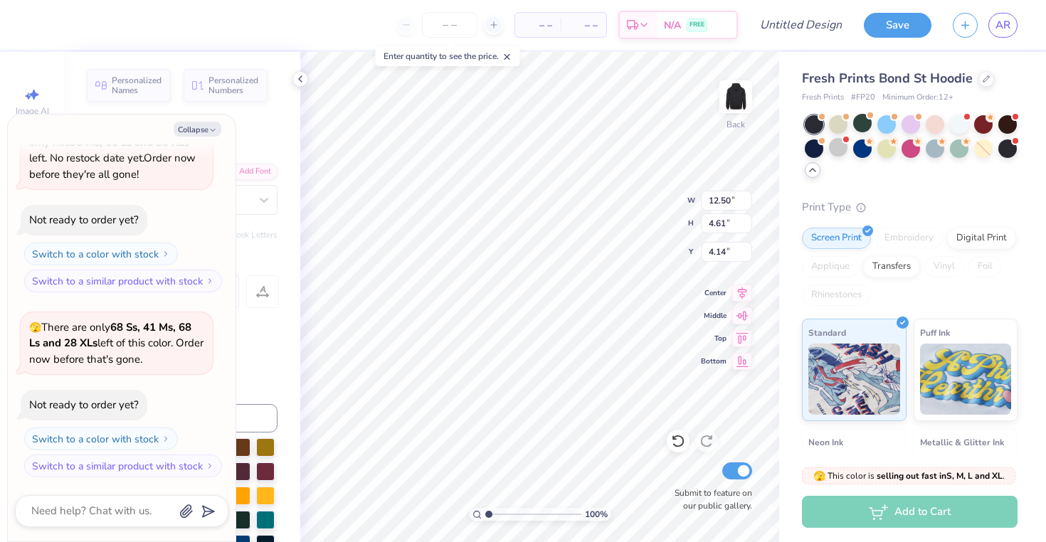
type textarea "Delta si CHI"
type textarea "x"
type textarea "Delta sig CHI"
type textarea "x"
type textarea "Delta sigm CHI"
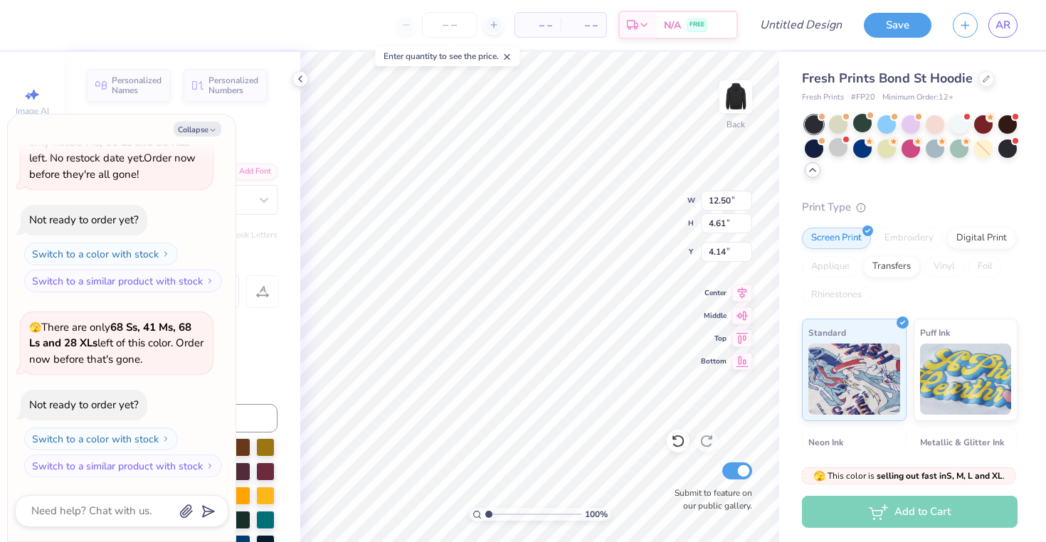
type textarea "x"
type textarea "Delta sigma CHI"
type textarea "x"
type textarea "Delta sigma P CHI"
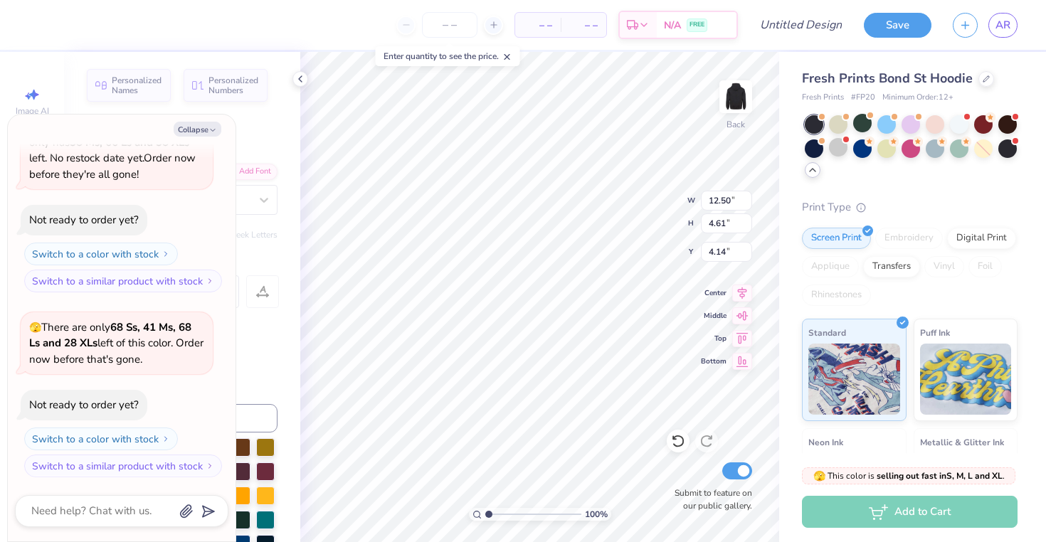
type textarea "x"
type textarea "Delta sigma Pi CH"
type textarea "x"
type textarea "Delta sigma Pi C"
type textarea "x"
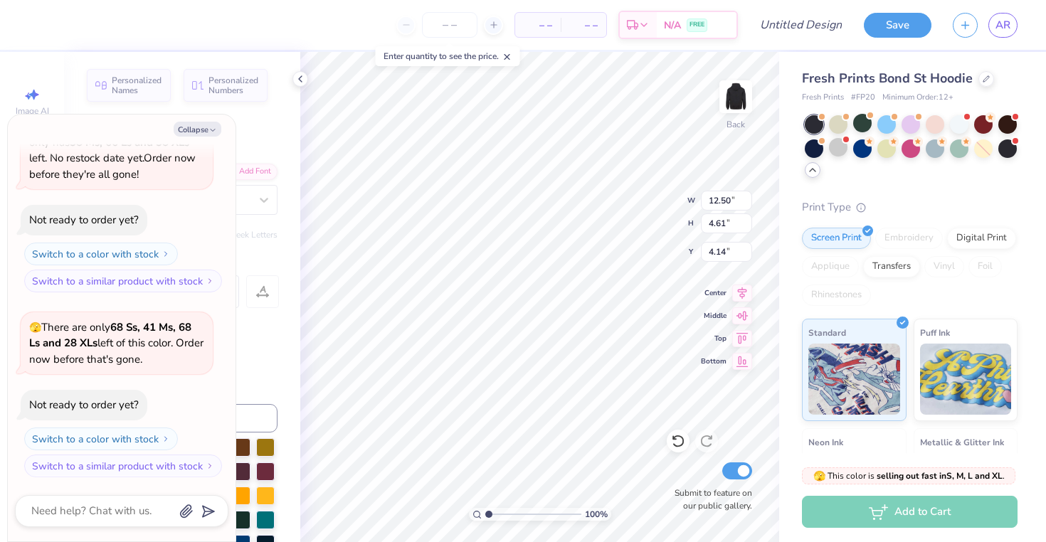
type textarea "Delta sigma Pi"
type textarea "x"
type textarea "Delta sigma Pi"
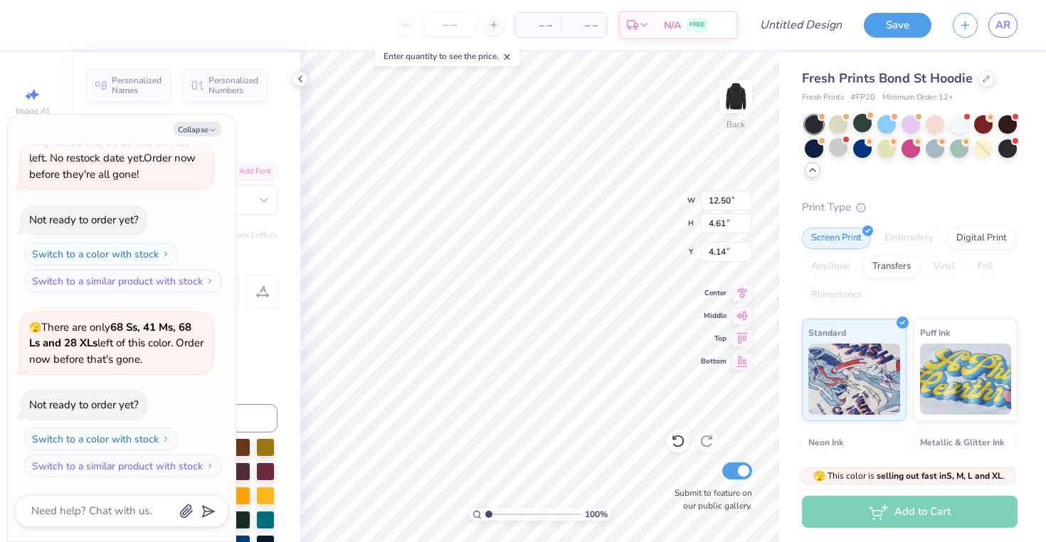
type textarea "x"
type textarea "Delta sigma Pi"
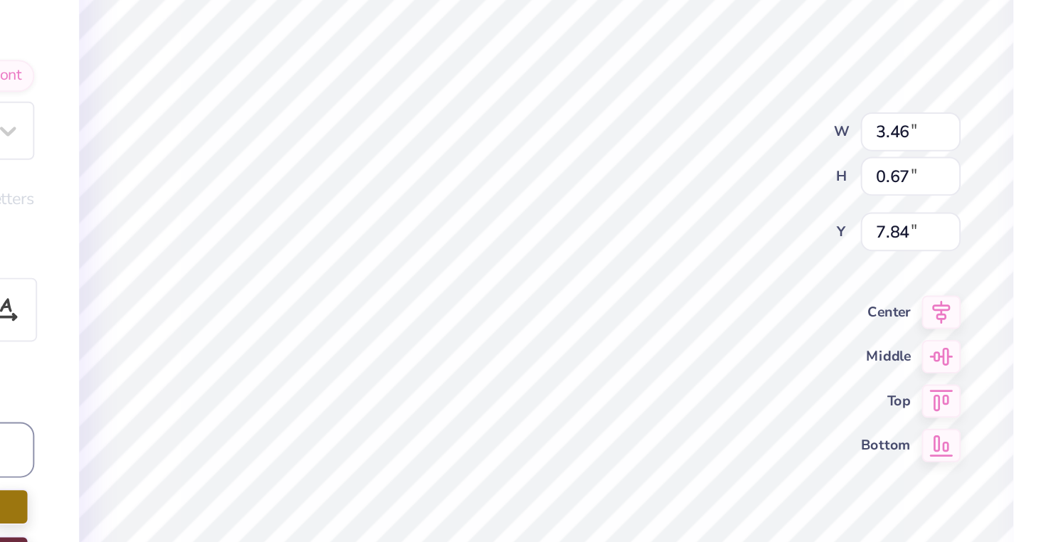
type textarea "x"
type input "12.50"
type input "4.61"
type input "3.90"
type textarea "x"
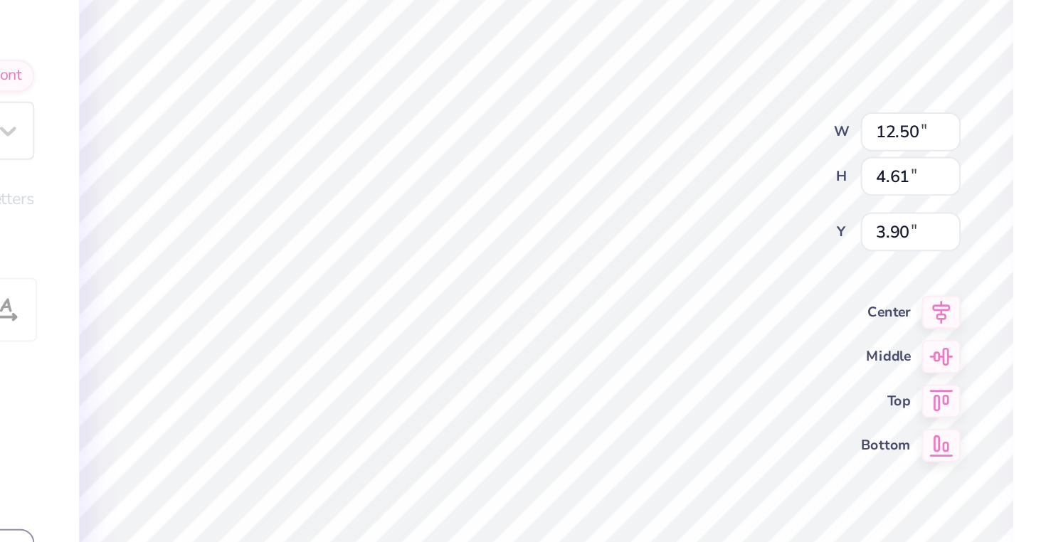
type input "1.50"
type textarea "x"
type input "3.46"
type input "0.67"
type input "7.84"
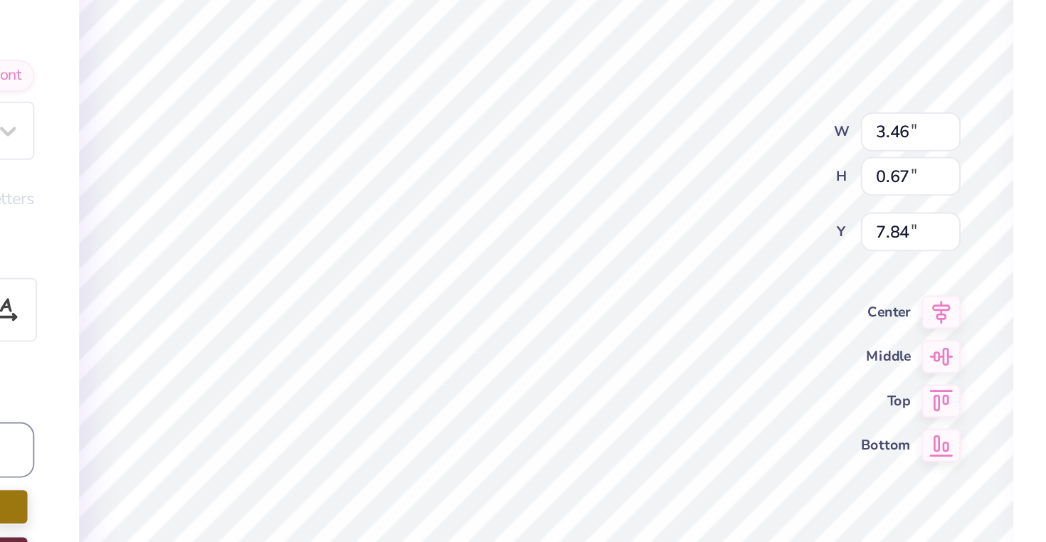
type textarea "x"
type input "7.83"
type textarea "x"
type textarea "EST. 1"
type textarea "x"
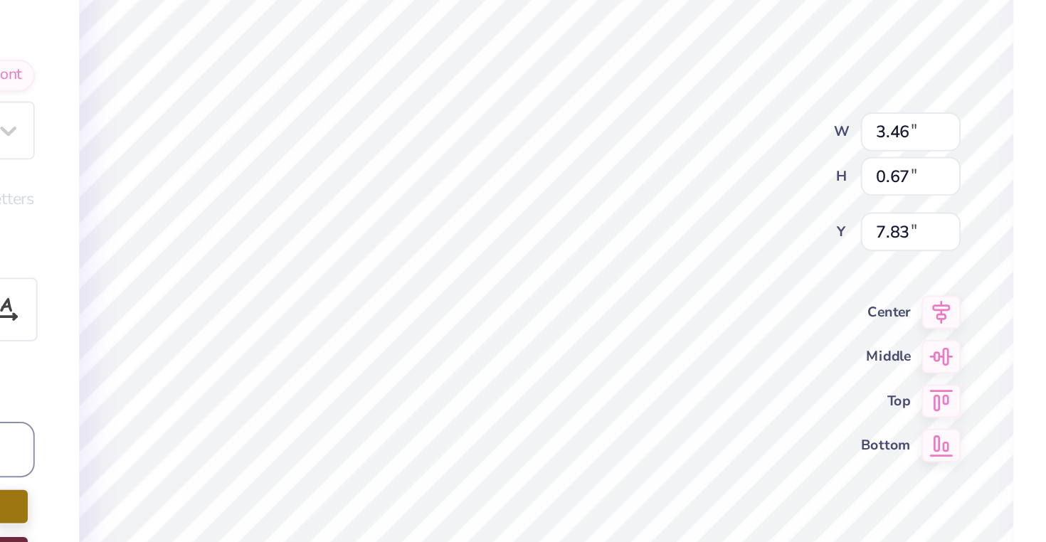
type textarea "EST. 19"
type textarea "x"
type textarea "EST. 190"
type textarea "x"
type textarea "EST. 1907"
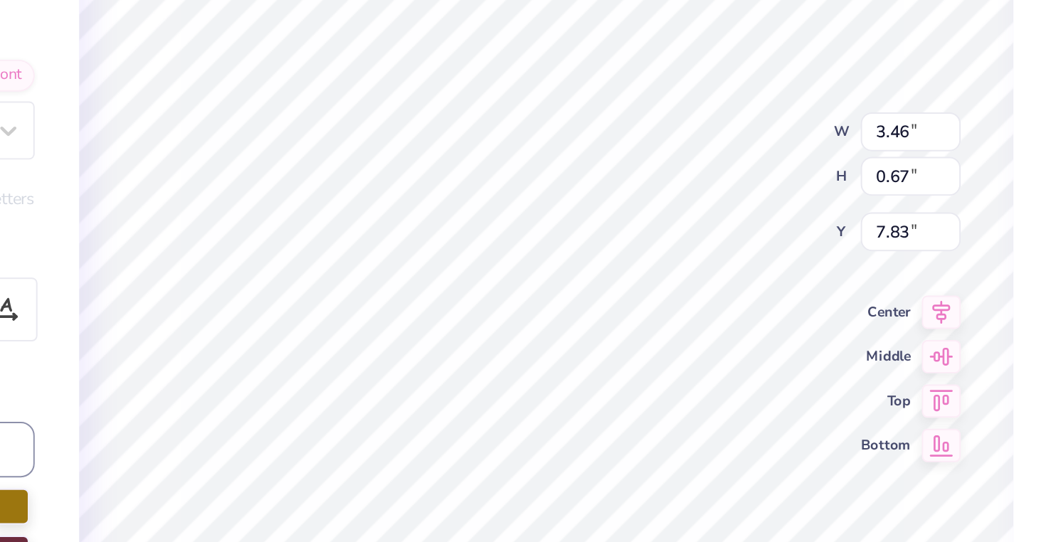
scroll to position [0, 1]
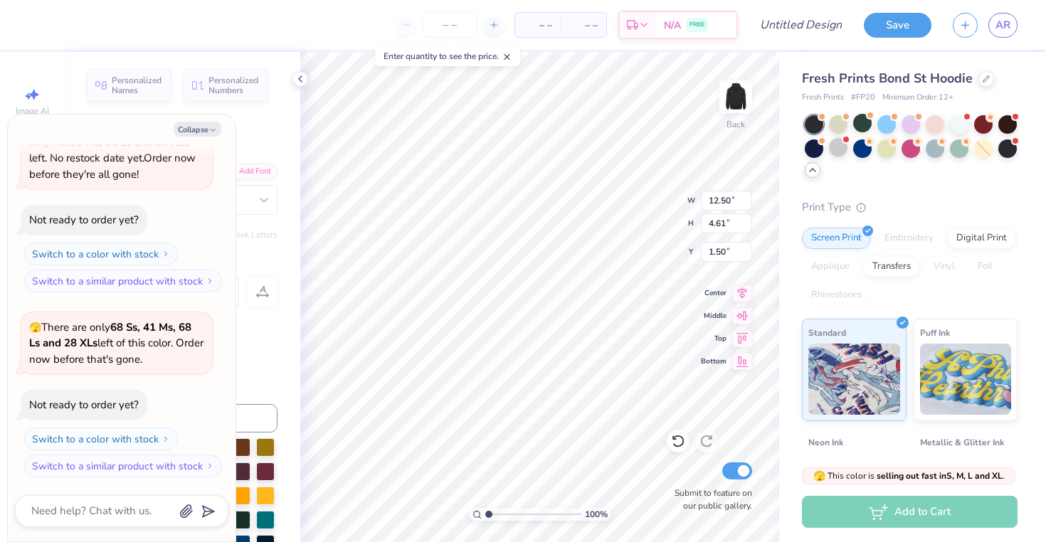
type textarea "x"
type input "4.14"
type textarea "x"
click at [453, 28] on input "number" at bounding box center [450, 25] width 56 height 26
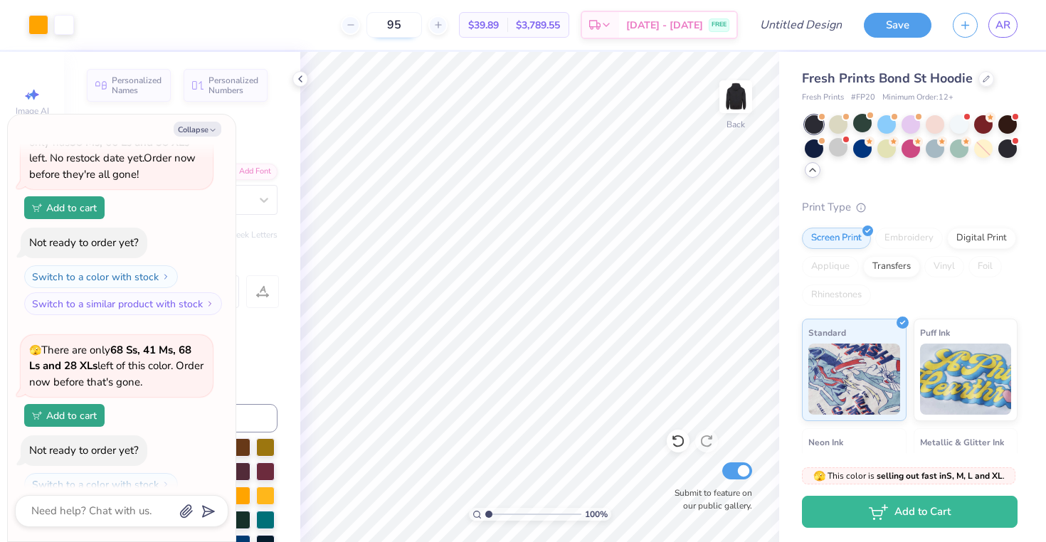
type input "95"
